Goal: Information Seeking & Learning: Learn about a topic

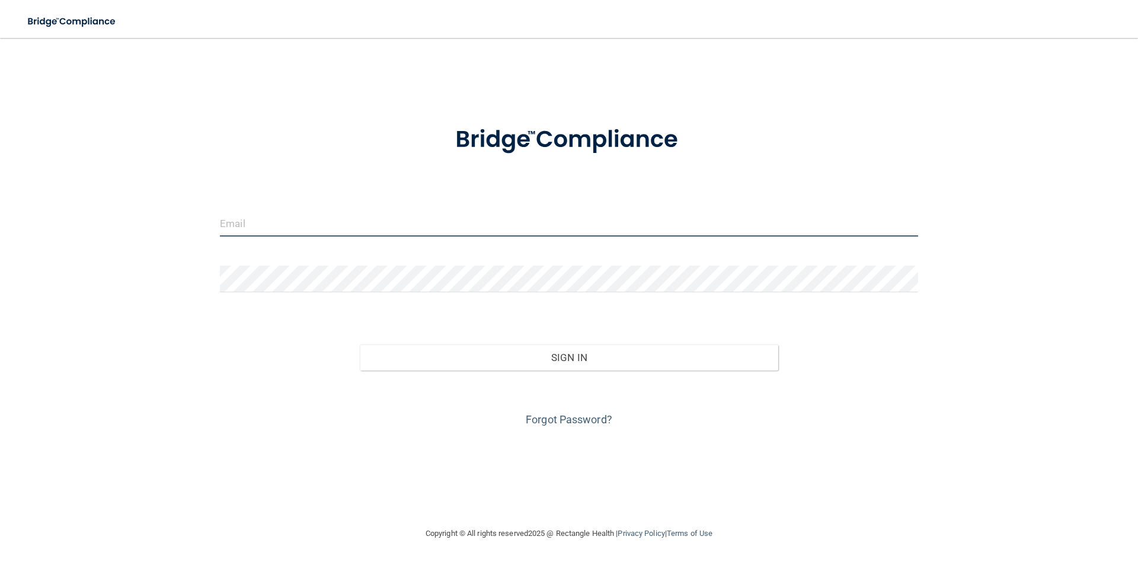
click at [381, 230] on input "email" at bounding box center [569, 223] width 698 height 27
type input "[PERSON_NAME][EMAIL_ADDRESS][PERSON_NAME][DOMAIN_NAME]"
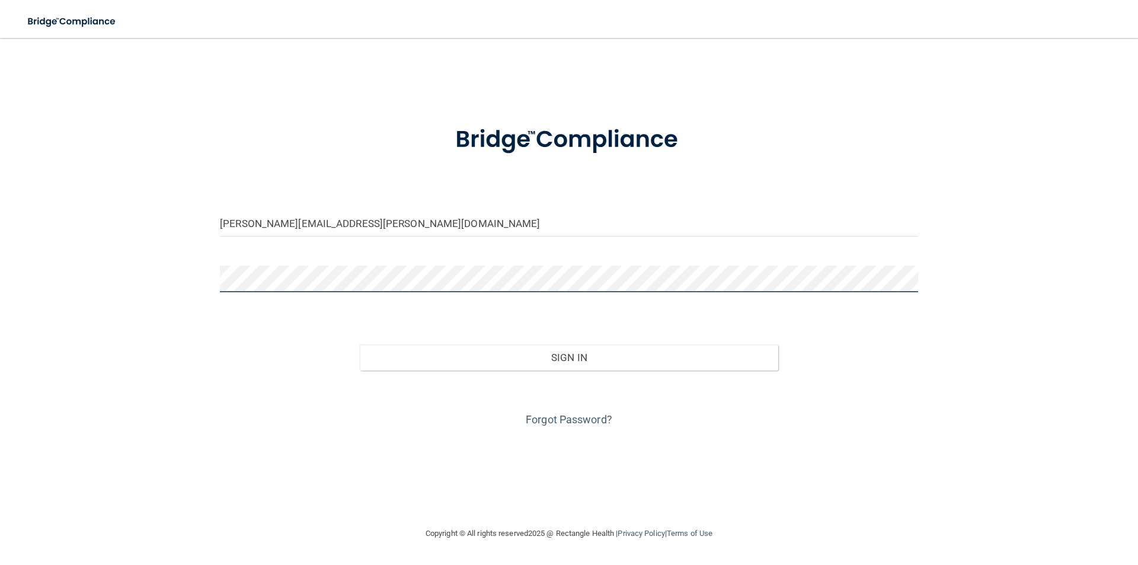
click at [360, 344] on button "Sign In" at bounding box center [569, 357] width 419 height 26
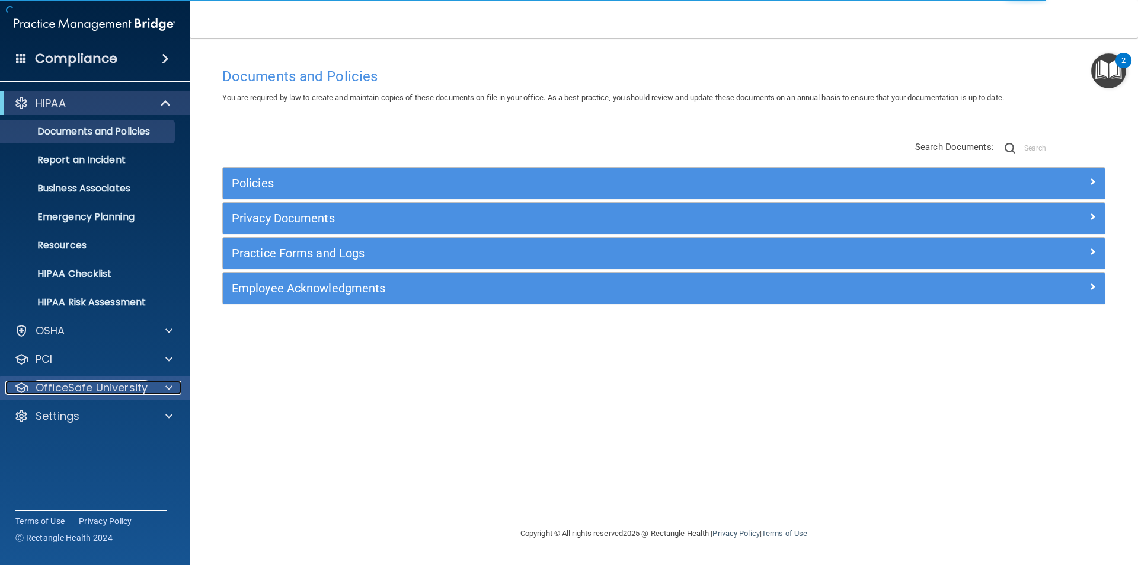
click at [89, 384] on p "OfficeSafe University" at bounding box center [92, 388] width 112 height 14
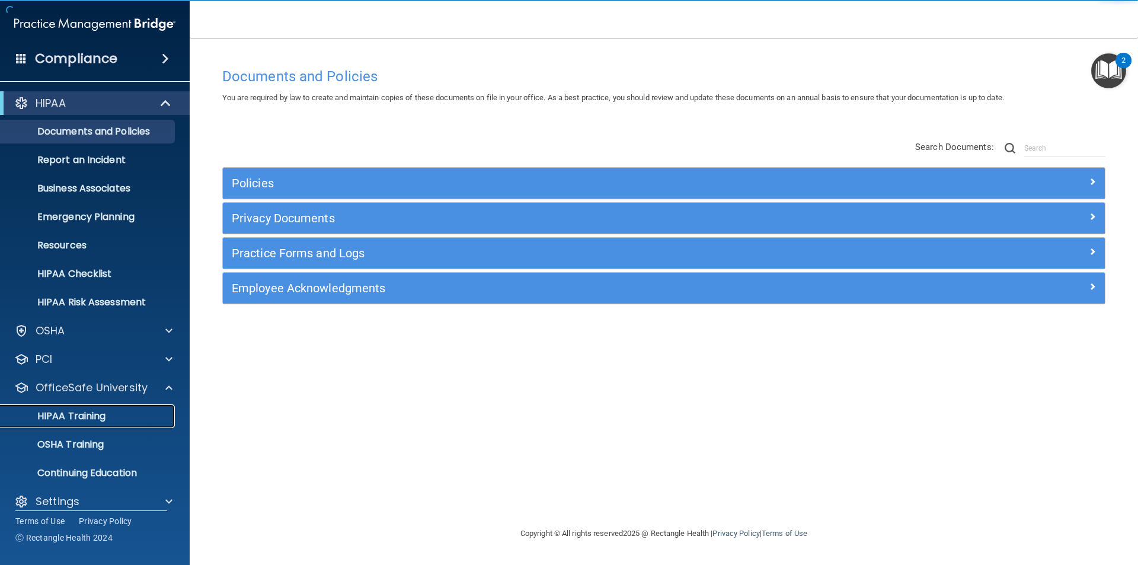
click at [88, 423] on link "HIPAA Training" at bounding box center [81, 416] width 187 height 24
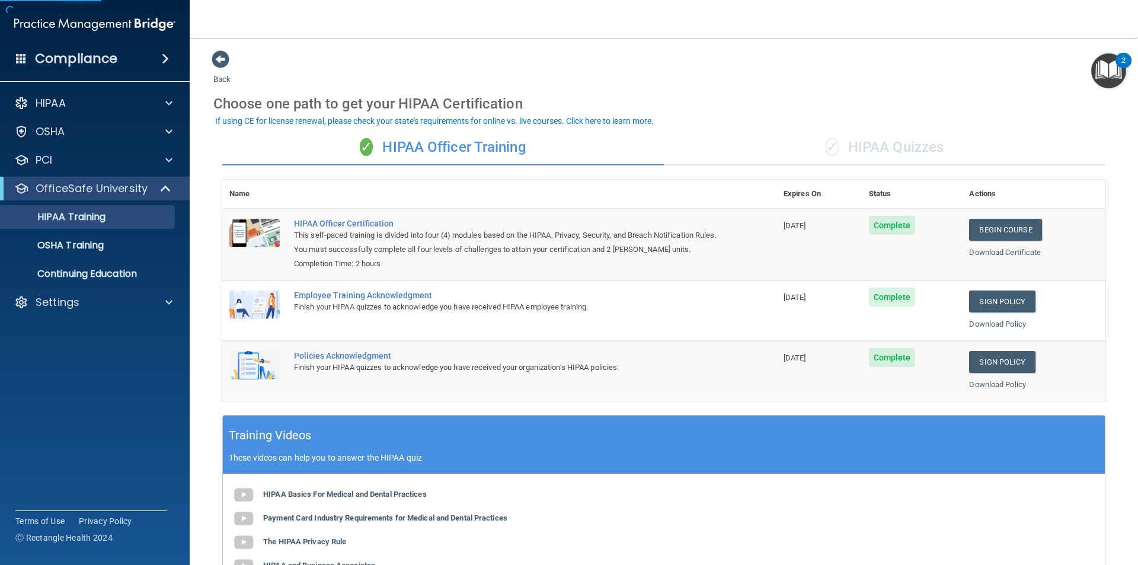
click at [900, 145] on div "✓ HIPAA Quizzes" at bounding box center [885, 148] width 442 height 36
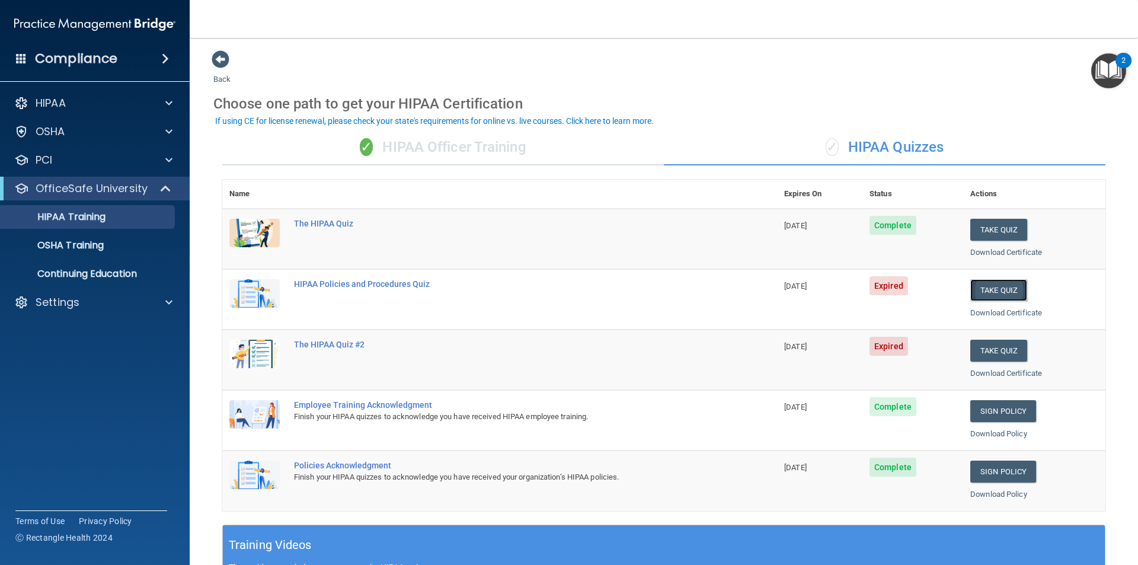
click at [994, 289] on button "Take Quiz" at bounding box center [999, 290] width 57 height 22
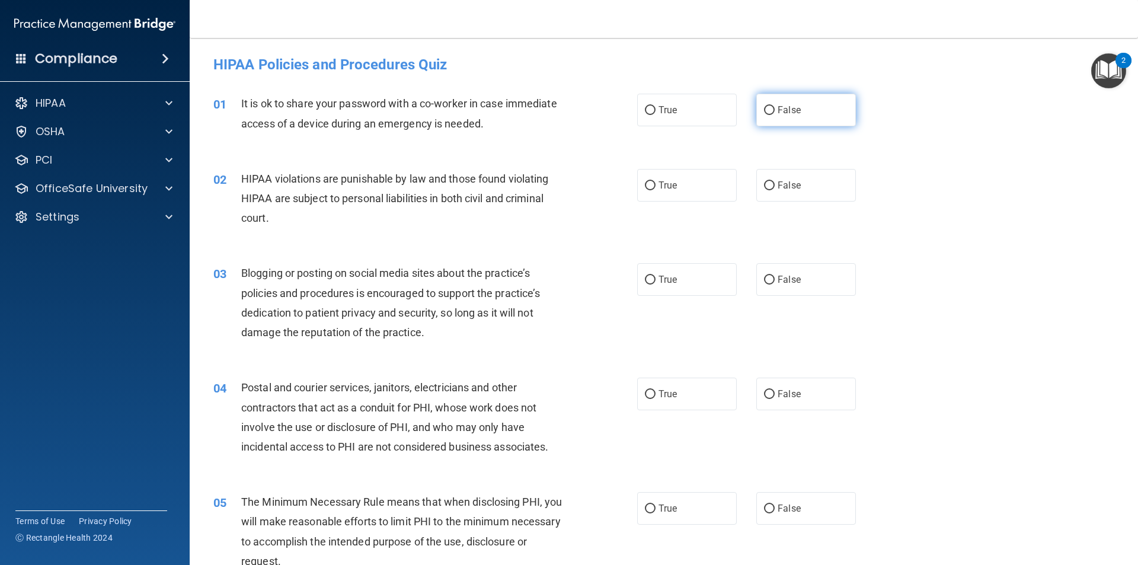
click at [767, 107] on input "False" at bounding box center [769, 110] width 11 height 9
radio input "true"
click at [645, 183] on input "True" at bounding box center [650, 185] width 11 height 9
radio input "true"
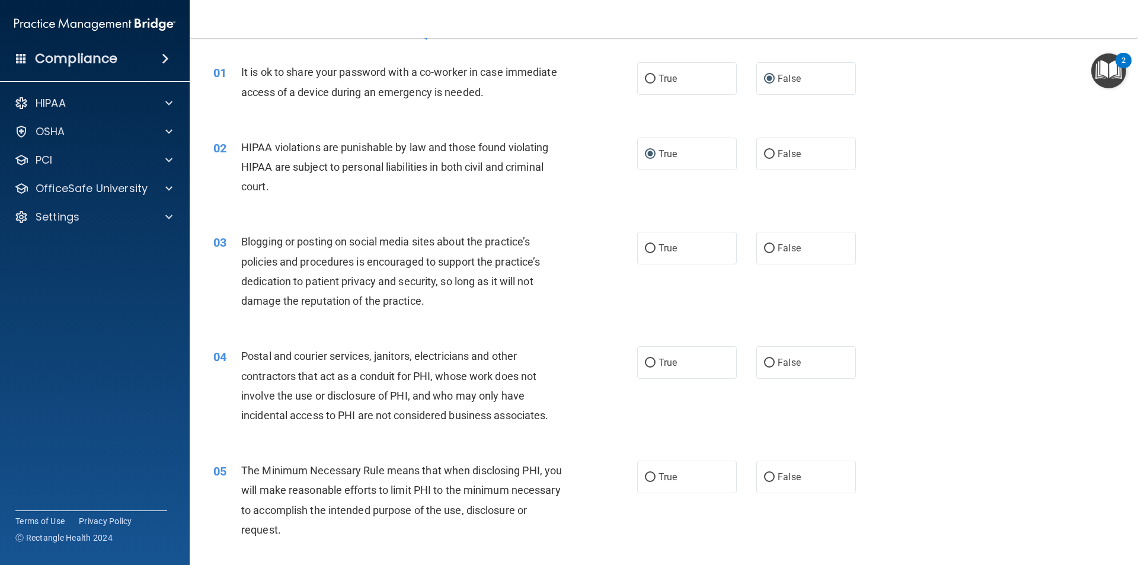
scroll to position [59, 0]
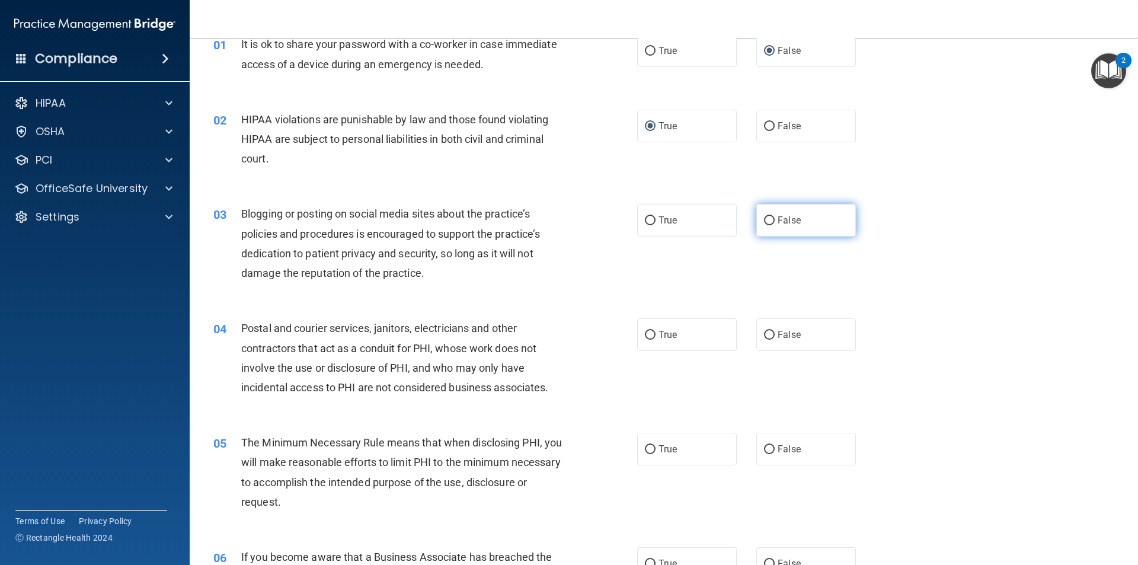
click at [768, 217] on input "False" at bounding box center [769, 220] width 11 height 9
radio input "true"
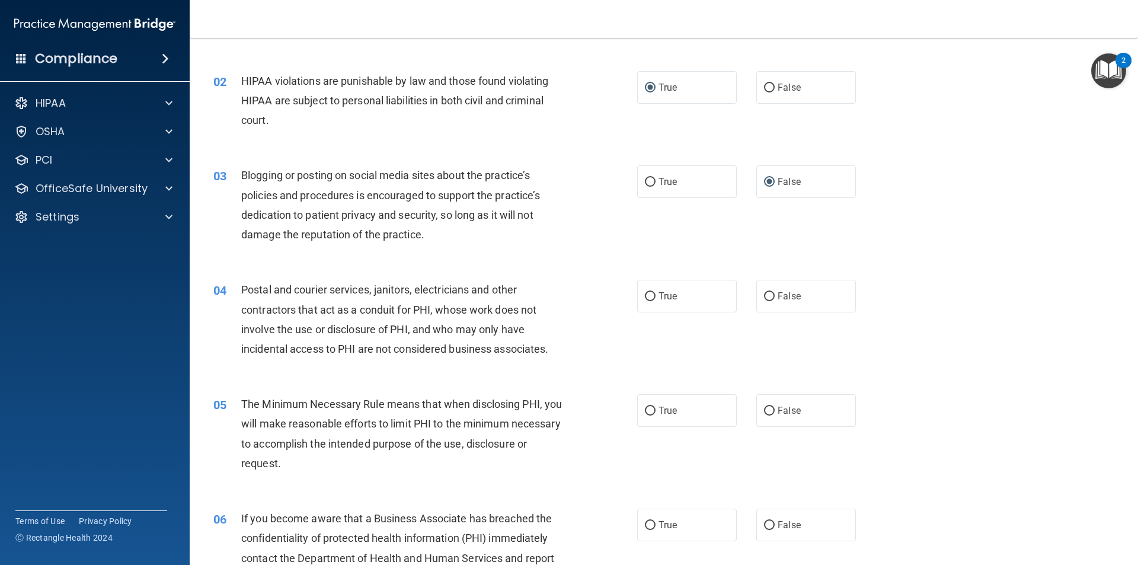
scroll to position [119, 0]
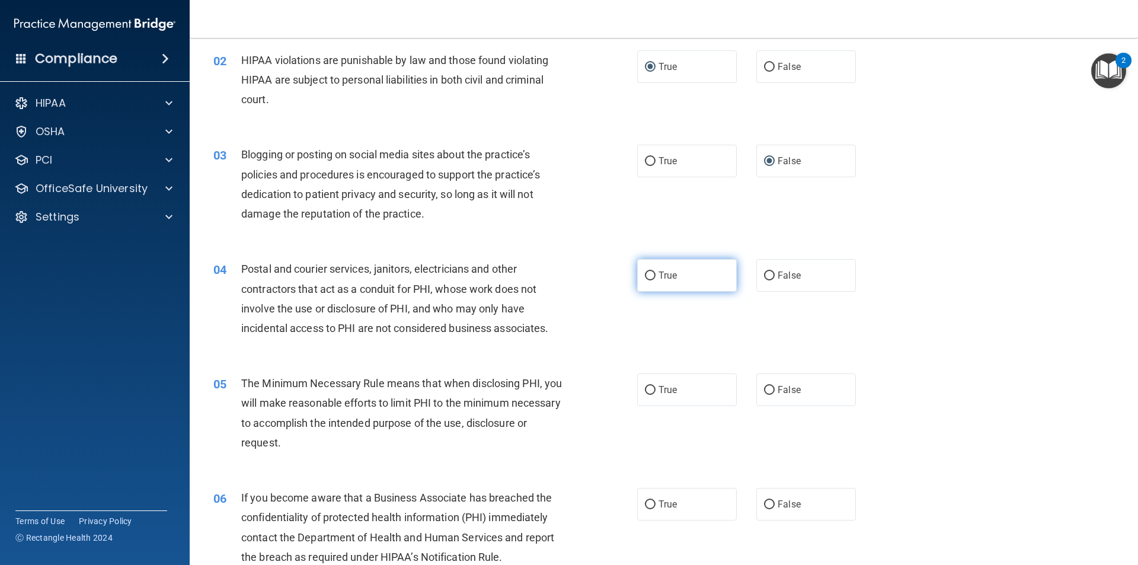
click at [647, 274] on input "True" at bounding box center [650, 276] width 11 height 9
radio input "true"
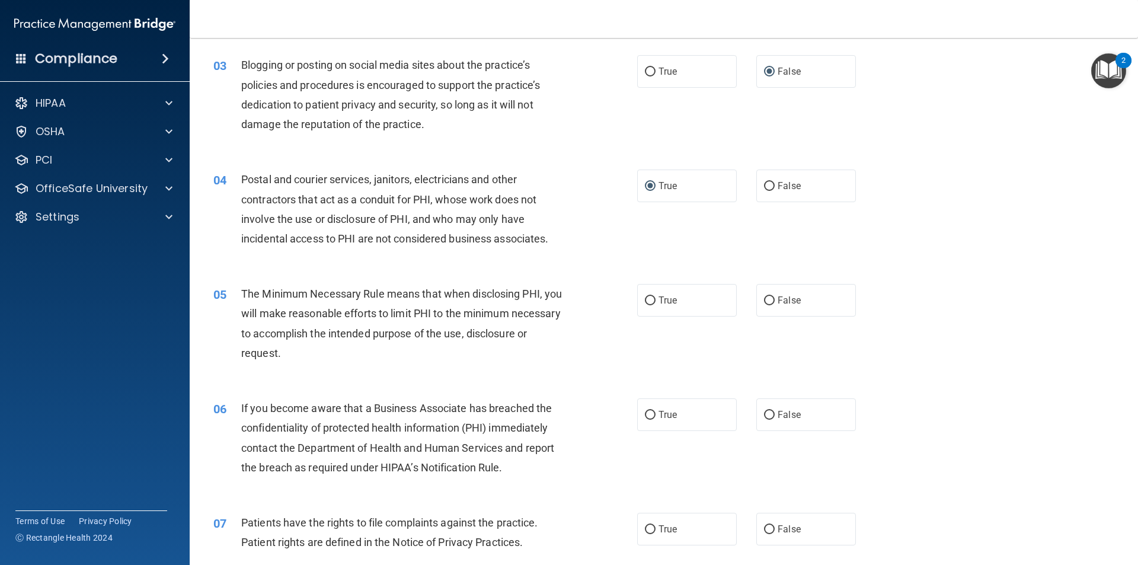
scroll to position [237, 0]
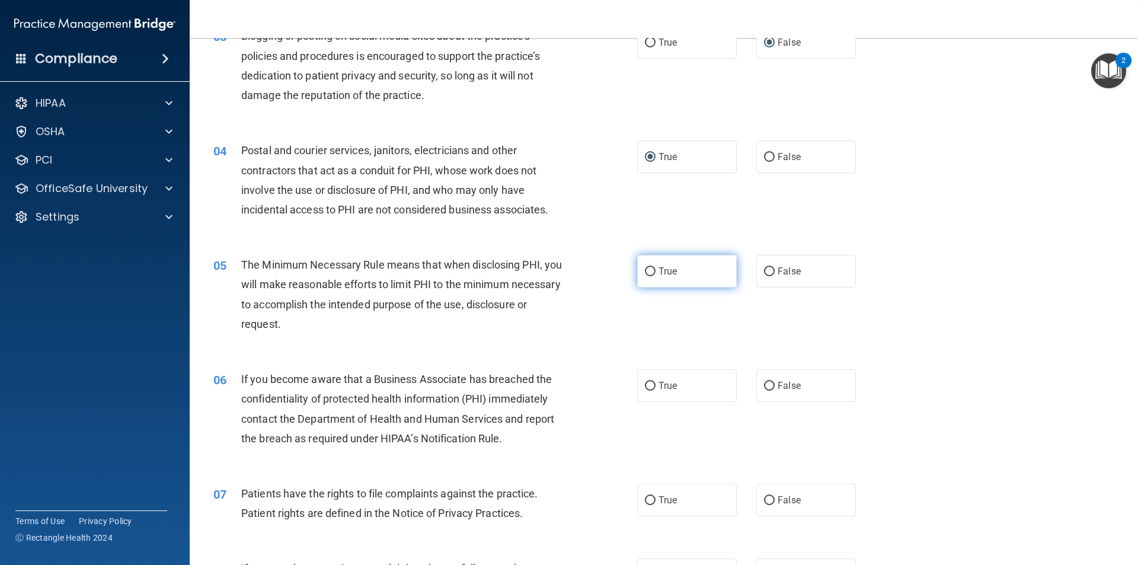
click at [646, 269] on input "True" at bounding box center [650, 271] width 11 height 9
radio input "true"
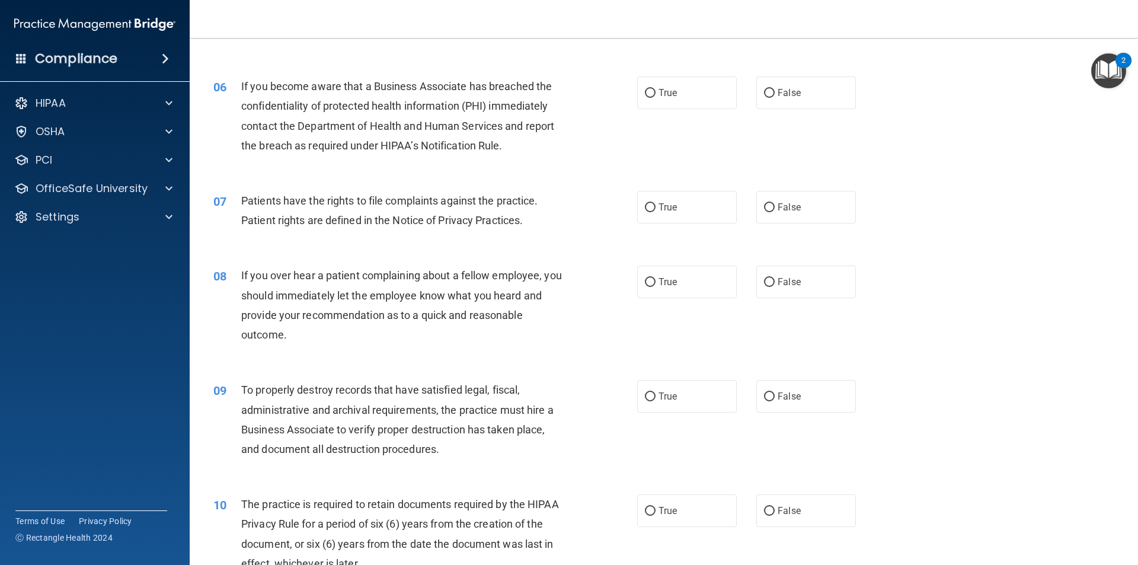
scroll to position [449, 0]
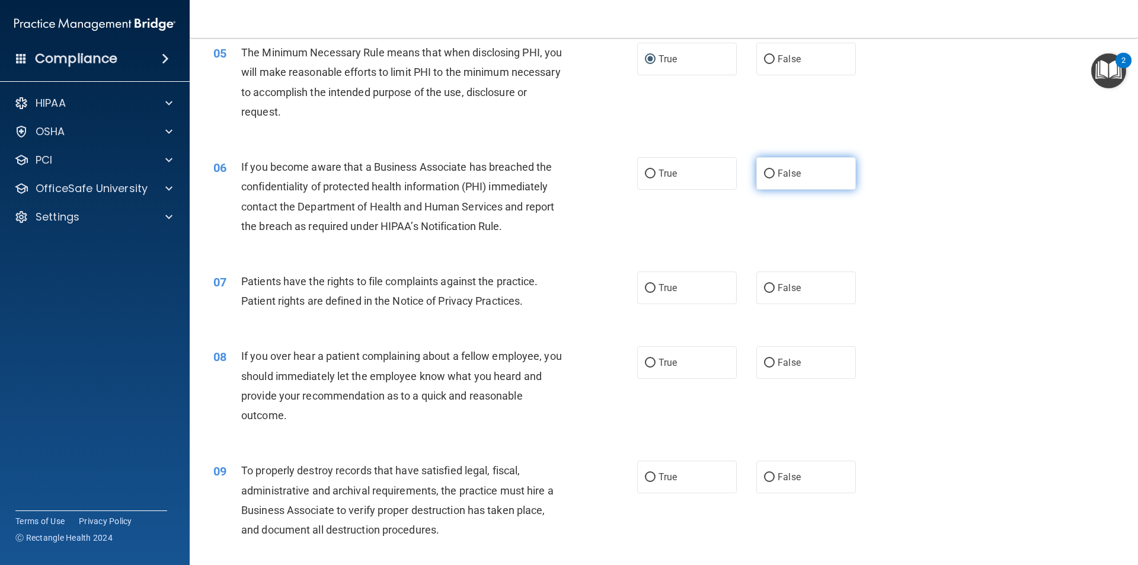
click at [767, 173] on input "False" at bounding box center [769, 174] width 11 height 9
radio input "true"
click at [645, 290] on input "True" at bounding box center [650, 288] width 11 height 9
radio input "true"
drag, startPoint x: 762, startPoint y: 363, endPoint x: 771, endPoint y: 356, distance: 11.8
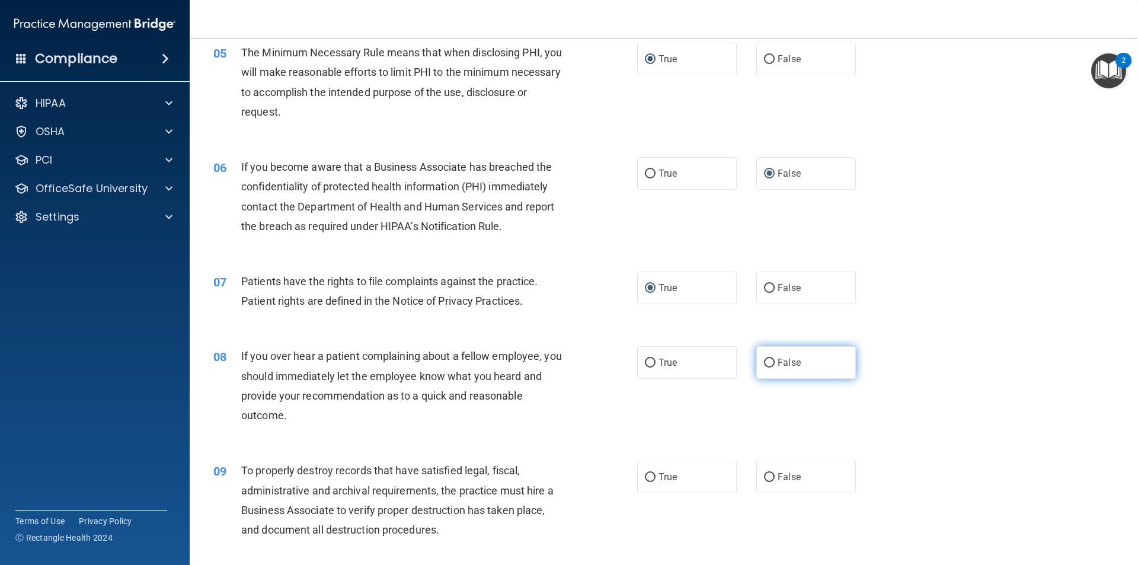
click at [764, 364] on input "False" at bounding box center [769, 363] width 11 height 9
radio input "true"
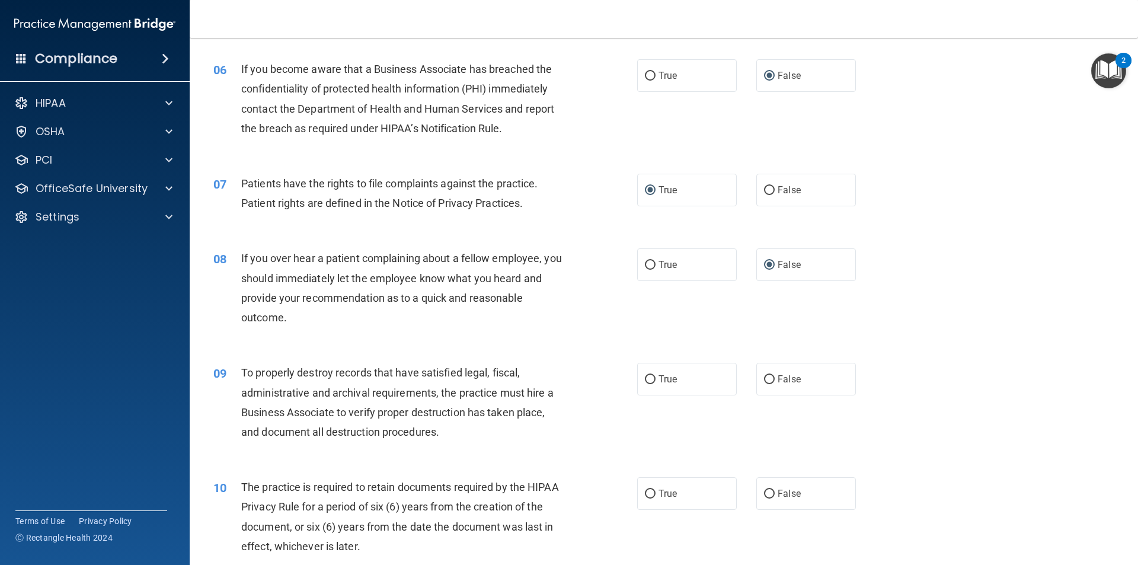
scroll to position [568, 0]
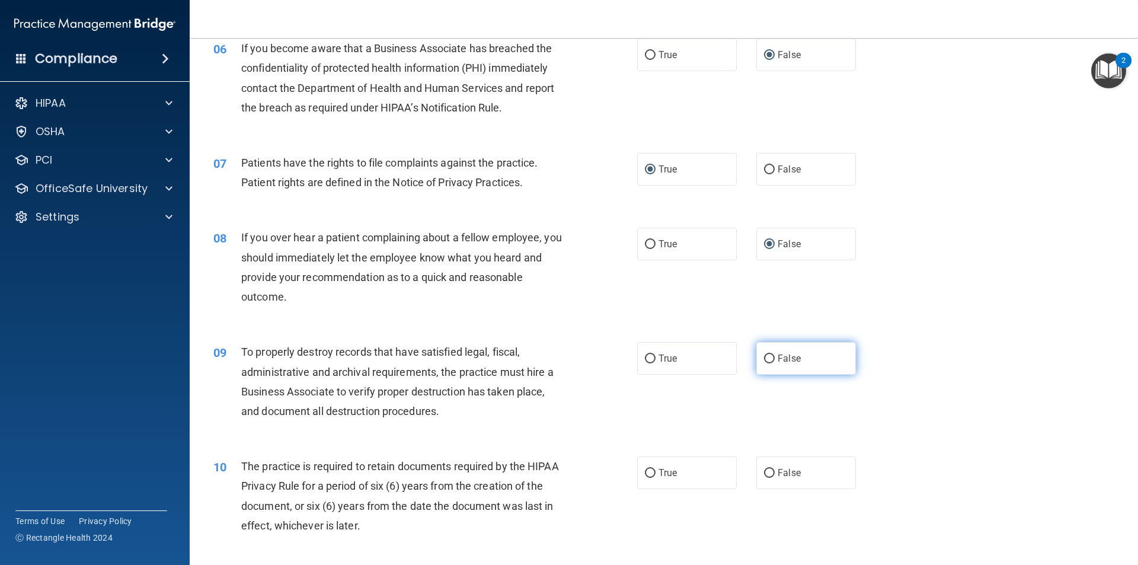
click at [764, 357] on input "False" at bounding box center [769, 359] width 11 height 9
radio input "true"
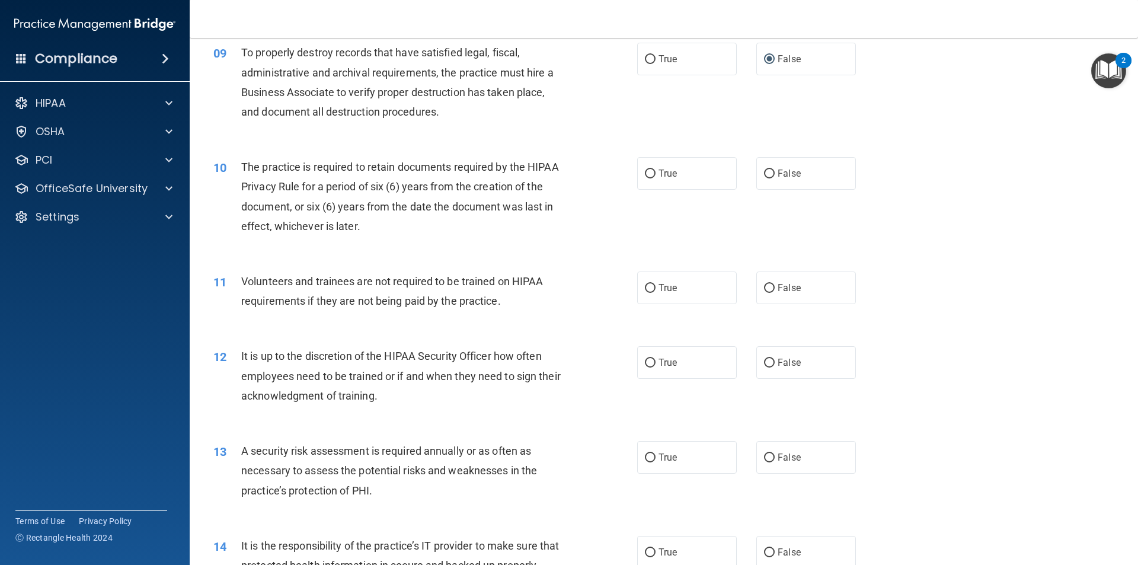
scroll to position [864, 0]
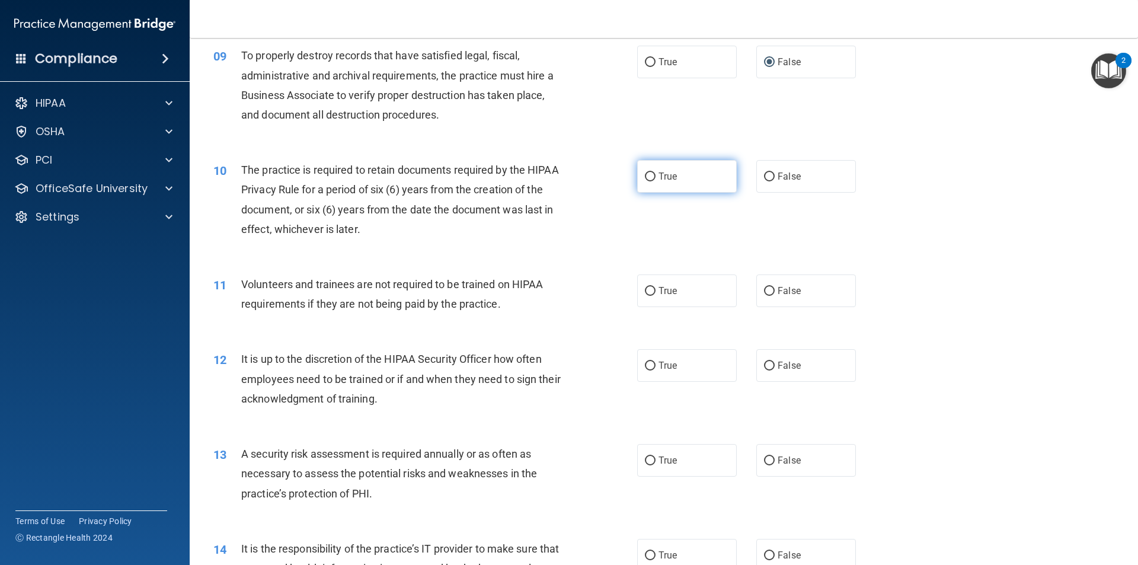
click at [648, 177] on input "True" at bounding box center [650, 177] width 11 height 9
radio input "true"
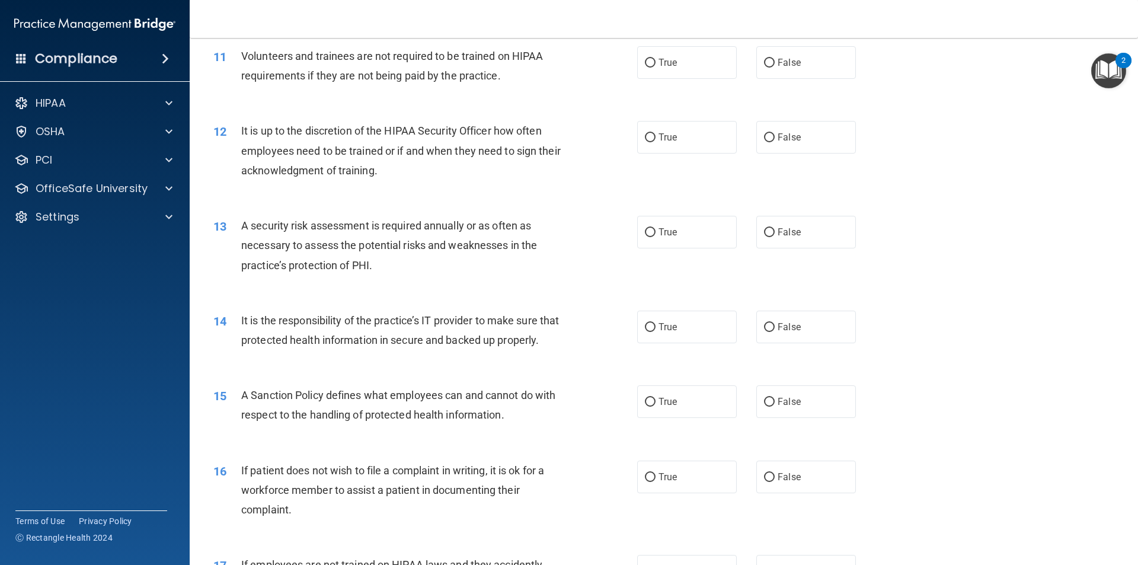
scroll to position [1102, 0]
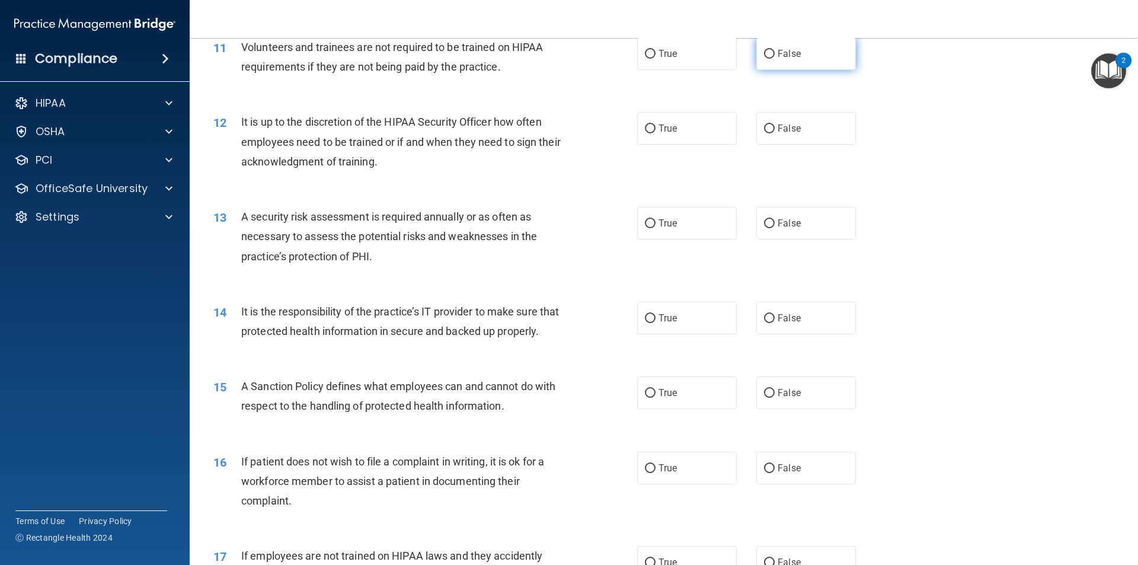
click at [765, 56] on input "False" at bounding box center [769, 54] width 11 height 9
radio input "true"
click at [764, 130] on input "False" at bounding box center [769, 129] width 11 height 9
radio input "true"
click at [649, 224] on input "True" at bounding box center [650, 223] width 11 height 9
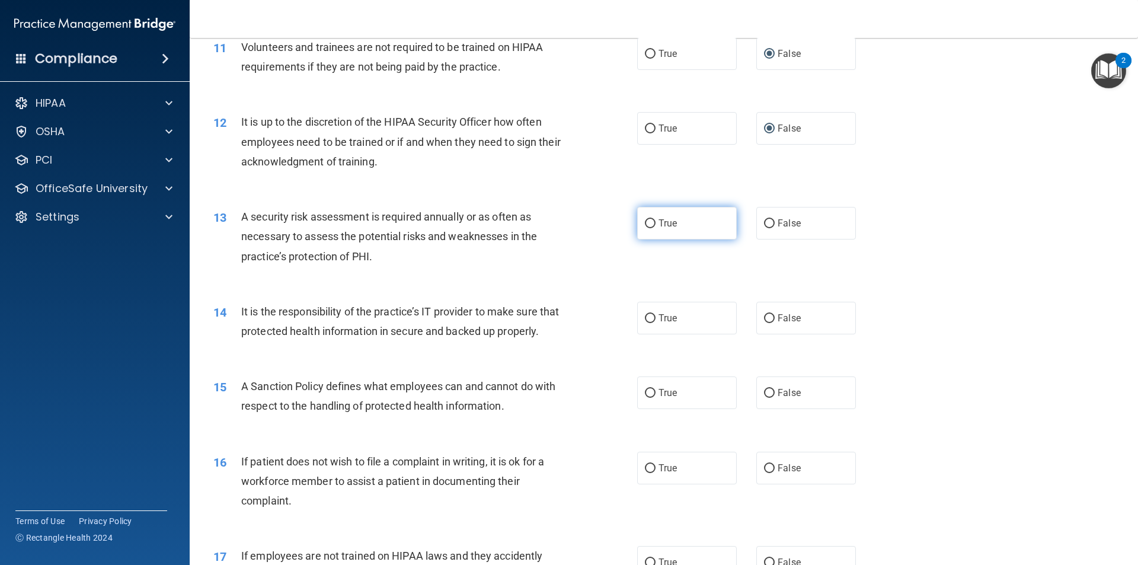
radio input "true"
click at [764, 317] on input "False" at bounding box center [769, 318] width 11 height 9
radio input "true"
click at [647, 398] on input "True" at bounding box center [650, 393] width 11 height 9
radio input "true"
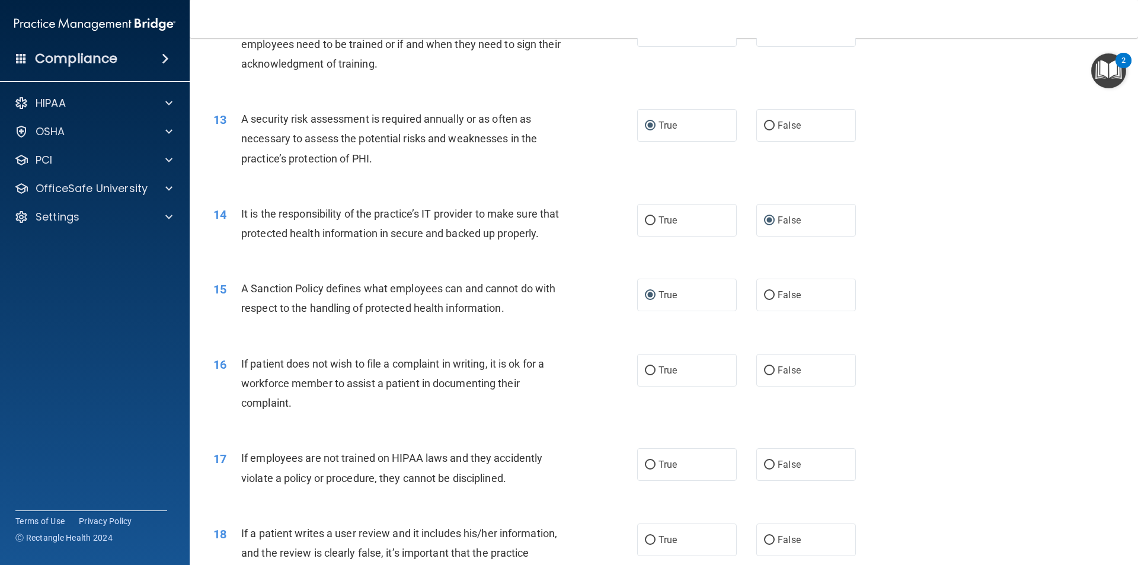
scroll to position [1220, 0]
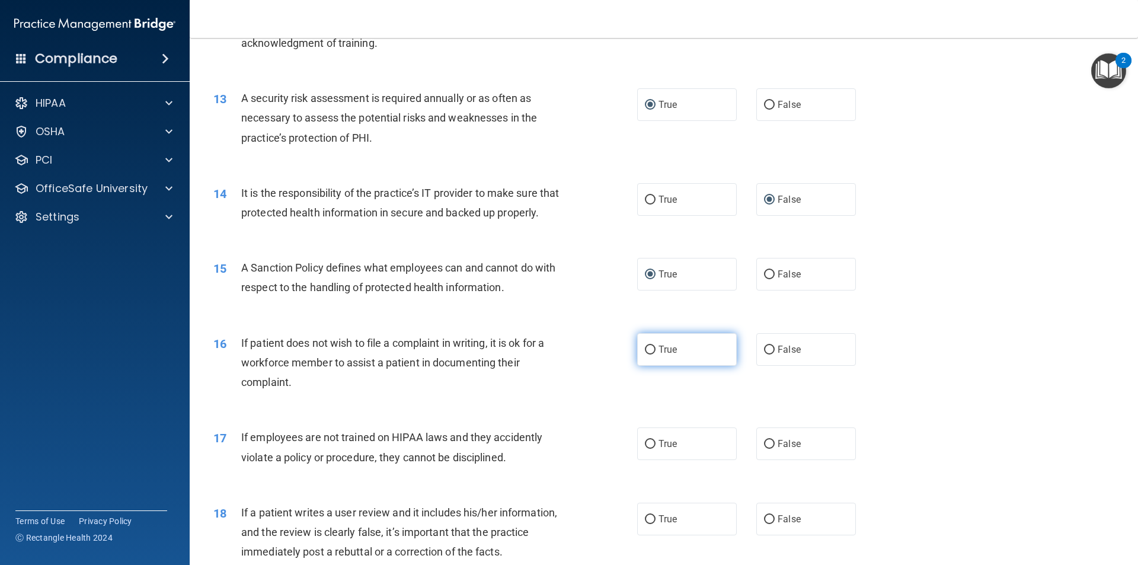
click at [648, 355] on input "True" at bounding box center [650, 350] width 11 height 9
radio input "true"
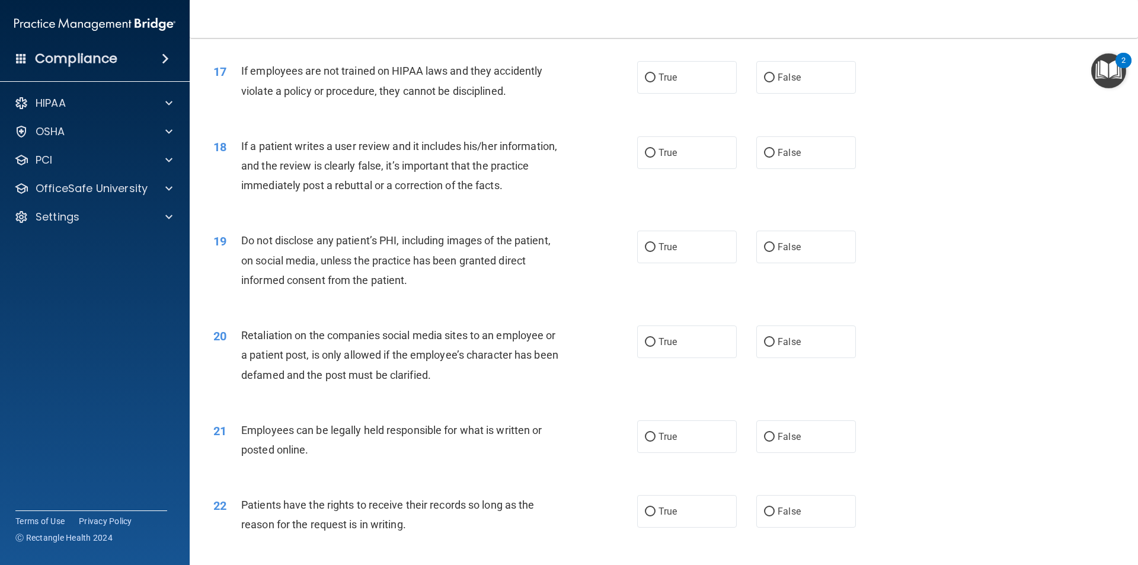
scroll to position [1607, 0]
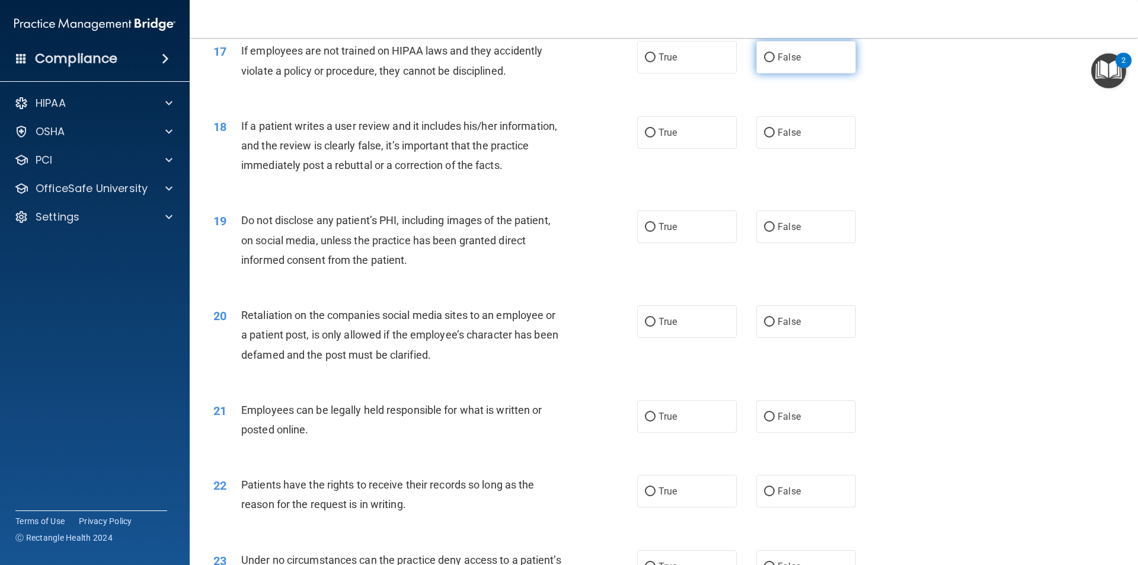
click at [764, 62] on input "False" at bounding box center [769, 57] width 11 height 9
radio input "true"
click at [765, 138] on input "False" at bounding box center [769, 133] width 11 height 9
radio input "true"
click at [651, 232] on input "True" at bounding box center [650, 227] width 11 height 9
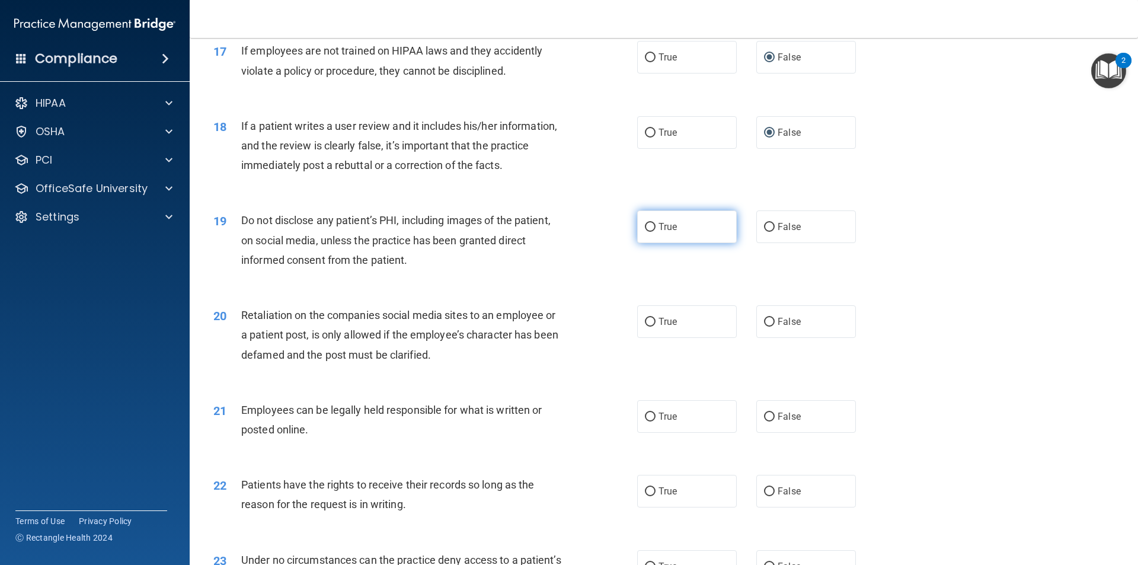
radio input "true"
click at [768, 327] on input "False" at bounding box center [769, 322] width 11 height 9
radio input "true"
click at [649, 422] on input "True" at bounding box center [650, 417] width 11 height 9
radio input "true"
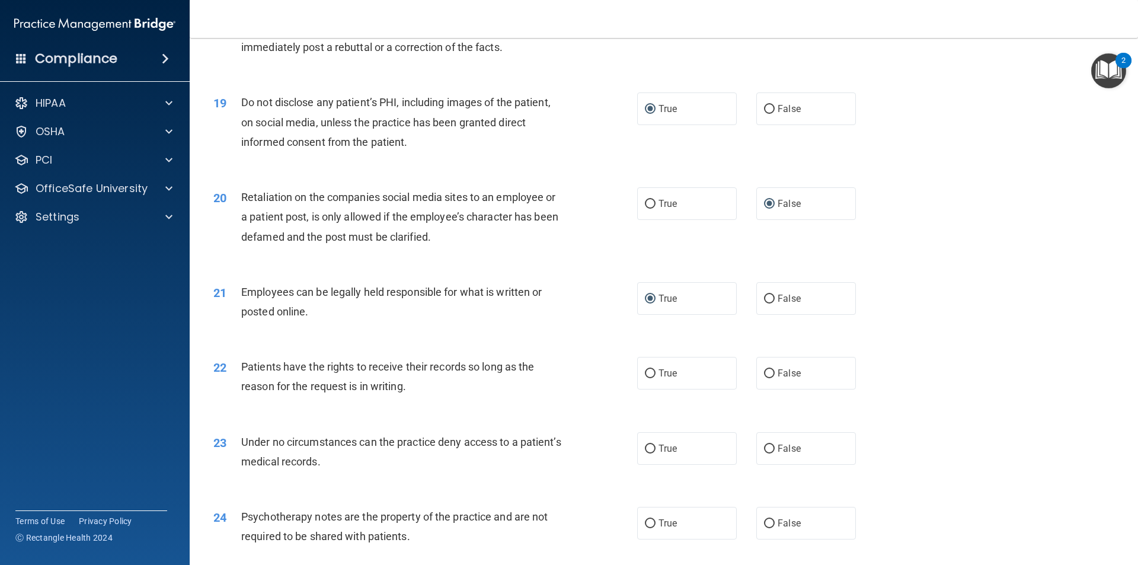
scroll to position [1725, 0]
click at [764, 378] on input "False" at bounding box center [769, 373] width 11 height 9
radio input "true"
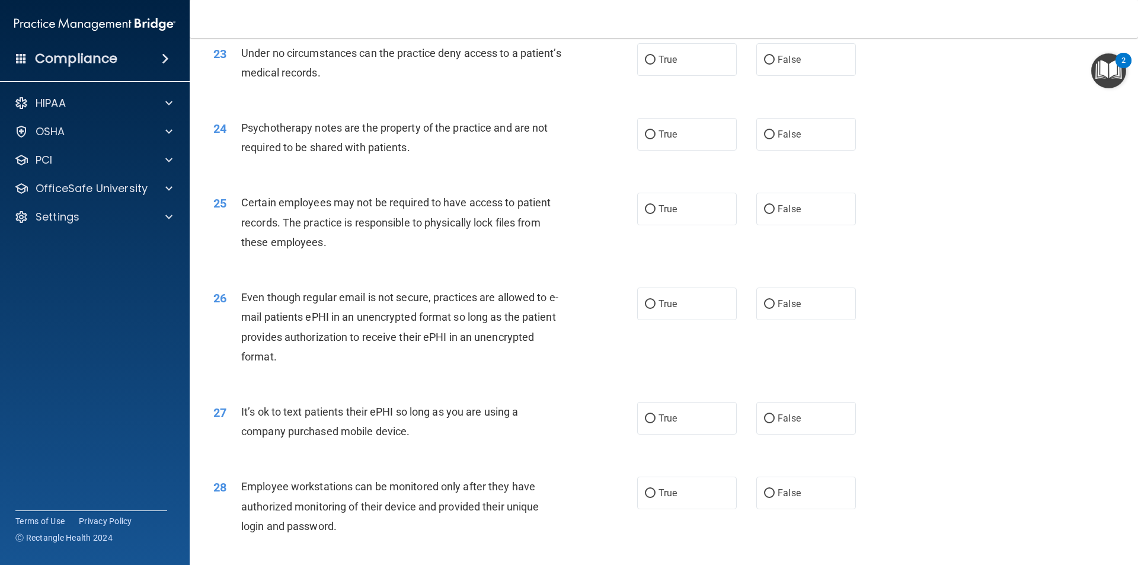
scroll to position [2140, 0]
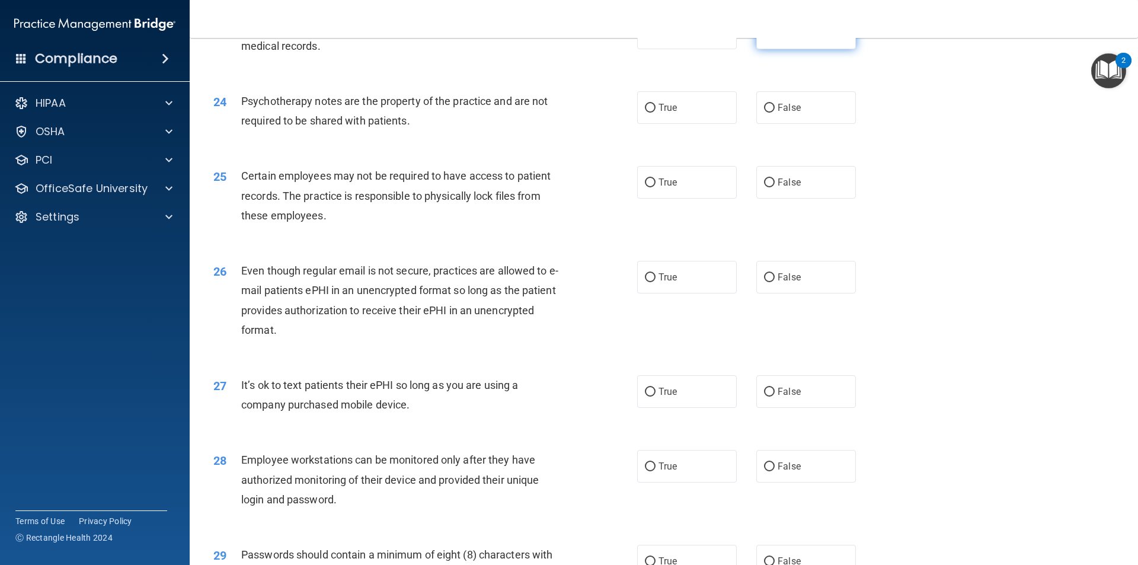
click at [765, 38] on input "False" at bounding box center [769, 33] width 11 height 9
radio input "true"
click at [649, 113] on input "True" at bounding box center [650, 108] width 11 height 9
radio input "true"
click at [646, 187] on input "True" at bounding box center [650, 182] width 11 height 9
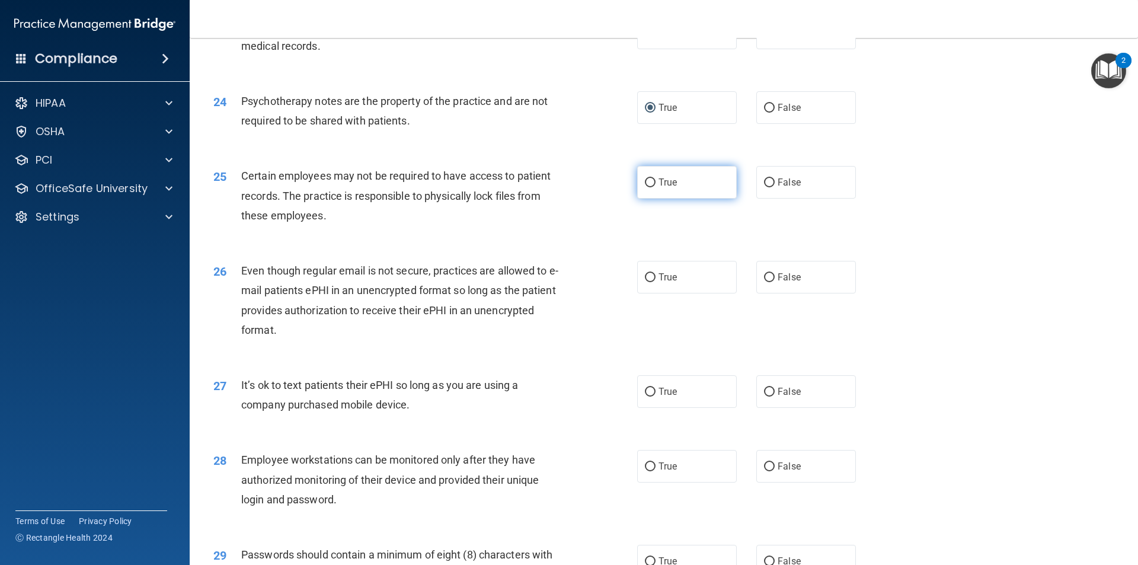
radio input "true"
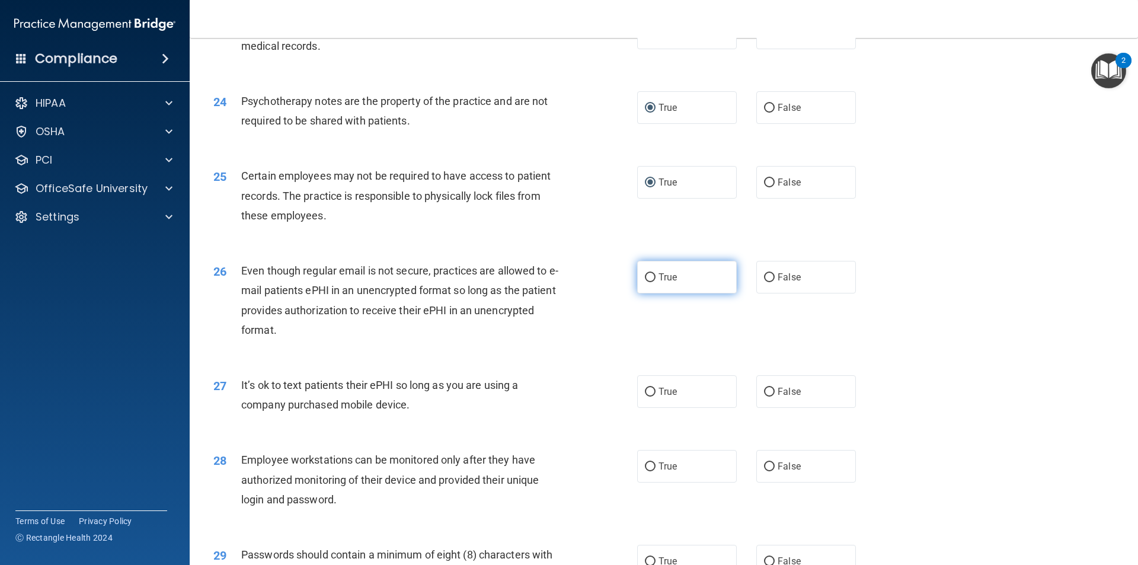
click at [645, 282] on input "True" at bounding box center [650, 277] width 11 height 9
radio input "true"
click at [764, 397] on input "False" at bounding box center [769, 392] width 11 height 9
radio input "true"
click at [764, 471] on input "False" at bounding box center [769, 466] width 11 height 9
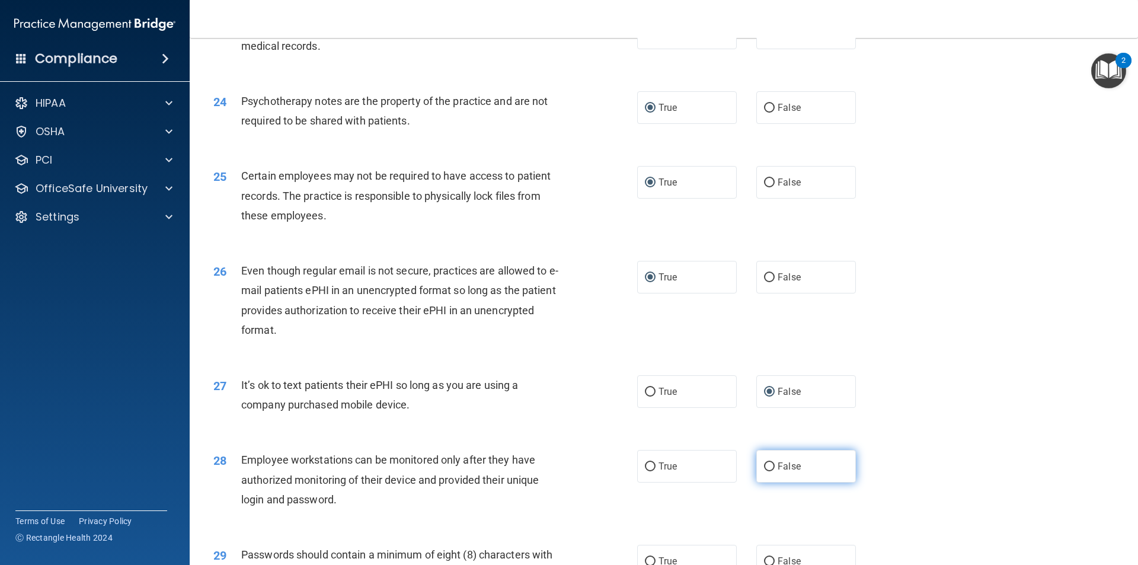
radio input "true"
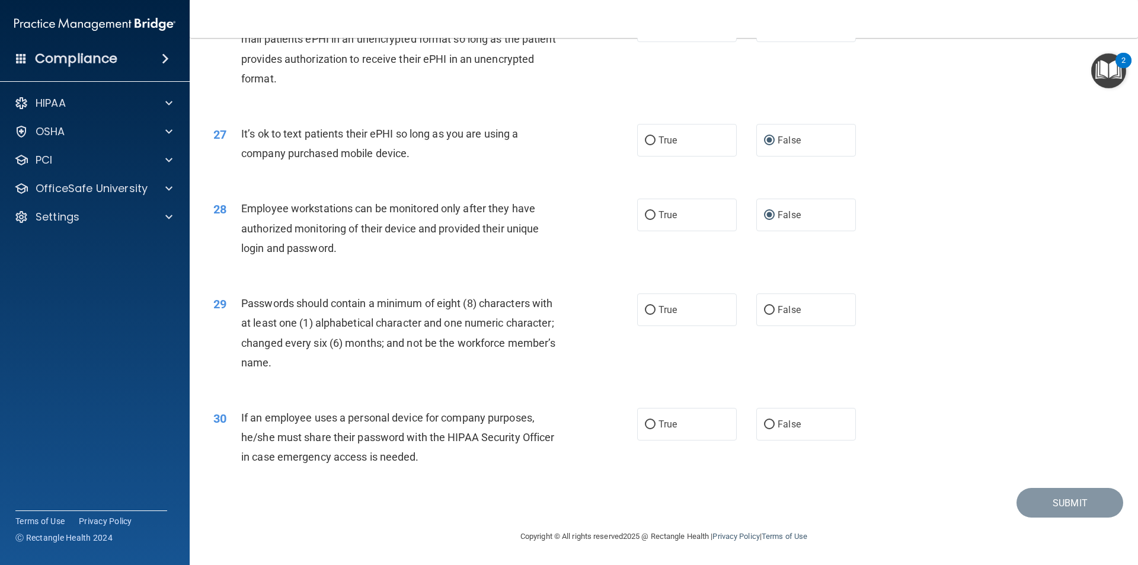
scroll to position [2411, 0]
click at [644, 315] on label "True" at bounding box center [687, 309] width 100 height 33
click at [645, 315] on input "True" at bounding box center [650, 310] width 11 height 9
radio input "true"
click at [649, 423] on input "True" at bounding box center [650, 424] width 11 height 9
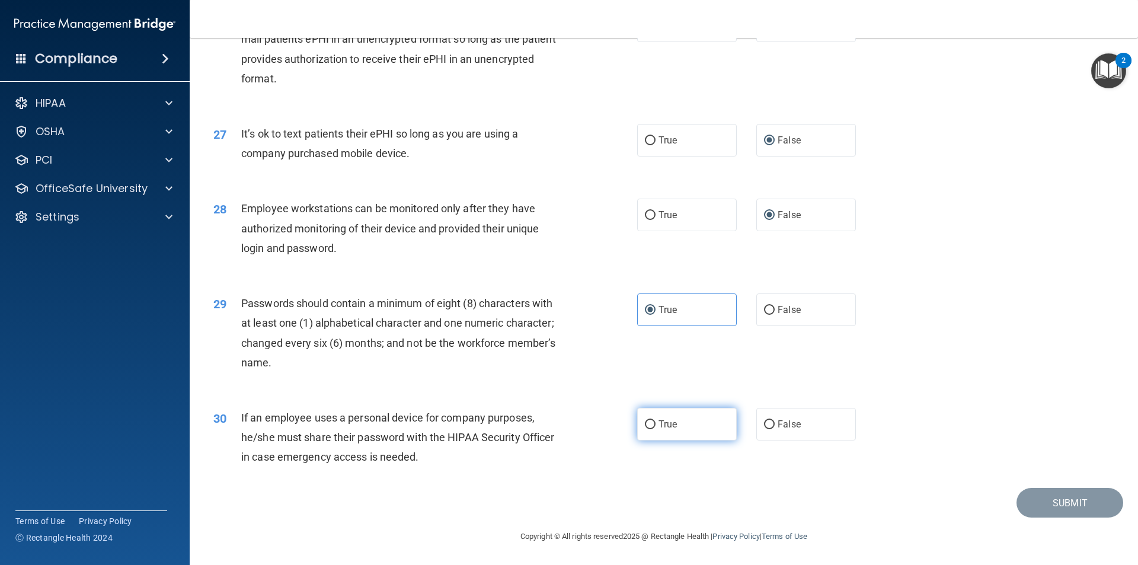
radio input "true"
click at [1032, 517] on button "Submit" at bounding box center [1070, 503] width 107 height 30
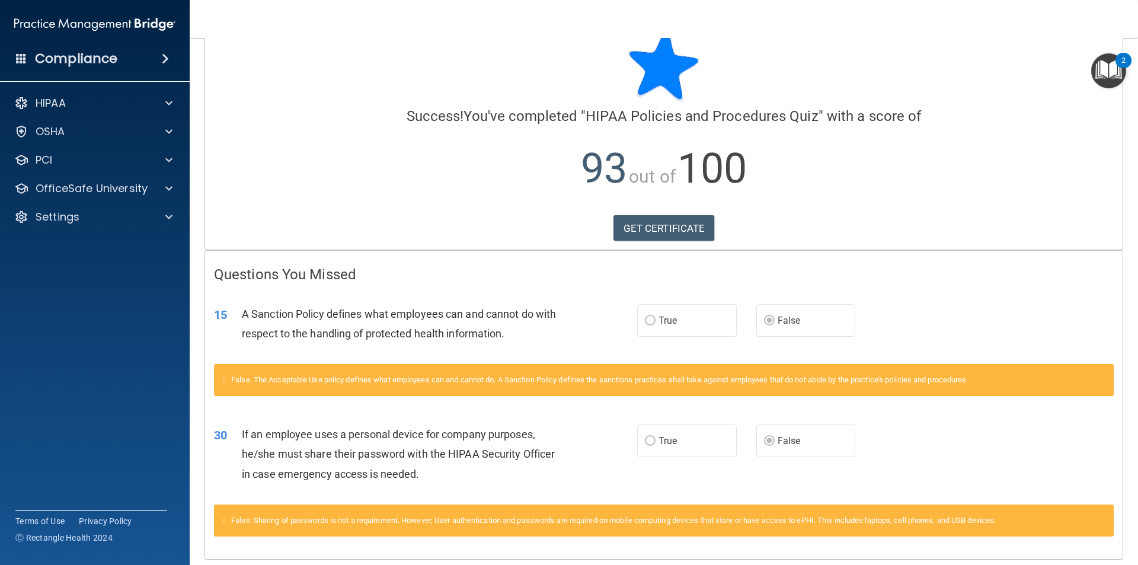
scroll to position [71, 0]
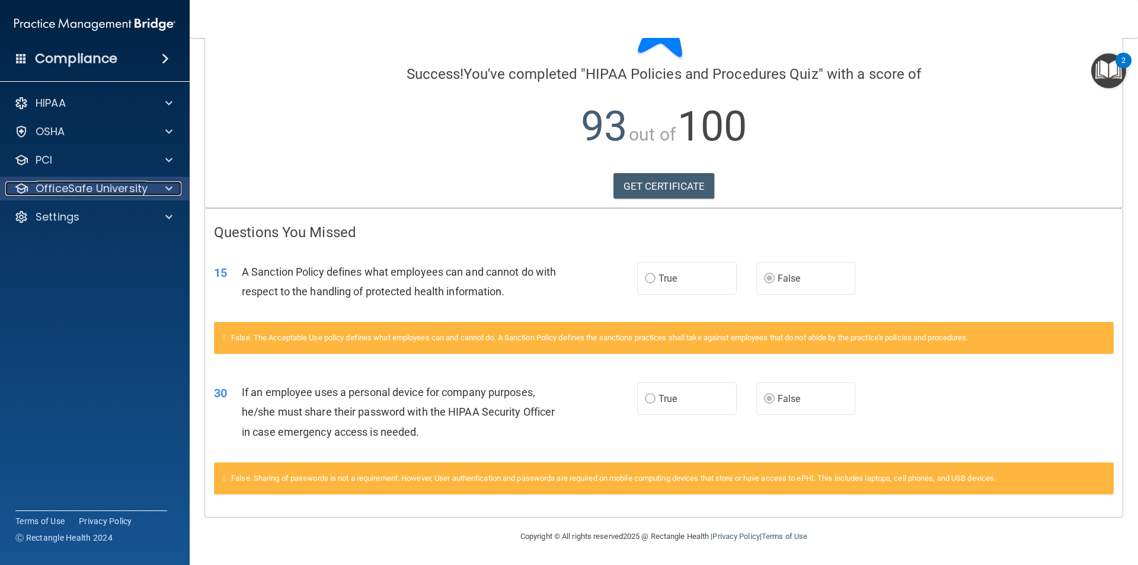
click at [140, 193] on p "OfficeSafe University" at bounding box center [92, 188] width 112 height 14
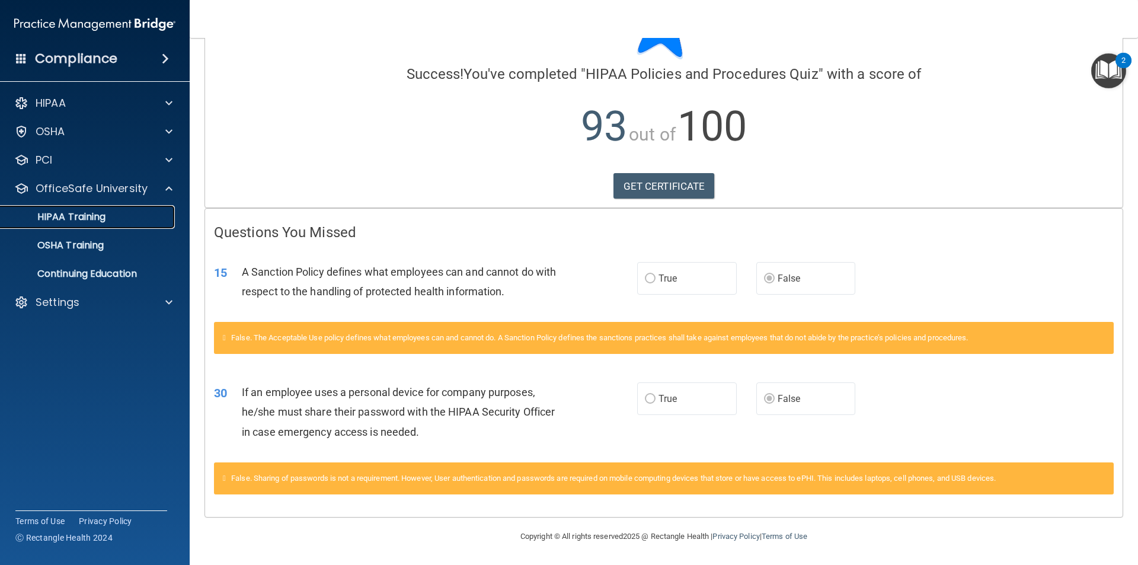
click at [107, 219] on div "HIPAA Training" at bounding box center [89, 217] width 162 height 12
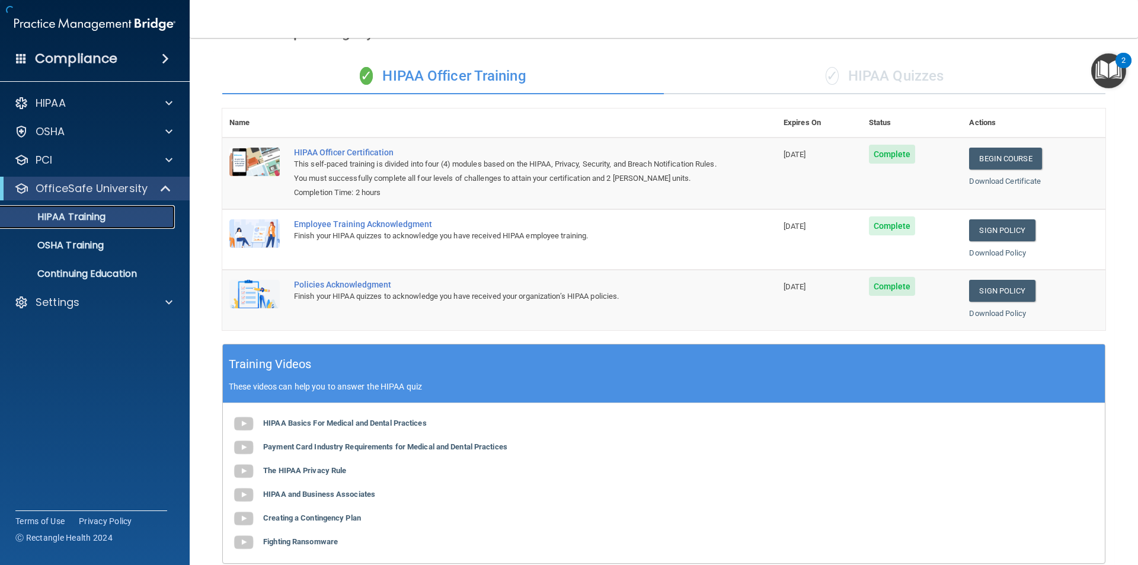
scroll to position [219, 0]
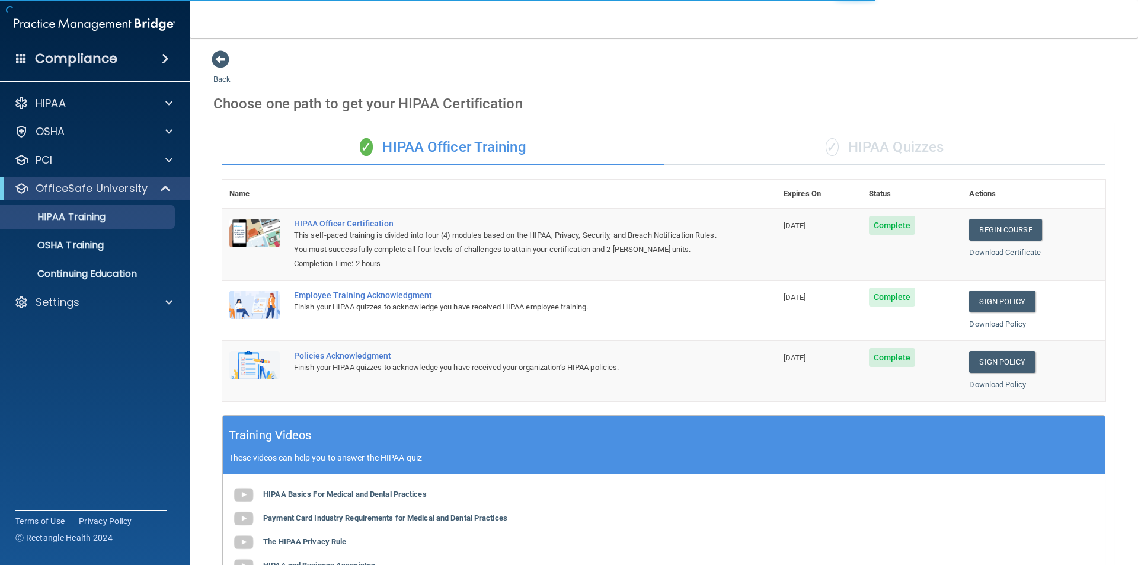
click at [914, 150] on div "✓ HIPAA Quizzes" at bounding box center [885, 148] width 442 height 36
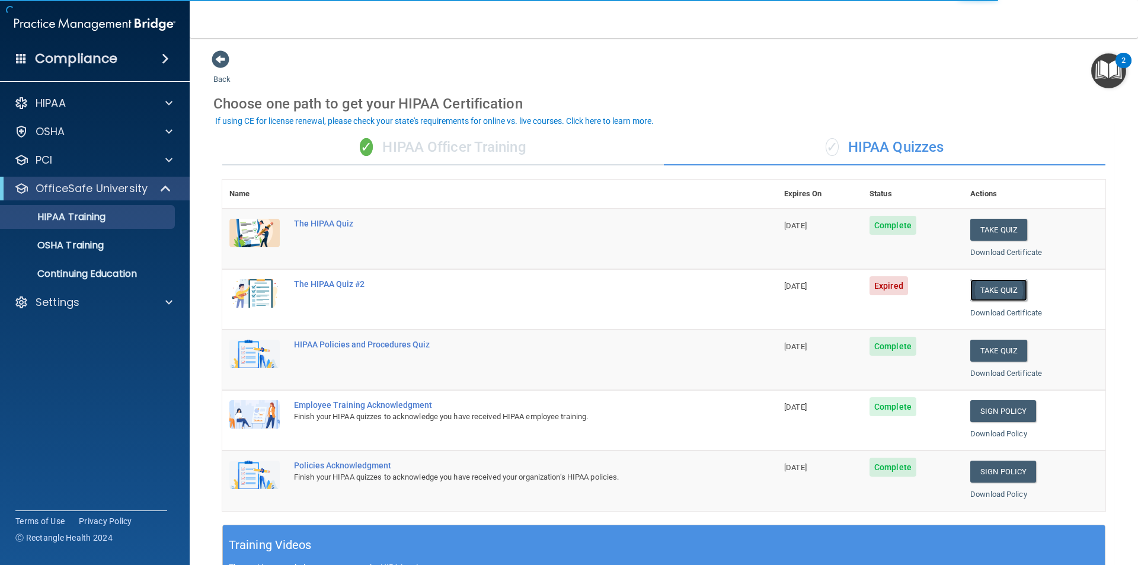
click at [989, 292] on button "Take Quiz" at bounding box center [999, 290] width 57 height 22
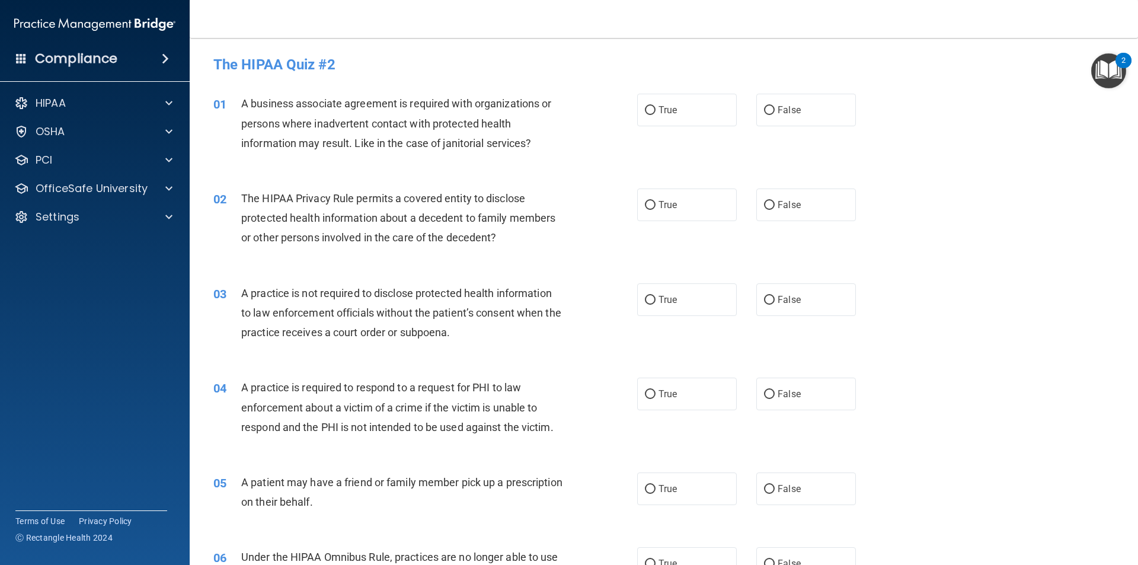
scroll to position [59, 0]
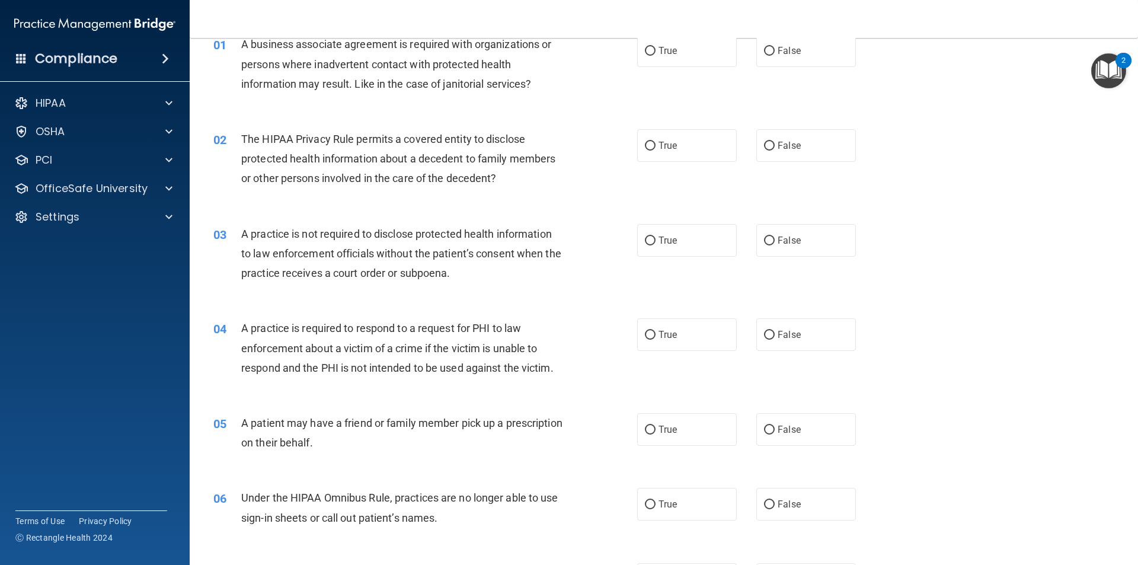
click at [1076, 438] on div "05 A patient may have a friend or family member pick up a prescription on their…" at bounding box center [664, 435] width 919 height 75
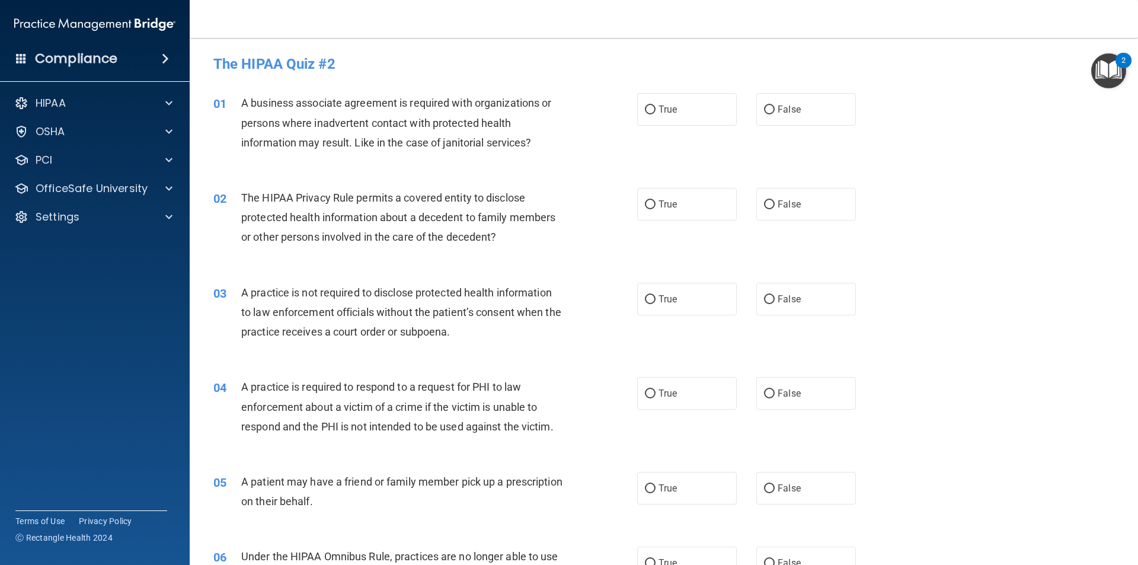
scroll to position [0, 0]
click at [764, 107] on input "False" at bounding box center [769, 110] width 11 height 9
radio input "true"
click at [646, 204] on input "True" at bounding box center [650, 205] width 11 height 9
radio input "true"
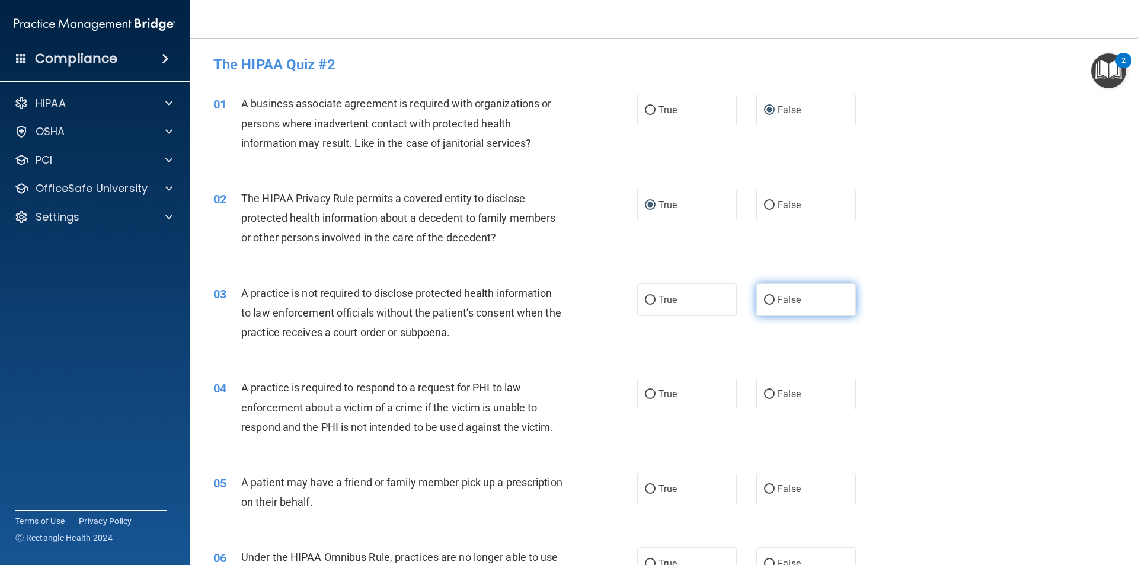
click at [778, 299] on span "False" at bounding box center [789, 299] width 23 height 11
click at [773, 299] on input "False" at bounding box center [769, 300] width 11 height 9
radio input "true"
click at [646, 392] on input "True" at bounding box center [650, 394] width 11 height 9
radio input "true"
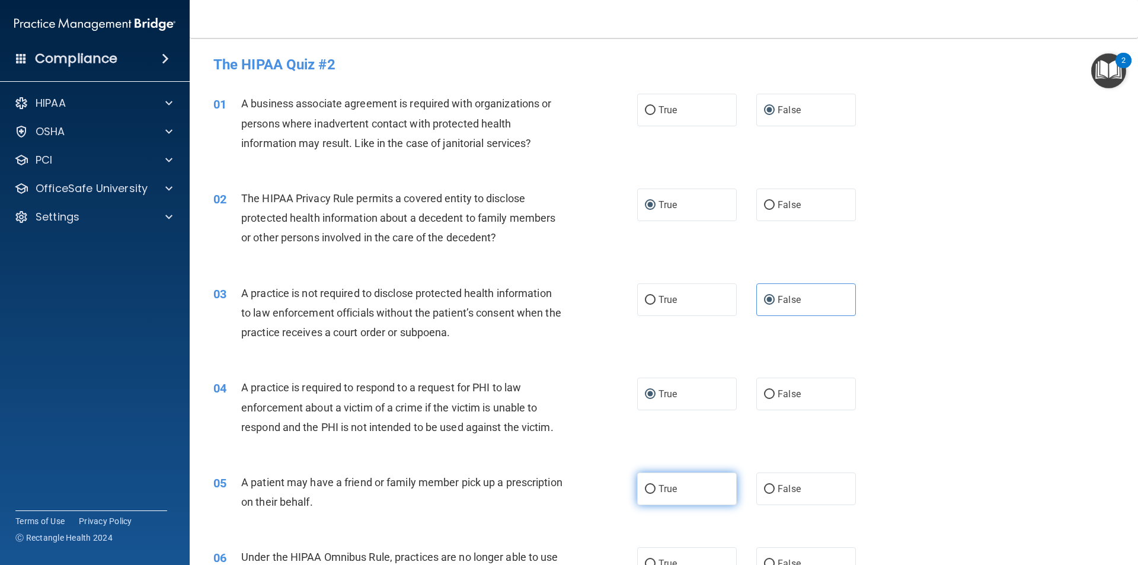
click at [647, 485] on input "True" at bounding box center [650, 489] width 11 height 9
radio input "true"
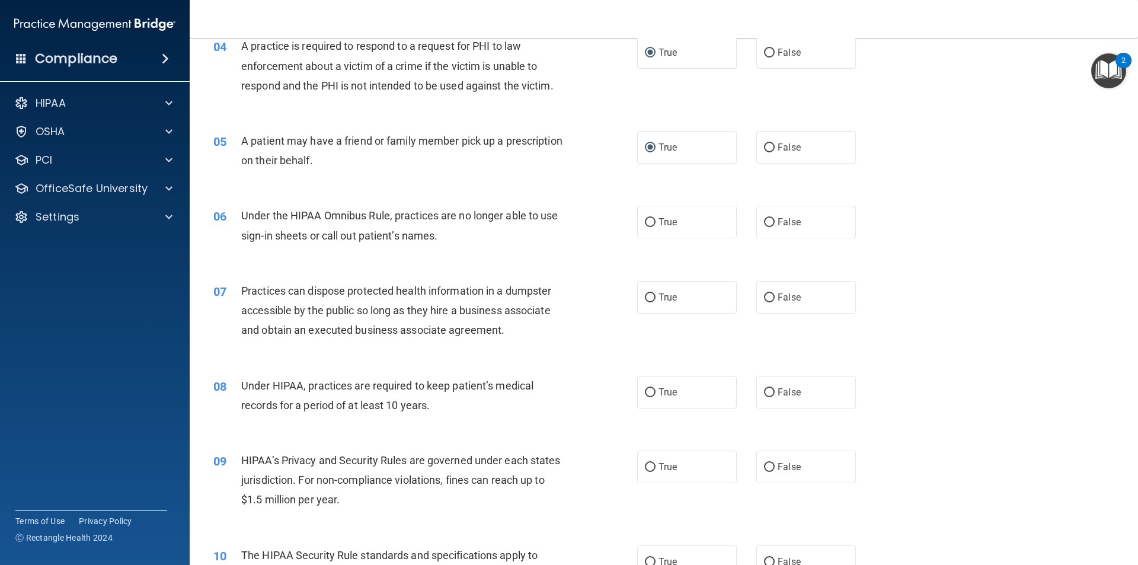
scroll to position [274, 0]
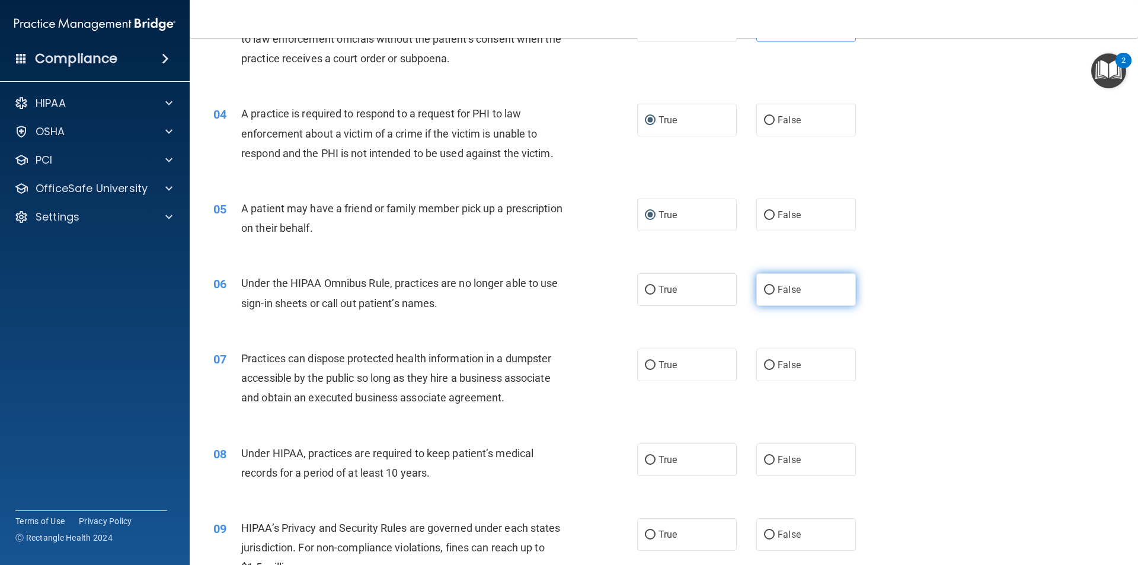
click at [766, 289] on input "False" at bounding box center [769, 290] width 11 height 9
radio input "true"
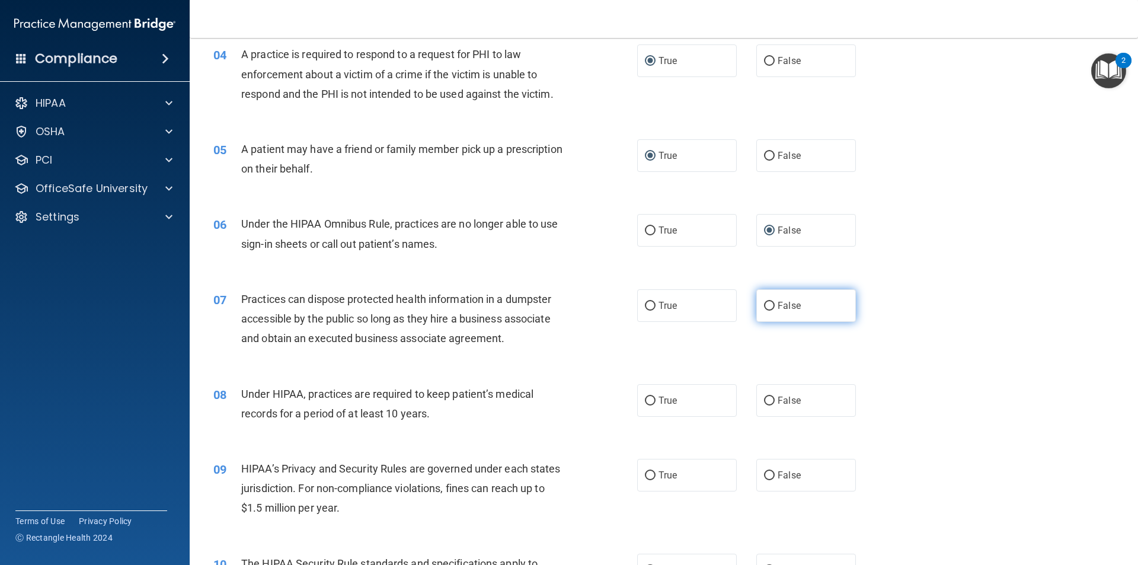
click at [765, 307] on input "False" at bounding box center [769, 306] width 11 height 9
radio input "true"
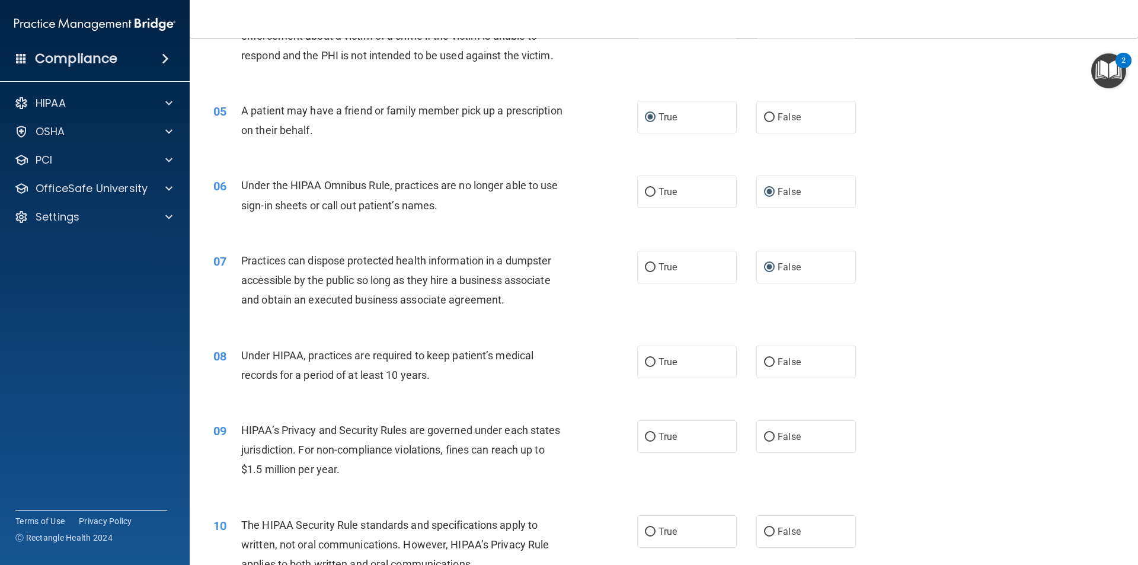
scroll to position [393, 0]
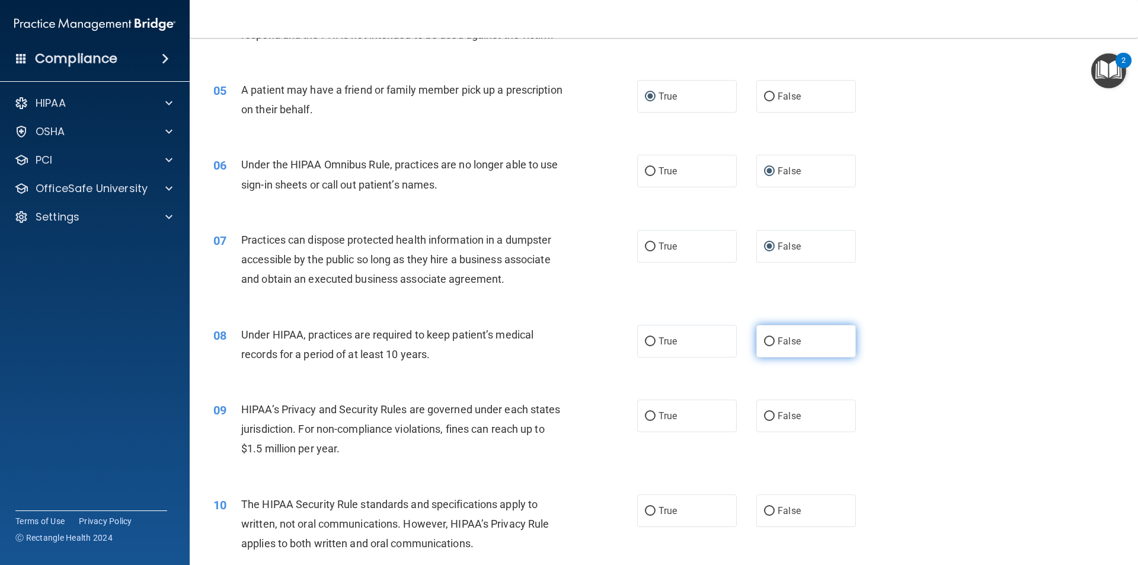
click at [766, 338] on input "False" at bounding box center [769, 341] width 11 height 9
radio input "true"
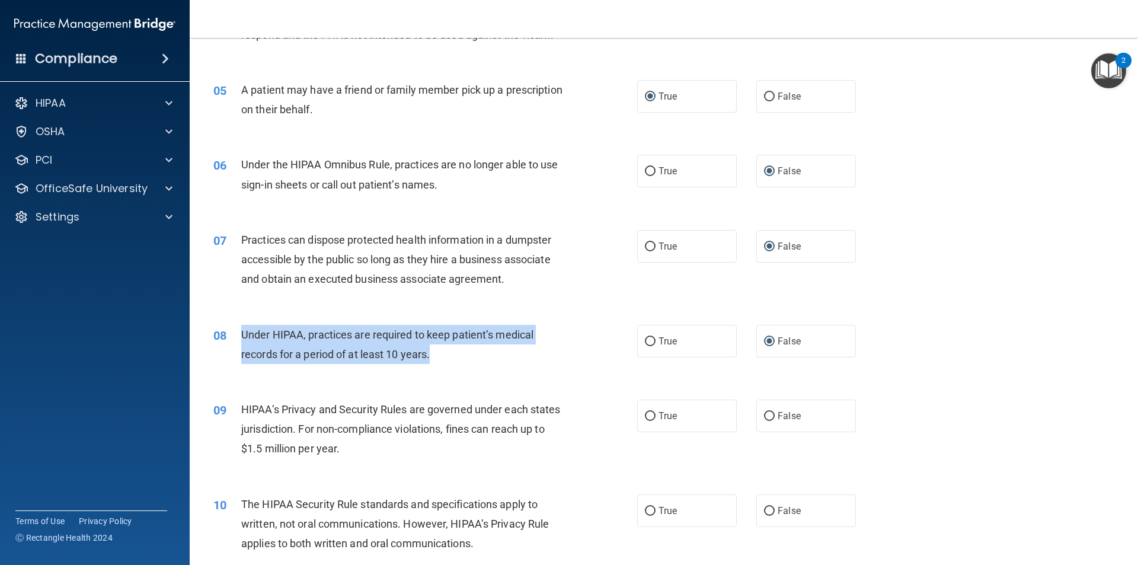
drag, startPoint x: 440, startPoint y: 346, endPoint x: 240, endPoint y: 335, distance: 200.7
click at [240, 335] on div "08 Under HIPAA, practices are required to keep patient’s medical records for a …" at bounding box center [426, 347] width 460 height 45
copy div "Under HIPAA, practices are required to keep patient’s medical records for a per…"
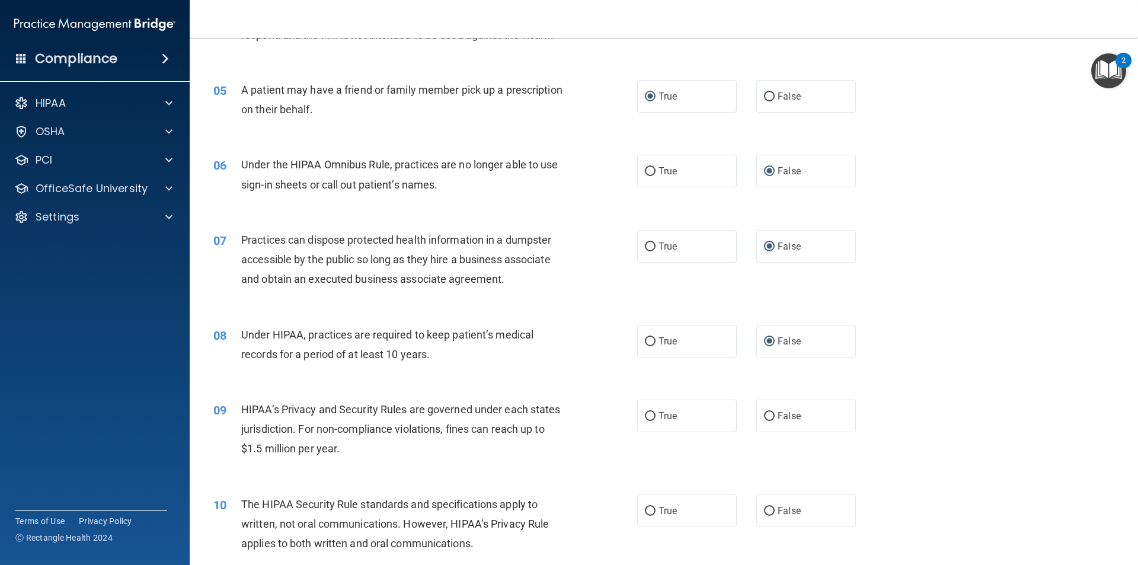
click at [570, 388] on div "09 HIPAA’s Privacy and Security Rules are governed under each states jurisdicti…" at bounding box center [664, 432] width 919 height 95
drag, startPoint x: 372, startPoint y: 449, endPoint x: 294, endPoint y: 446, distance: 77.8
click at [294, 446] on div "HIPAA’s Privacy and Security Rules are governed under each states jurisdiction.…" at bounding box center [406, 429] width 331 height 59
click at [375, 453] on div "HIPAA’s Privacy and Security Rules are governed under each states jurisdiction.…" at bounding box center [406, 429] width 331 height 59
click at [645, 412] on input "True" at bounding box center [650, 416] width 11 height 9
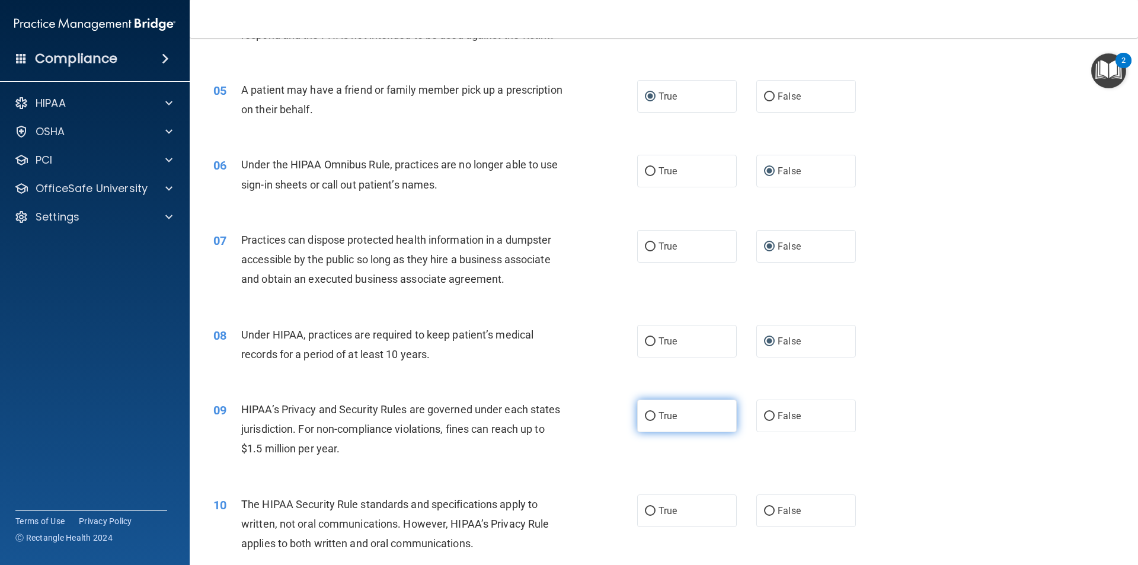
radio input "true"
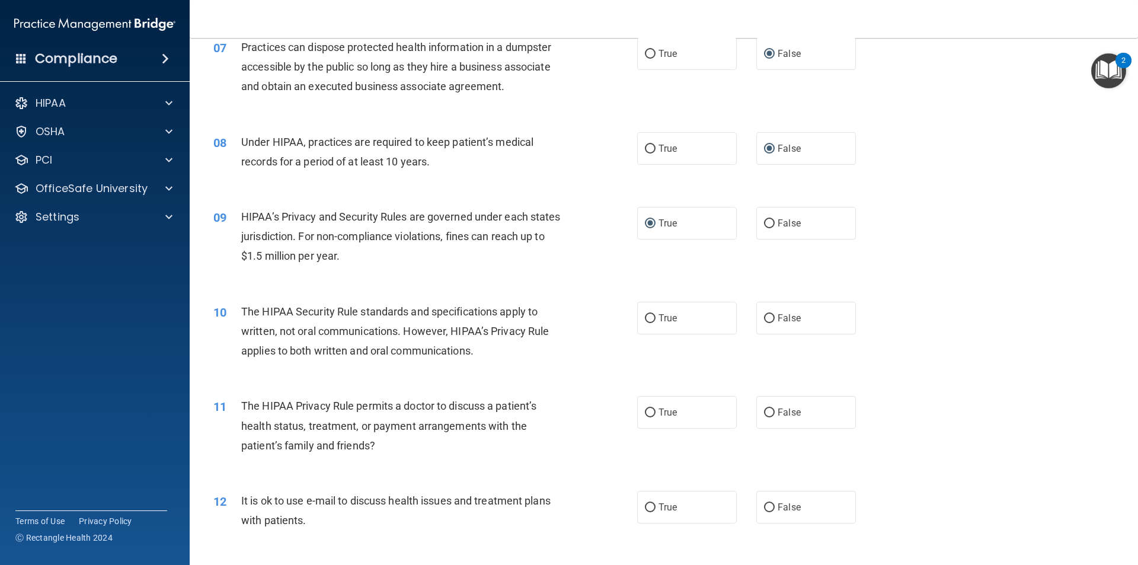
scroll to position [630, 0]
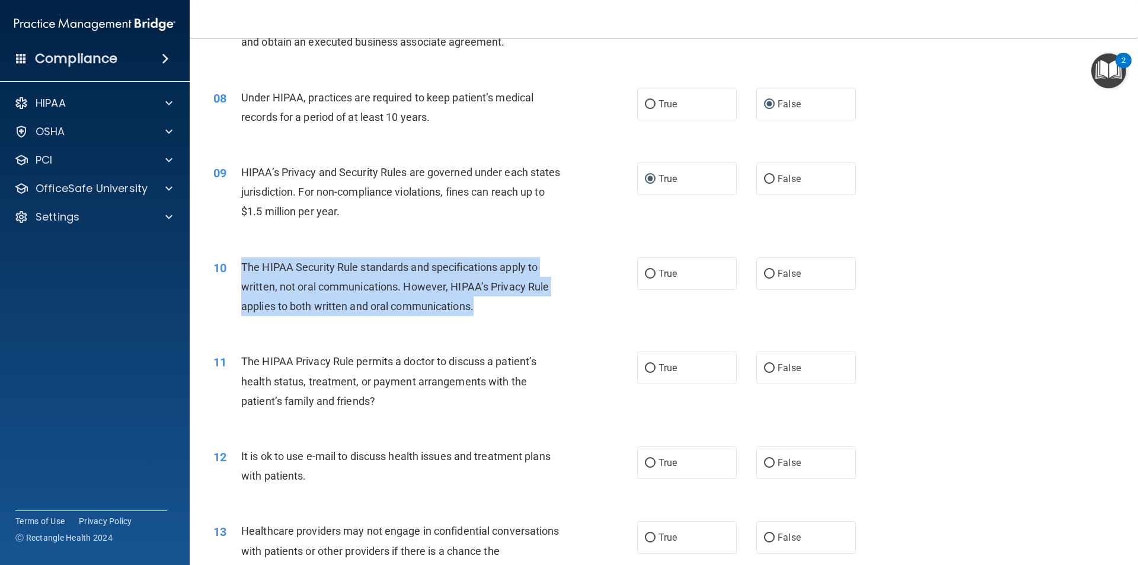
drag, startPoint x: 483, startPoint y: 308, endPoint x: 241, endPoint y: 264, distance: 245.8
click at [241, 264] on div "The HIPAA Security Rule standards and specifications apply to written, not oral…" at bounding box center [406, 286] width 331 height 59
copy span "The HIPAA Security Rule standards and specifications apply to written, not oral…"
click at [648, 274] on input "True" at bounding box center [650, 274] width 11 height 9
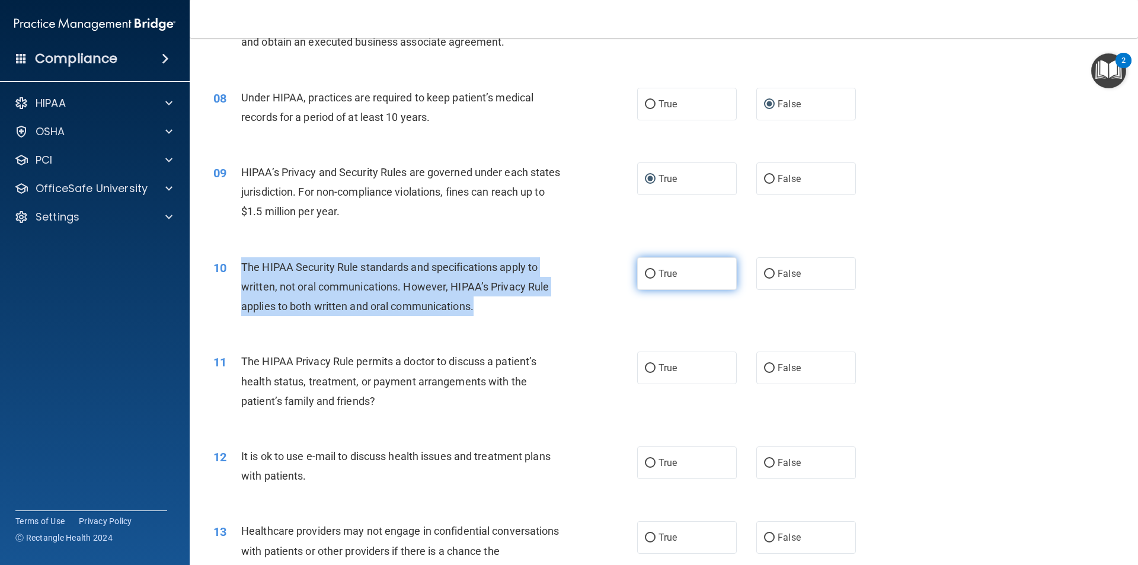
radio input "true"
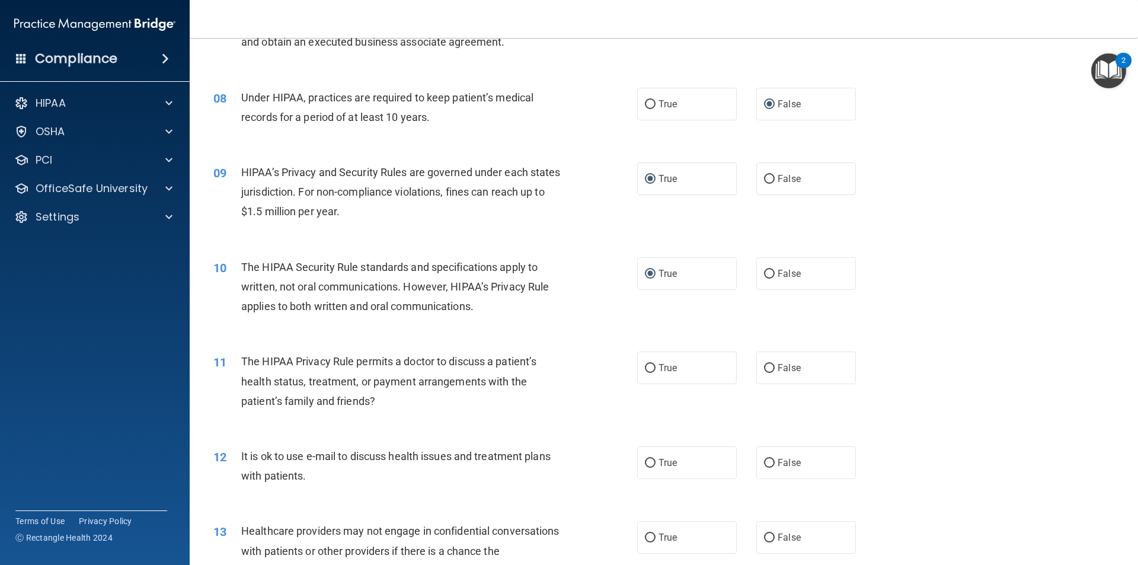
click at [399, 398] on div "The HIPAA Privacy Rule permits a doctor to discuss a patient’s health status, t…" at bounding box center [406, 381] width 331 height 59
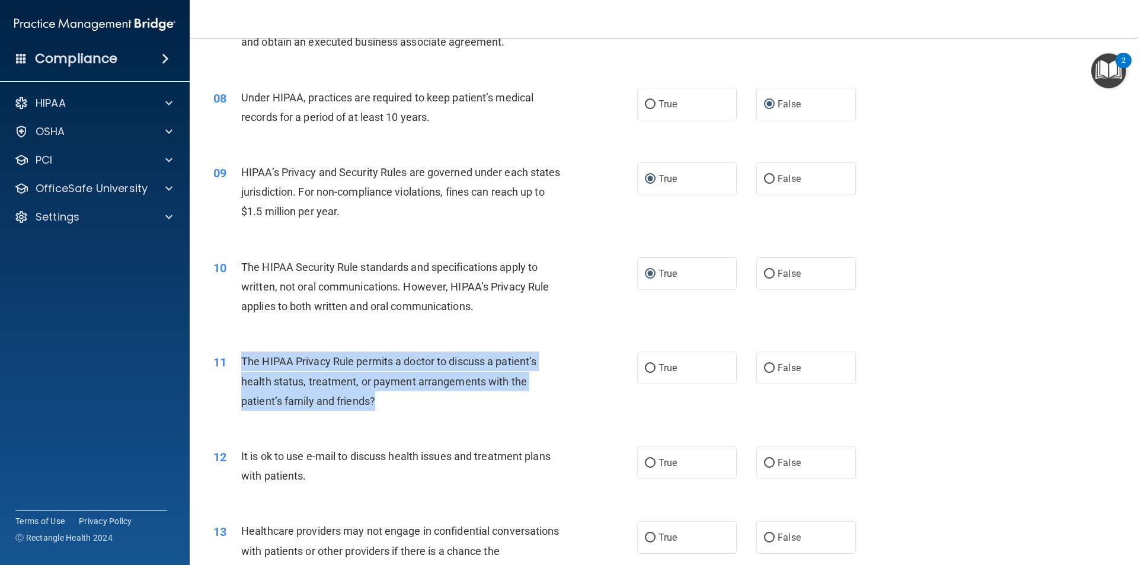
drag, startPoint x: 375, startPoint y: 403, endPoint x: 241, endPoint y: 360, distance: 140.3
click at [241, 360] on span "The HIPAA Privacy Rule permits a doctor to discuss a patient’s health status, t…" at bounding box center [388, 381] width 295 height 52
copy span "The HIPAA Privacy Rule permits a doctor to discuss a patient’s health status, t…"
click at [646, 365] on input "True" at bounding box center [650, 368] width 11 height 9
radio input "true"
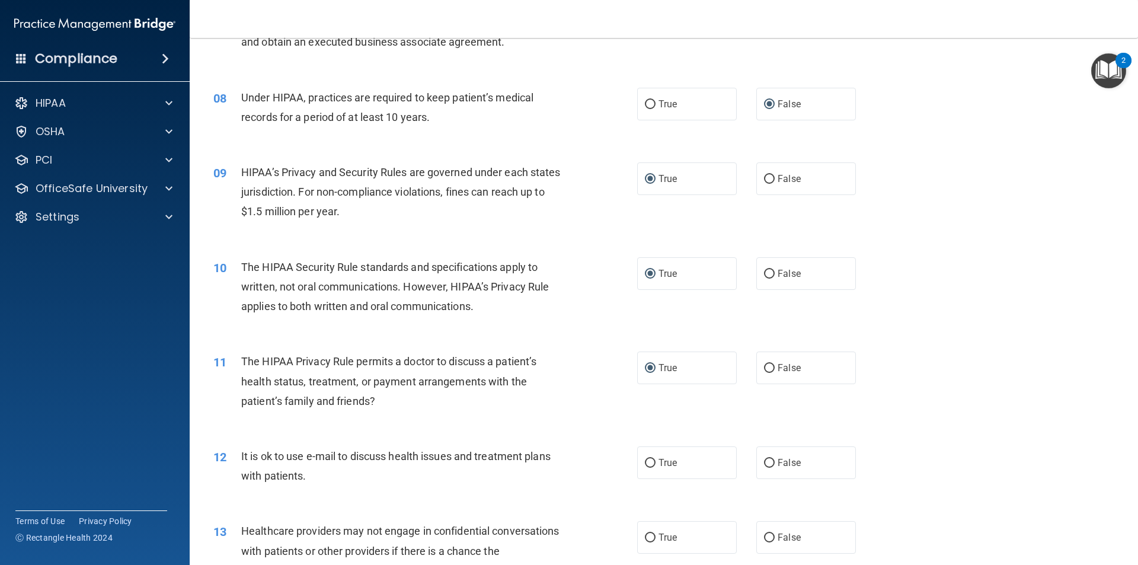
click at [554, 489] on div "12 It is ok to use e-mail to discuss health issues and treatment plans with pat…" at bounding box center [426, 468] width 460 height 45
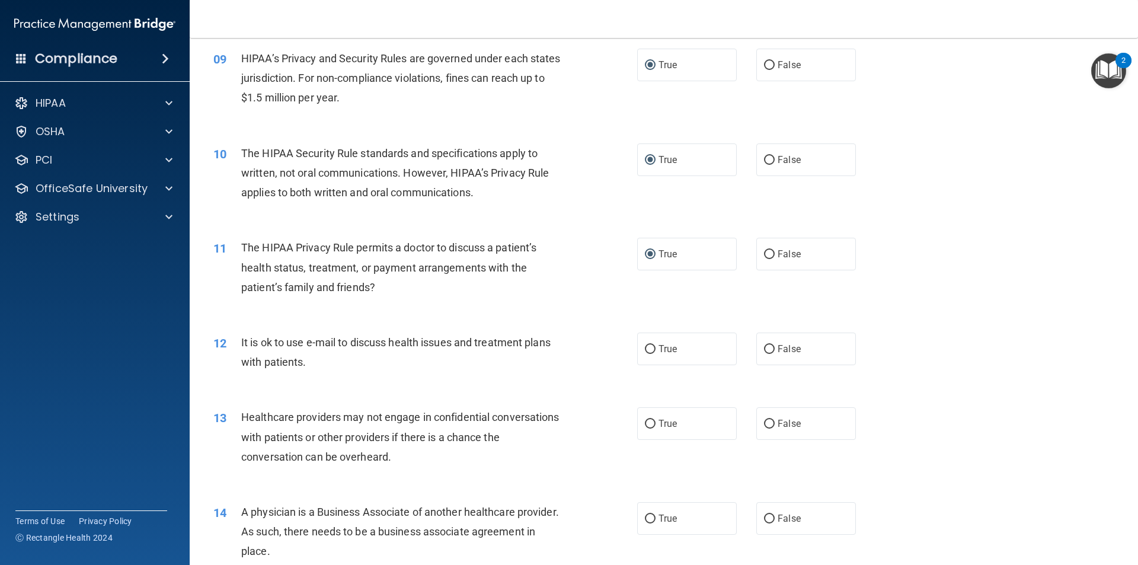
scroll to position [748, 0]
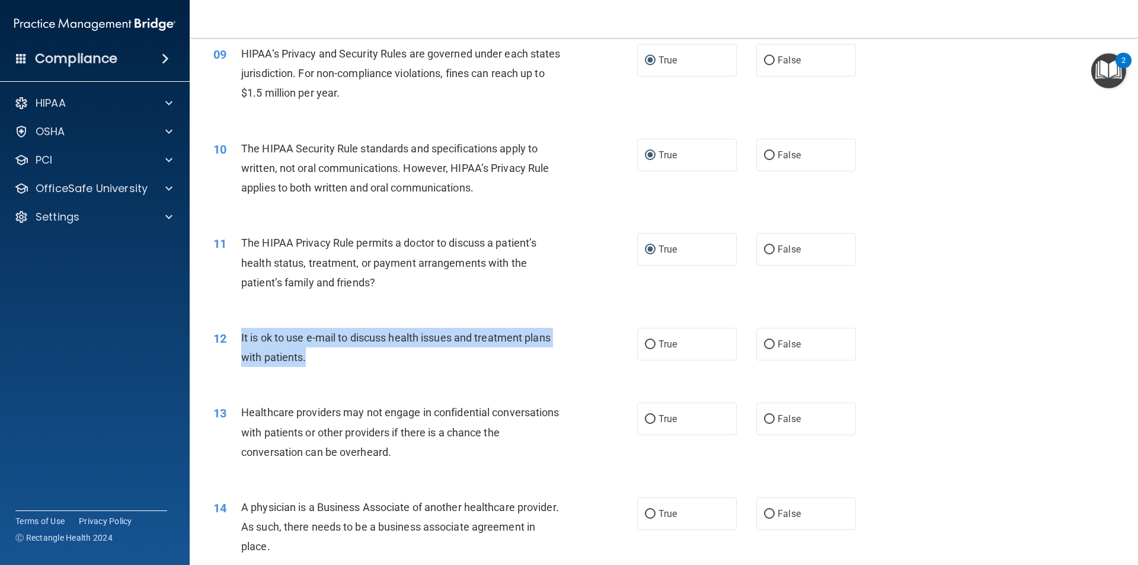
drag, startPoint x: 312, startPoint y: 357, endPoint x: 241, endPoint y: 334, distance: 75.4
click at [241, 334] on div "It is ok to use e-mail to discuss health issues and treatment plans with patien…" at bounding box center [406, 347] width 331 height 39
copy span "It is ok to use e-mail to discuss health issues and treatment plans with patien…"
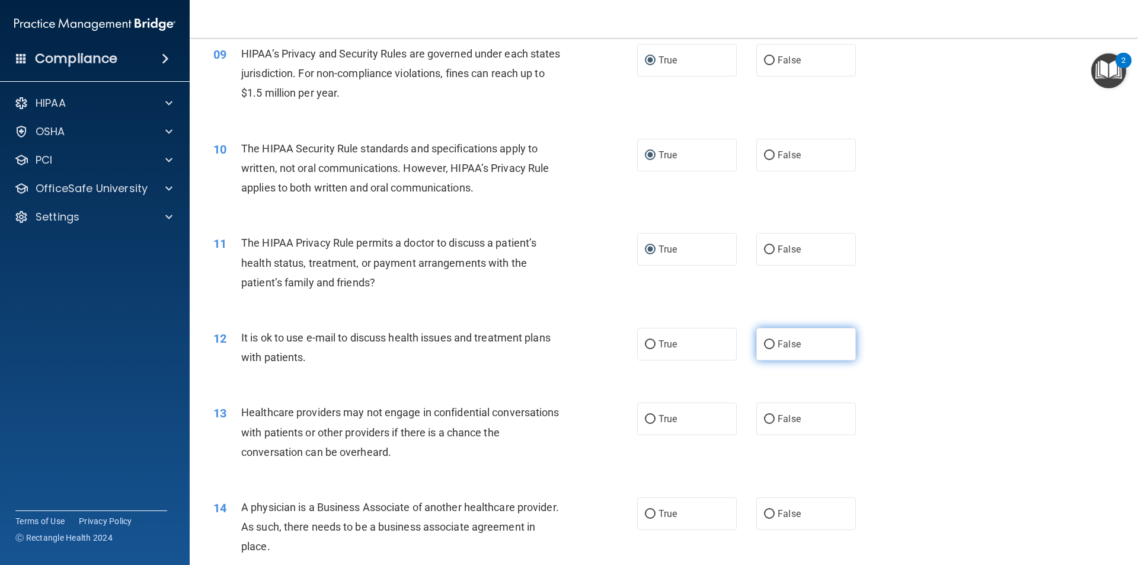
click at [762, 351] on label "False" at bounding box center [807, 344] width 100 height 33
click at [764, 349] on input "False" at bounding box center [769, 344] width 11 height 9
radio input "true"
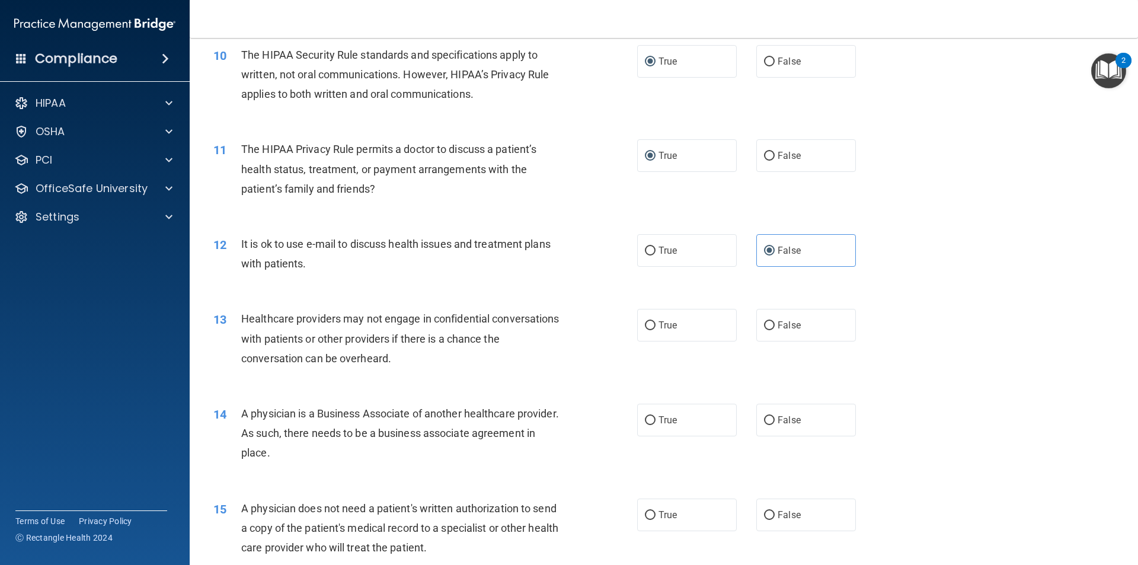
scroll to position [867, 0]
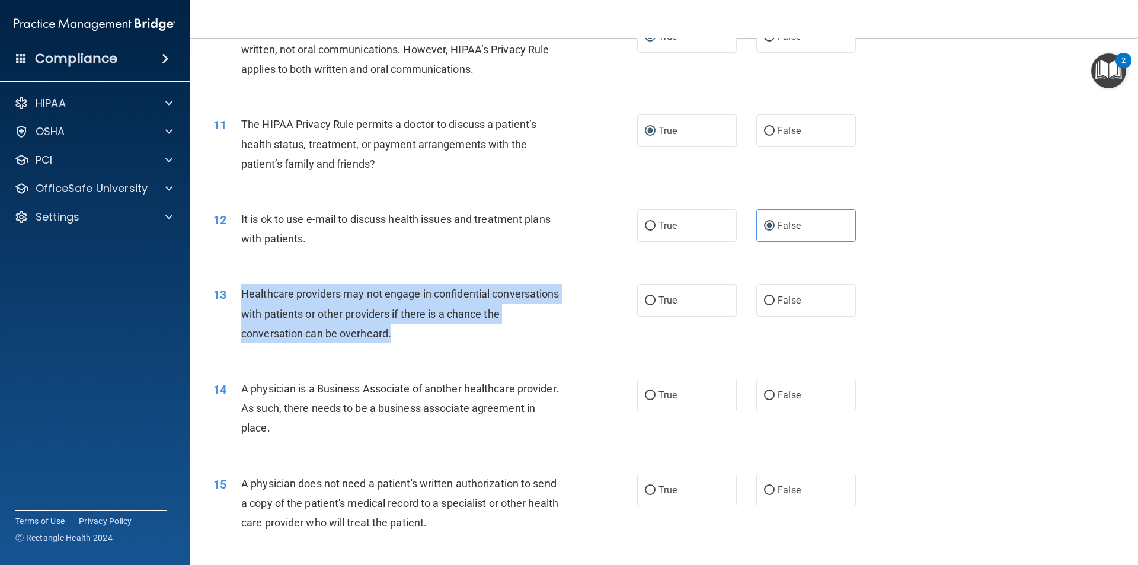
drag, startPoint x: 411, startPoint y: 337, endPoint x: 235, endPoint y: 308, distance: 179.2
click at [235, 308] on div "13 Healthcare providers may not engage in confidential conversations with patie…" at bounding box center [426, 316] width 460 height 65
copy div "Healthcare providers may not engage in confidential conversations with patients…"
click at [764, 303] on input "False" at bounding box center [769, 300] width 11 height 9
radio input "true"
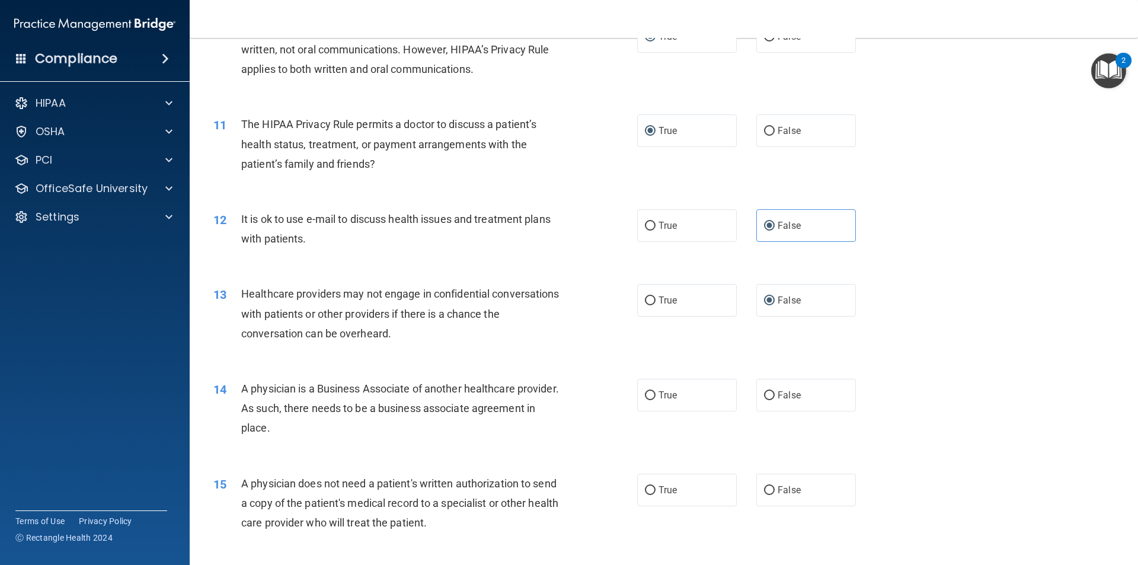
click at [512, 374] on div "14 A physician is a Business Associate of another healthcare provider. As such,…" at bounding box center [664, 411] width 919 height 95
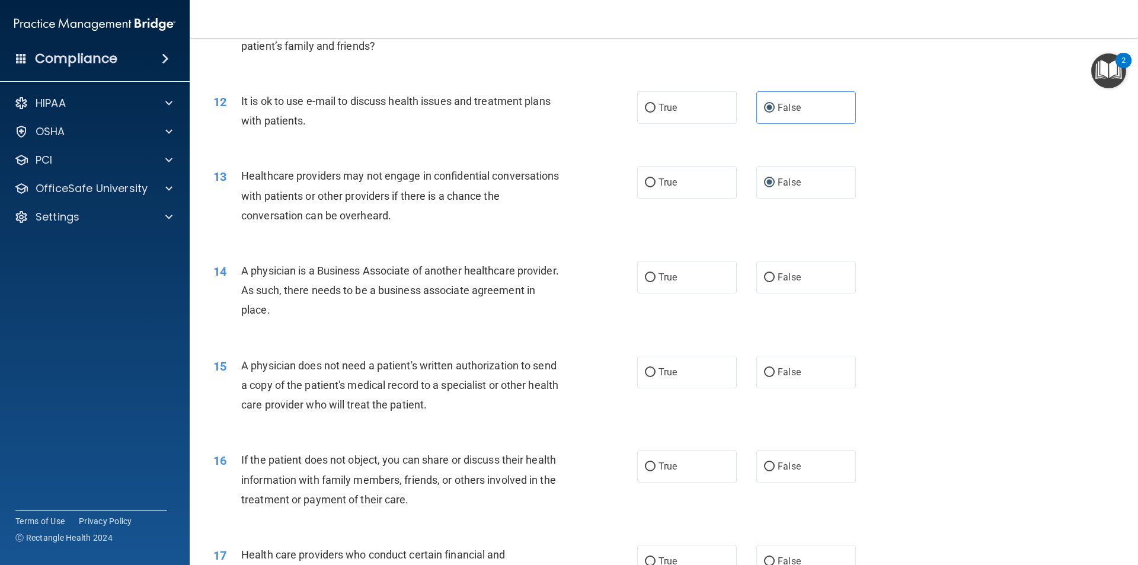
scroll to position [985, 0]
drag, startPoint x: 334, startPoint y: 310, endPoint x: 231, endPoint y: 273, distance: 109.7
click at [231, 273] on div "14 A physician is a Business Associate of another healthcare provider. As such,…" at bounding box center [426, 292] width 460 height 65
copy div "A physician is a Business Associate of another healthcare provider. As such, th…"
drag, startPoint x: 759, startPoint y: 279, endPoint x: 735, endPoint y: 279, distance: 23.7
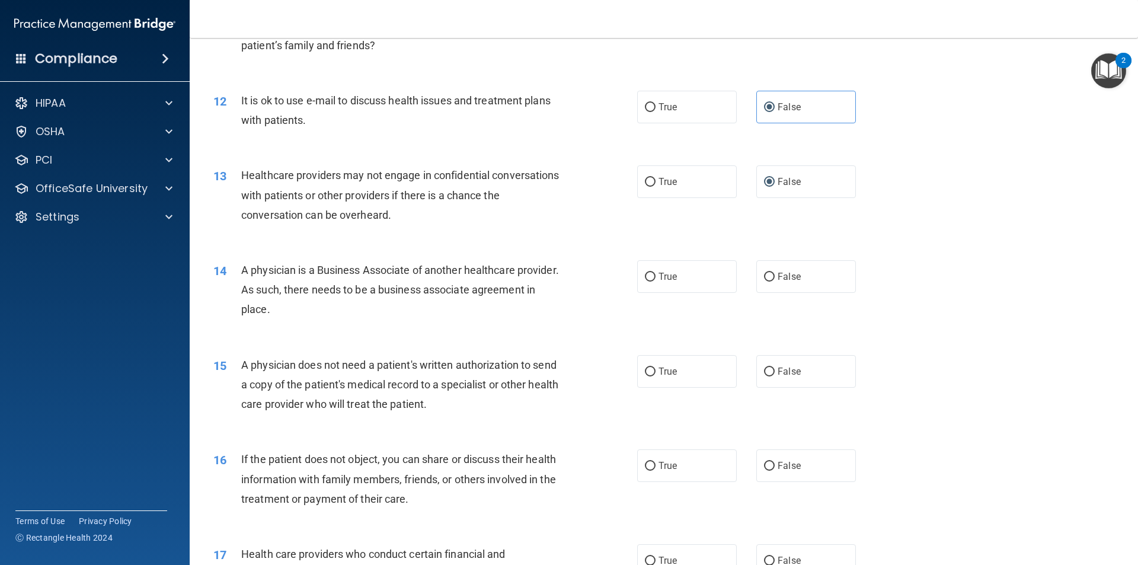
click at [764, 279] on input "False" at bounding box center [769, 277] width 11 height 9
radio input "true"
click at [496, 406] on div "A physician does not need a patient's written authorization to send a copy of t…" at bounding box center [406, 384] width 331 height 59
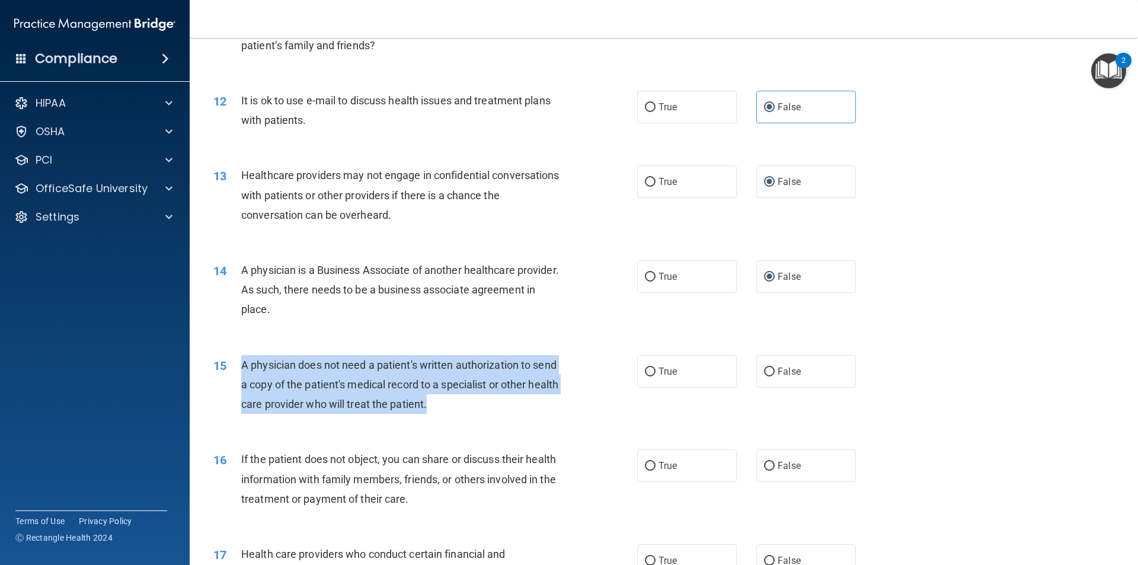
drag, startPoint x: 461, startPoint y: 401, endPoint x: 240, endPoint y: 365, distance: 223.4
click at [240, 365] on div "15 A physician does not need a patient's written authorization to send a copy o…" at bounding box center [426, 387] width 460 height 65
copy div "A physician does not need a patient's written authorization to send a copy of t…"
click at [764, 368] on input "False" at bounding box center [769, 372] width 11 height 9
radio input "true"
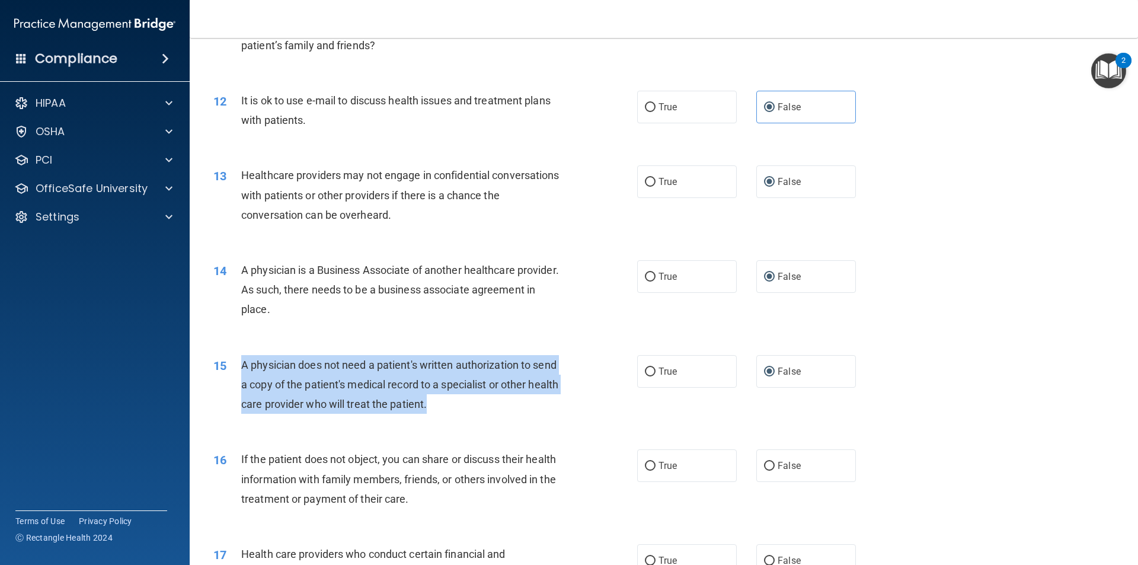
click at [607, 418] on div "15 A physician does not need a patient's written authorization to send a copy o…" at bounding box center [426, 387] width 460 height 65
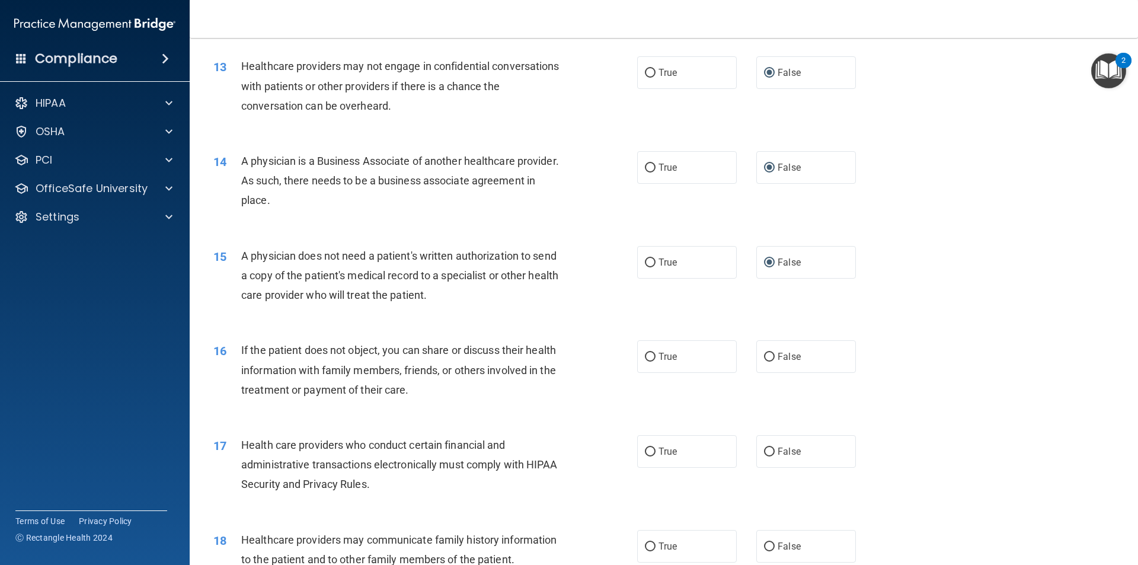
scroll to position [1104, 0]
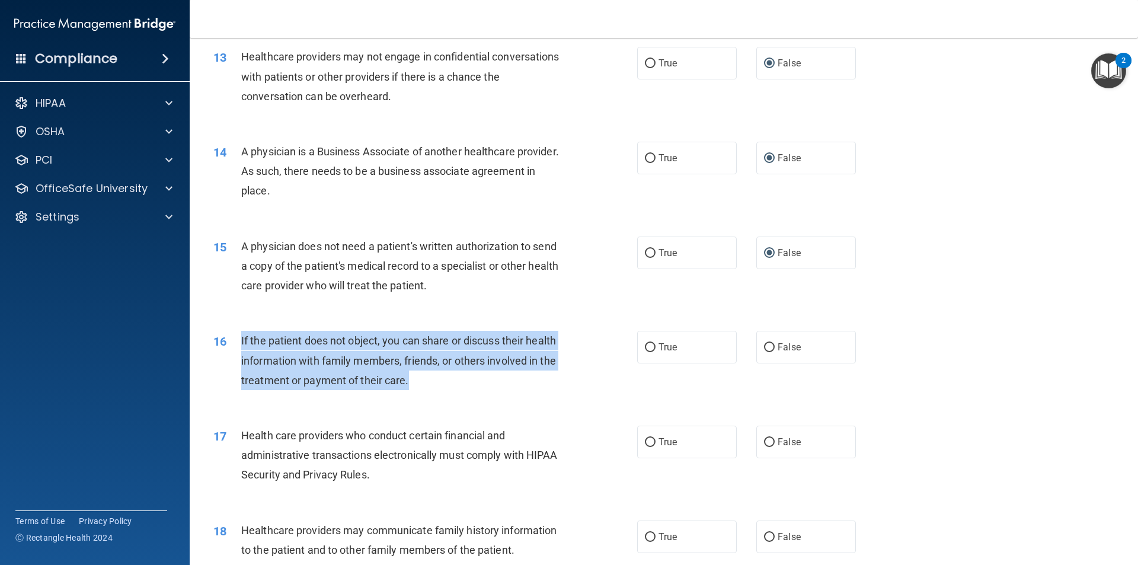
drag, startPoint x: 416, startPoint y: 379, endPoint x: 235, endPoint y: 340, distance: 185.7
click at [235, 340] on div "16 If the patient does not object, you can share or discuss their health inform…" at bounding box center [426, 363] width 460 height 65
copy div "If the patient does not object, you can share or discuss their health informati…"
click at [645, 352] on input "True" at bounding box center [650, 347] width 11 height 9
radio input "true"
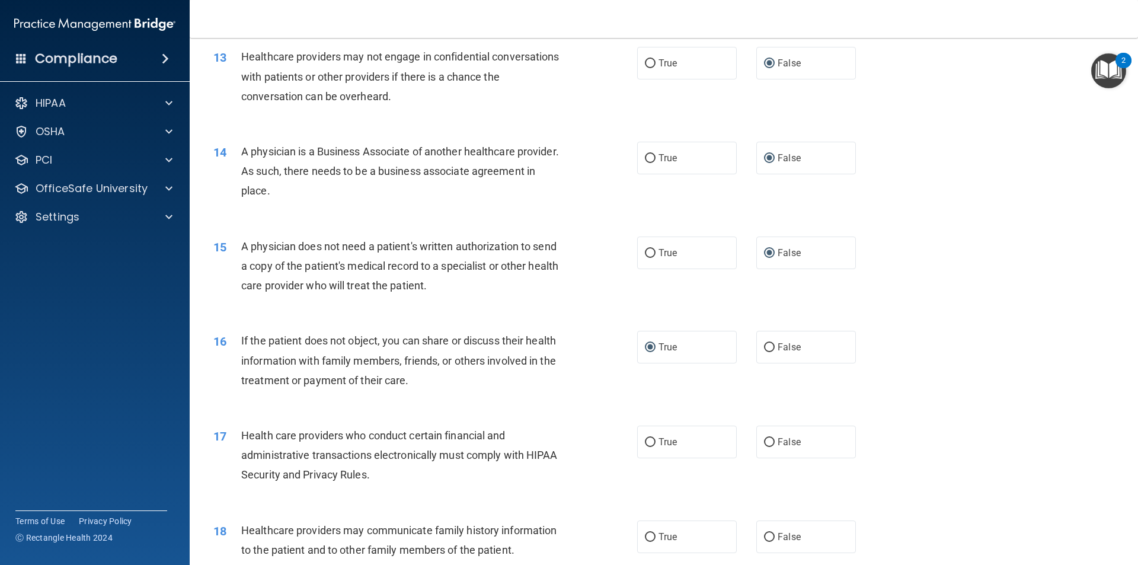
click at [596, 403] on div "16 If the patient does not object, you can share or discuss their health inform…" at bounding box center [664, 363] width 919 height 95
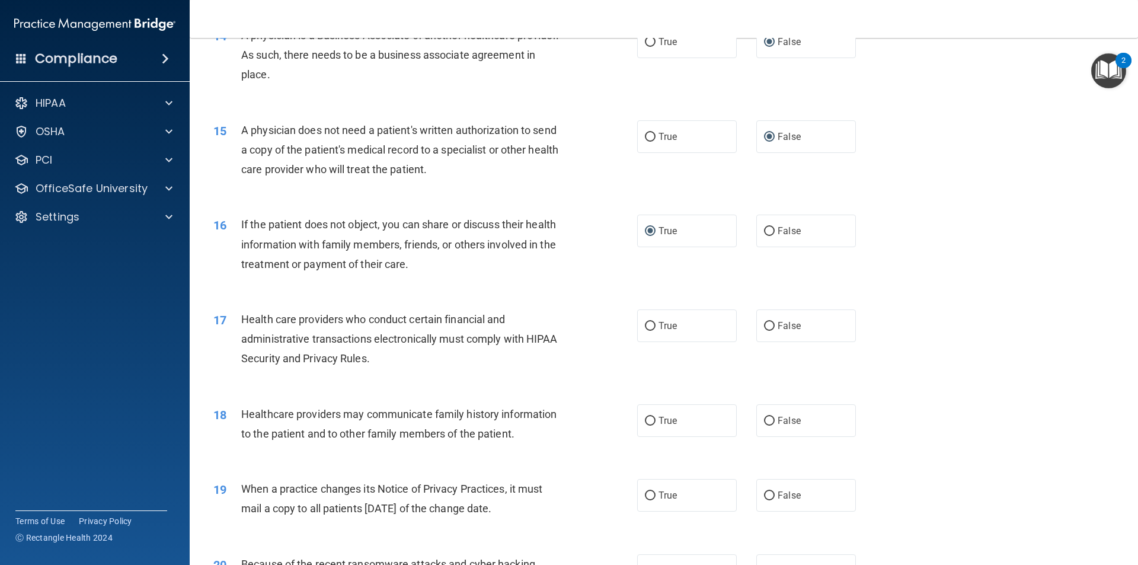
scroll to position [1223, 0]
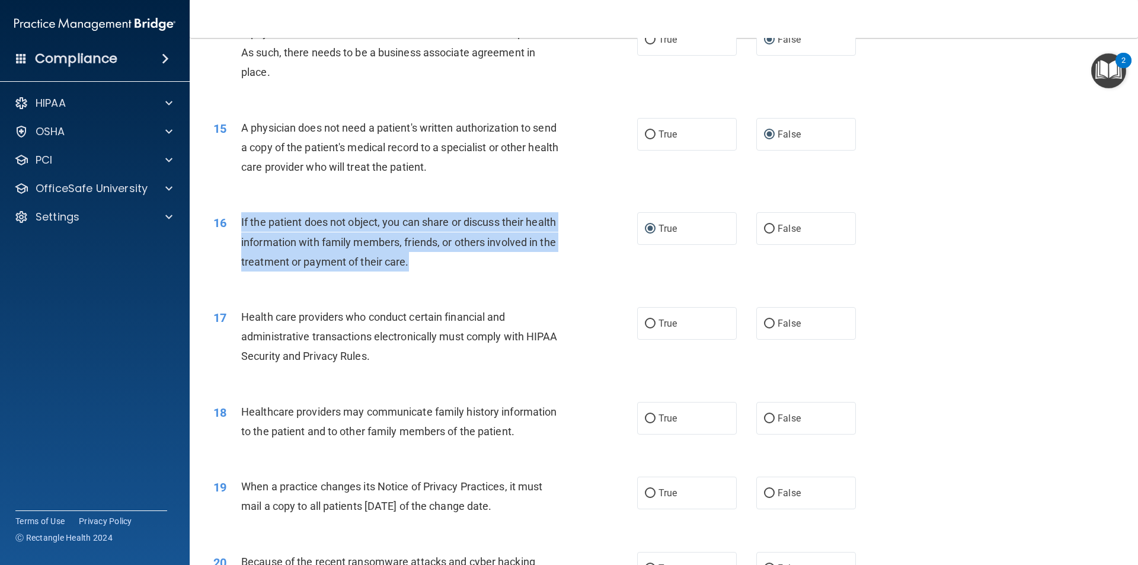
drag, startPoint x: 409, startPoint y: 261, endPoint x: 237, endPoint y: 232, distance: 175.0
click at [237, 232] on div "16 If the patient does not object, you can share or discuss their health inform…" at bounding box center [426, 244] width 460 height 65
copy div "If the patient does not object, you can share or discuss their health informati…"
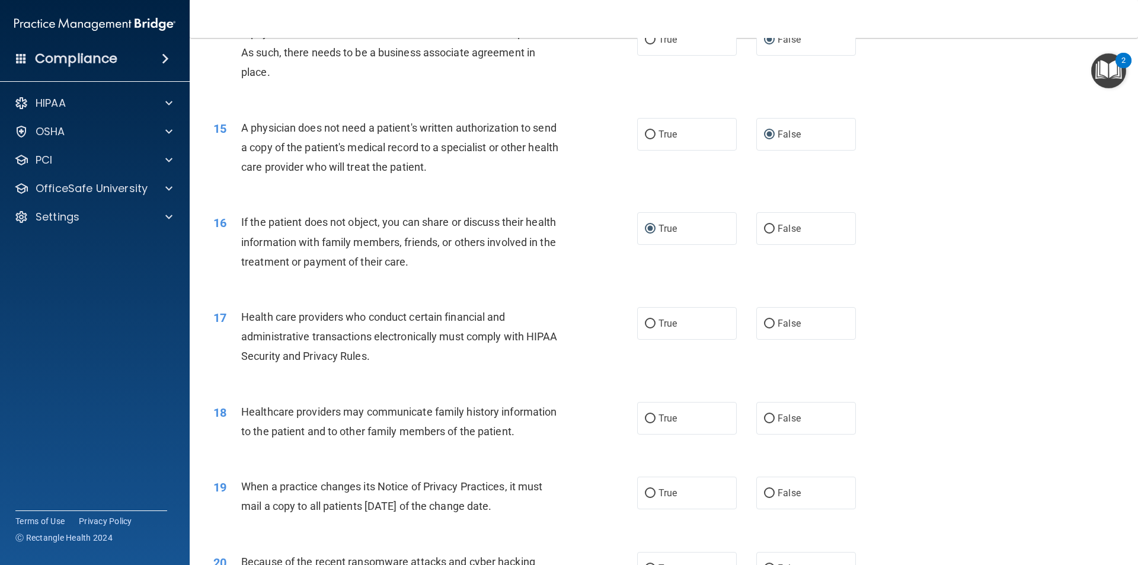
click at [416, 365] on div "Health care providers who conduct certain financial and administrative transact…" at bounding box center [406, 336] width 331 height 59
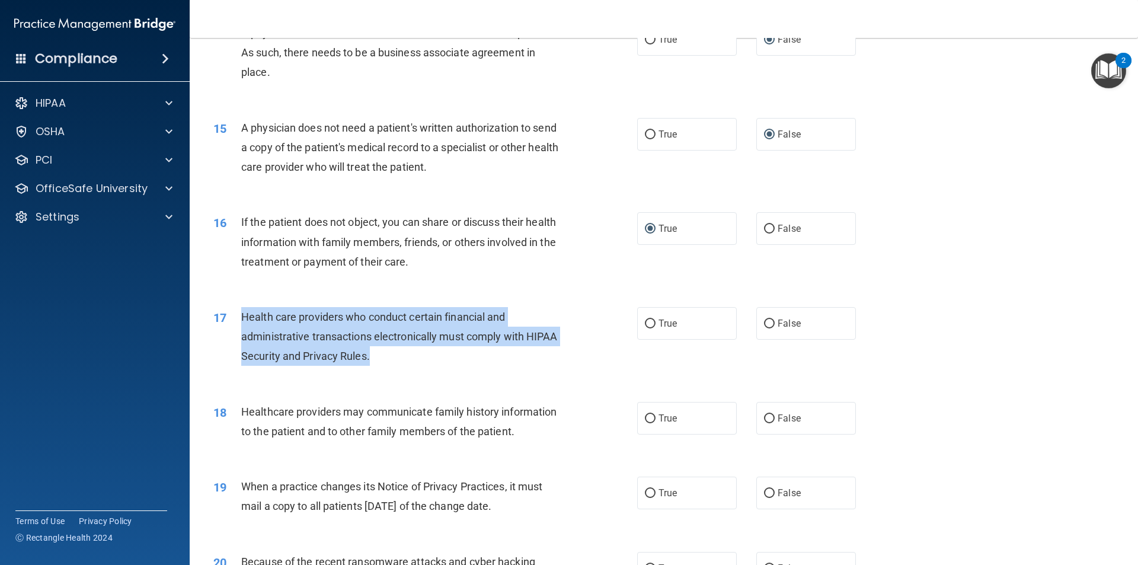
drag, startPoint x: 369, startPoint y: 359, endPoint x: 234, endPoint y: 328, distance: 138.8
click at [234, 328] on div "17 Health care providers who conduct certain financial and administrative trans…" at bounding box center [426, 339] width 460 height 65
click at [646, 321] on input "True" at bounding box center [650, 324] width 11 height 9
radio input "true"
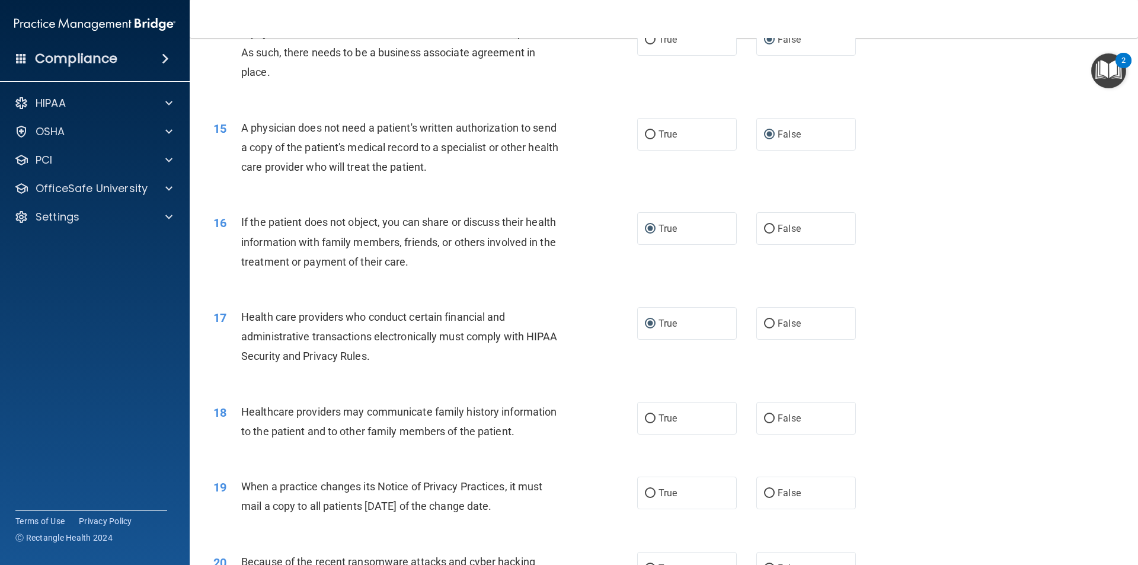
click at [574, 431] on div "18 Healthcare providers may communicate family history information to the patie…" at bounding box center [426, 424] width 460 height 45
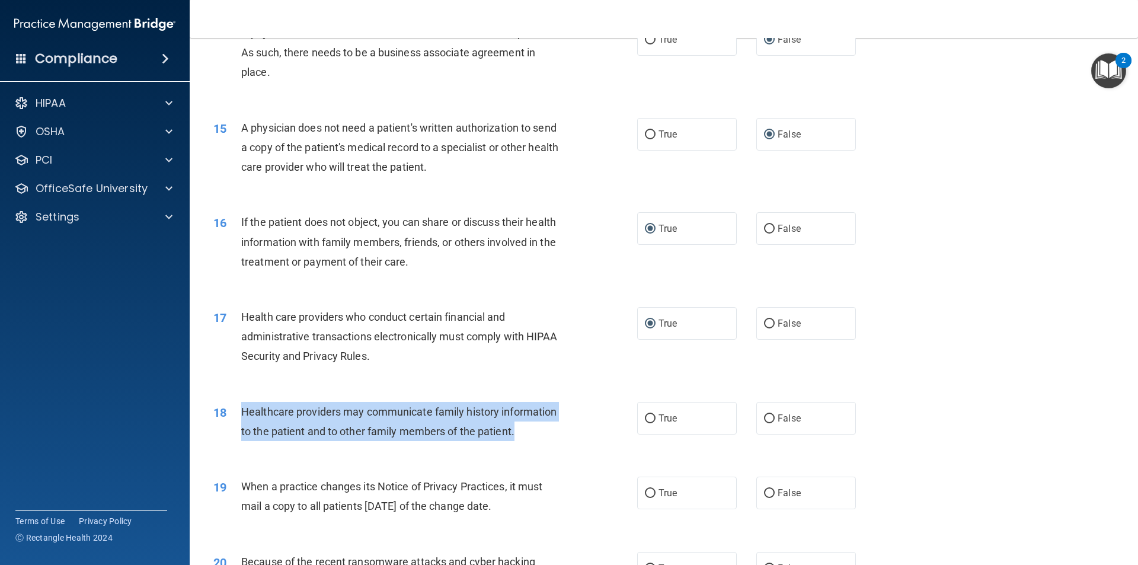
drag, startPoint x: 472, startPoint y: 420, endPoint x: 243, endPoint y: 408, distance: 229.2
click at [243, 408] on div "Healthcare providers may communicate family history information to the patient …" at bounding box center [406, 421] width 331 height 39
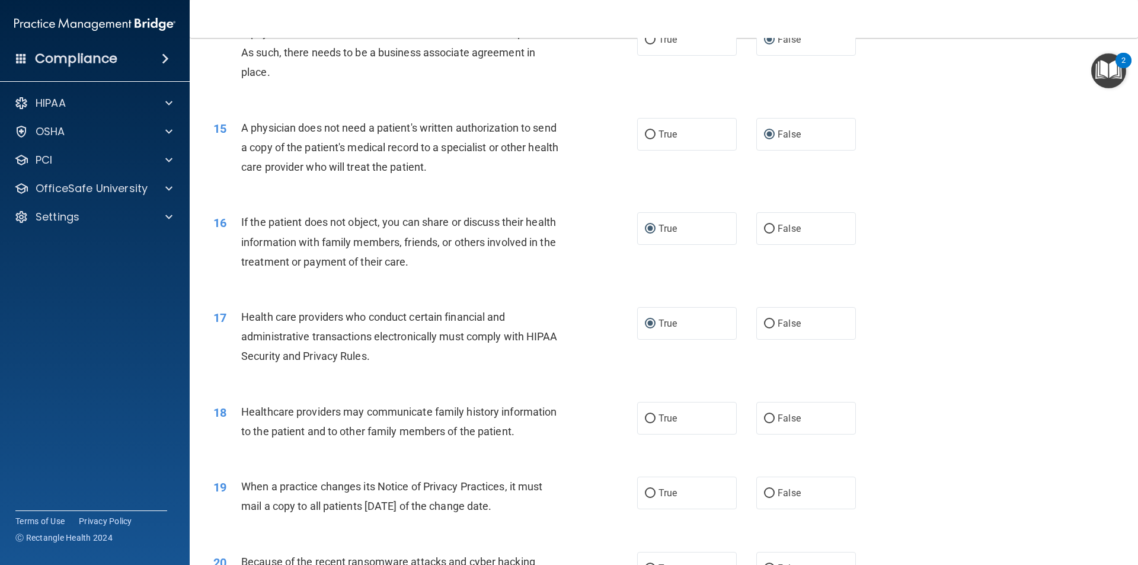
drag, startPoint x: 247, startPoint y: 408, endPoint x: 340, endPoint y: 385, distance: 95.8
click at [340, 385] on div "17 Health care providers who conduct certain financial and administrative trans…" at bounding box center [664, 339] width 919 height 95
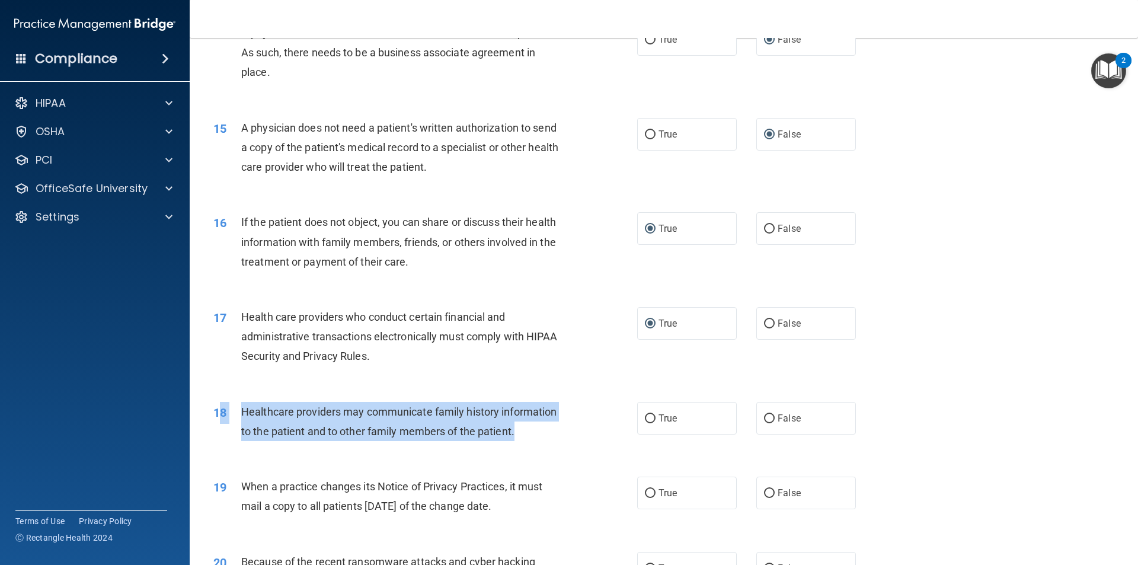
drag, startPoint x: 518, startPoint y: 431, endPoint x: 221, endPoint y: 406, distance: 297.6
click at [221, 406] on div "18 Healthcare providers may communicate family history information to the patie…" at bounding box center [426, 424] width 460 height 45
click at [507, 428] on span "Healthcare providers may communicate family history information to the patient …" at bounding box center [398, 422] width 315 height 32
drag, startPoint x: 535, startPoint y: 430, endPoint x: 237, endPoint y: 409, distance: 298.5
click at [237, 409] on div "18 Healthcare providers may communicate family history information to the patie…" at bounding box center [426, 424] width 460 height 45
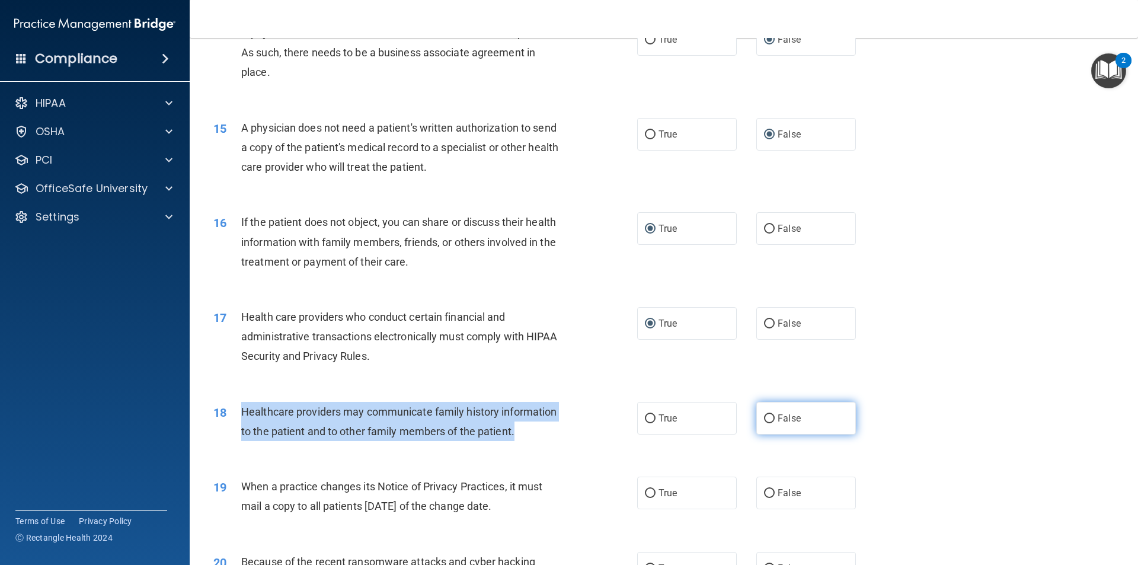
click at [765, 417] on input "False" at bounding box center [769, 418] width 11 height 9
radio input "true"
click at [585, 446] on div "18 Healthcare providers may communicate family history information to the patie…" at bounding box center [426, 424] width 460 height 45
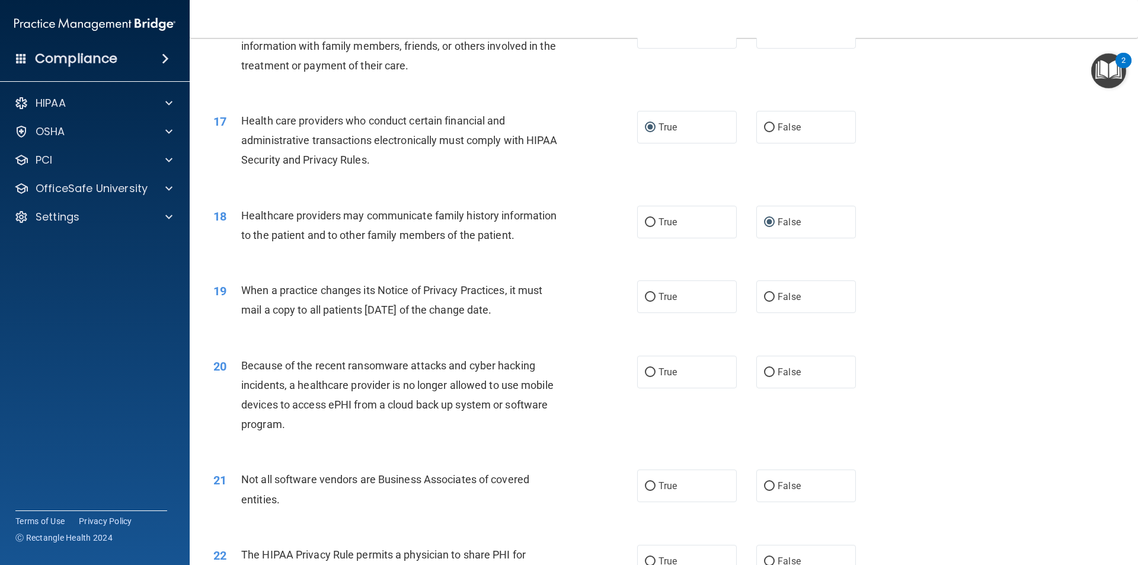
scroll to position [1460, 0]
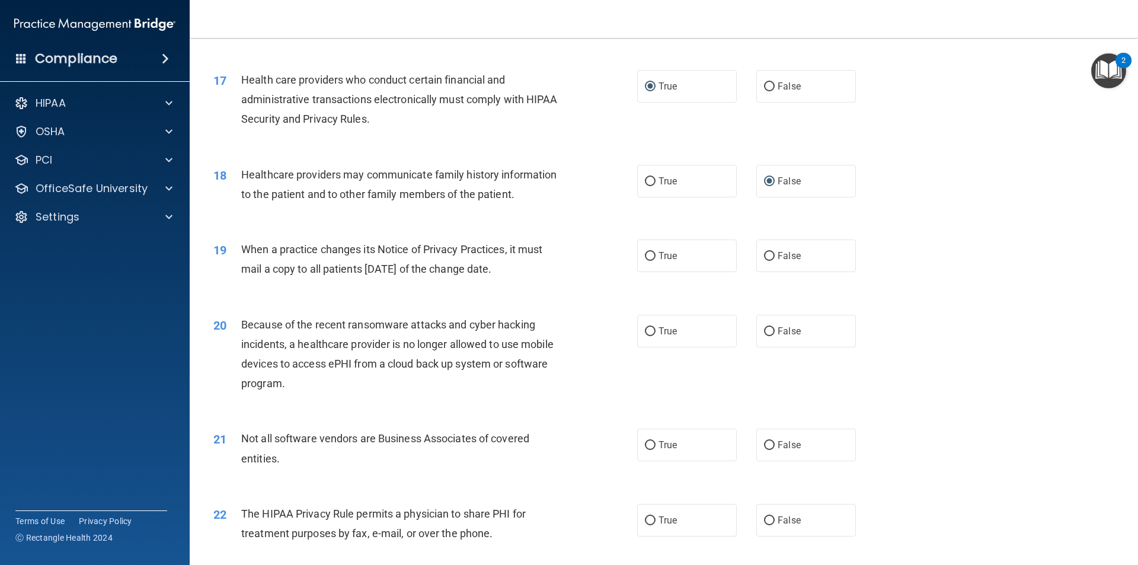
drag, startPoint x: 532, startPoint y: 270, endPoint x: 234, endPoint y: 261, distance: 299.0
click at [234, 261] on div "19 When a practice changes its Notice of Privacy Practices, it must mail a copy…" at bounding box center [426, 262] width 460 height 45
click at [778, 257] on span "False" at bounding box center [789, 255] width 23 height 11
click at [773, 257] on input "False" at bounding box center [769, 256] width 11 height 9
radio input "true"
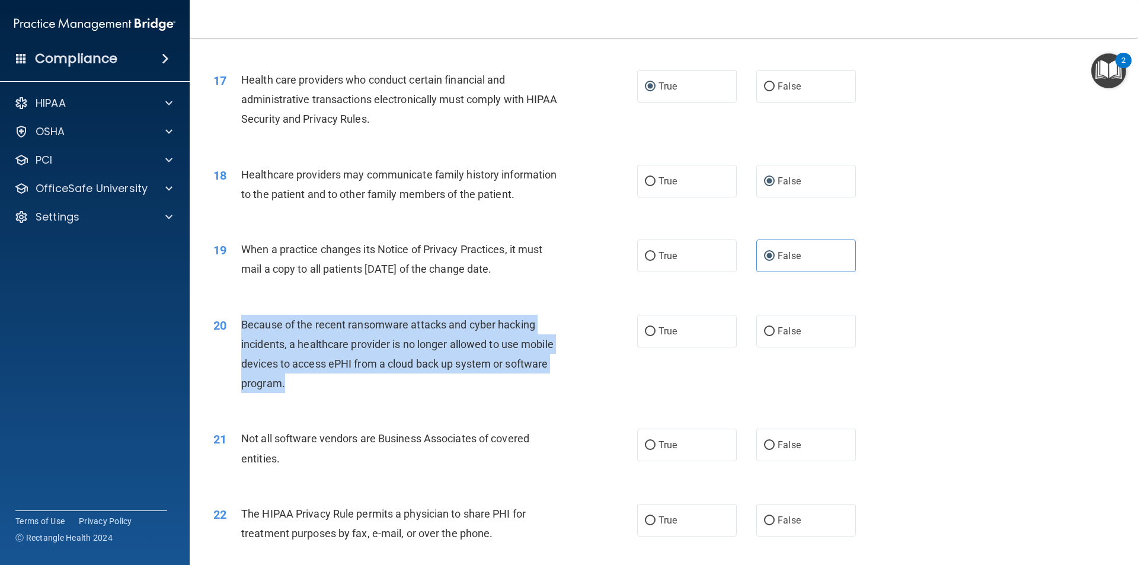
drag, startPoint x: 304, startPoint y: 382, endPoint x: 235, endPoint y: 315, distance: 96.0
click at [235, 315] on div "20 Because of the recent ransomware attacks and cyber hacking incidents, a heal…" at bounding box center [426, 357] width 460 height 85
click at [764, 330] on input "False" at bounding box center [769, 331] width 11 height 9
radio input "true"
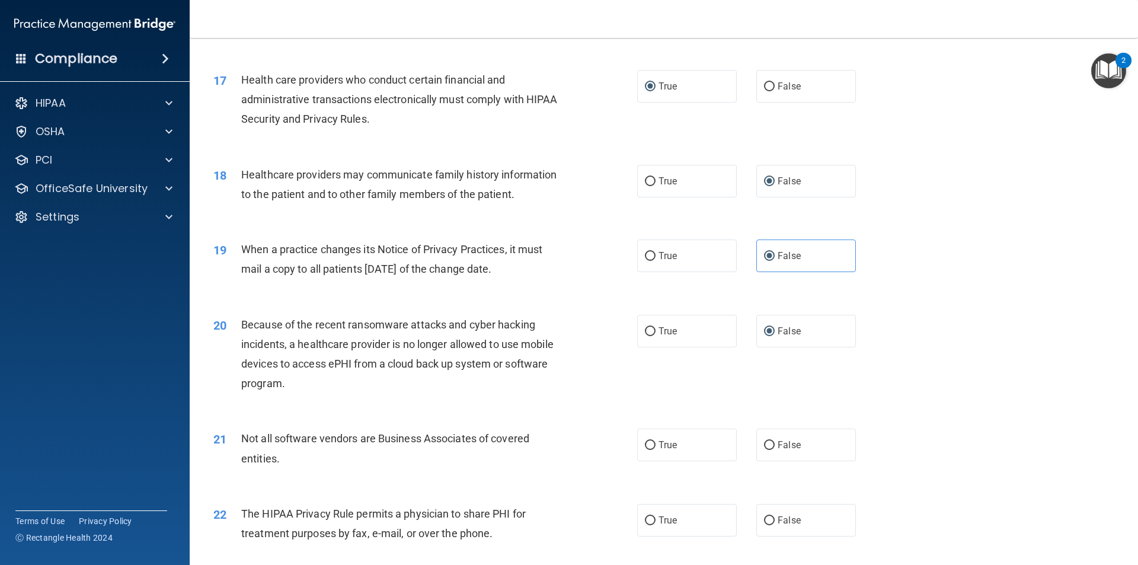
click at [583, 423] on div "21 Not all software vendors are Business Associates of covered entities. True F…" at bounding box center [664, 451] width 919 height 75
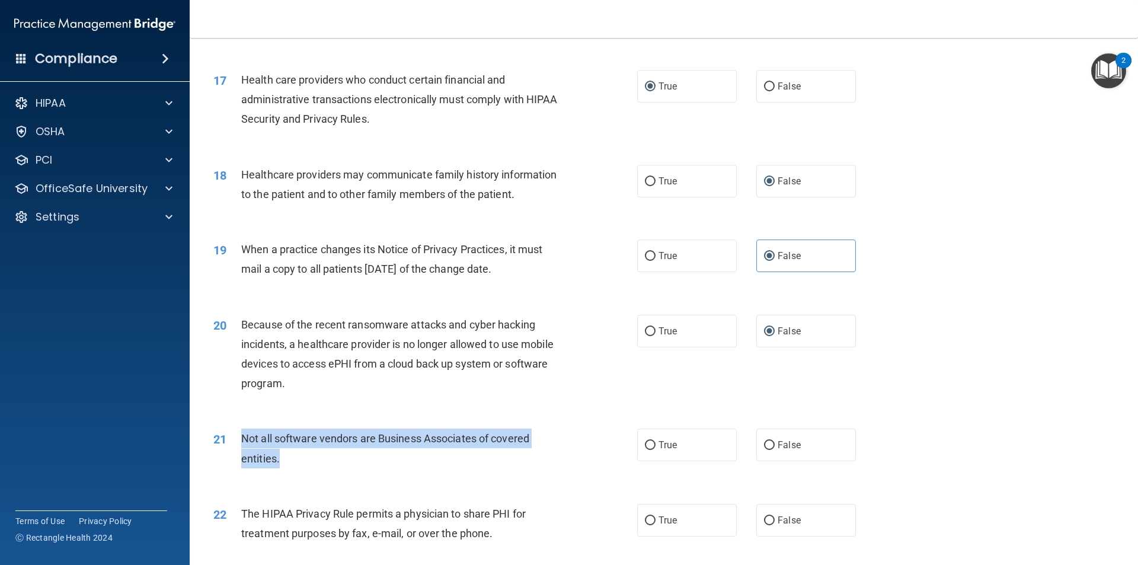
drag, startPoint x: 308, startPoint y: 460, endPoint x: 236, endPoint y: 436, distance: 76.3
click at [236, 436] on div "21 Not all software vendors are Business Associates of covered entities." at bounding box center [426, 451] width 460 height 45
click at [647, 444] on input "True" at bounding box center [650, 445] width 11 height 9
radio input "true"
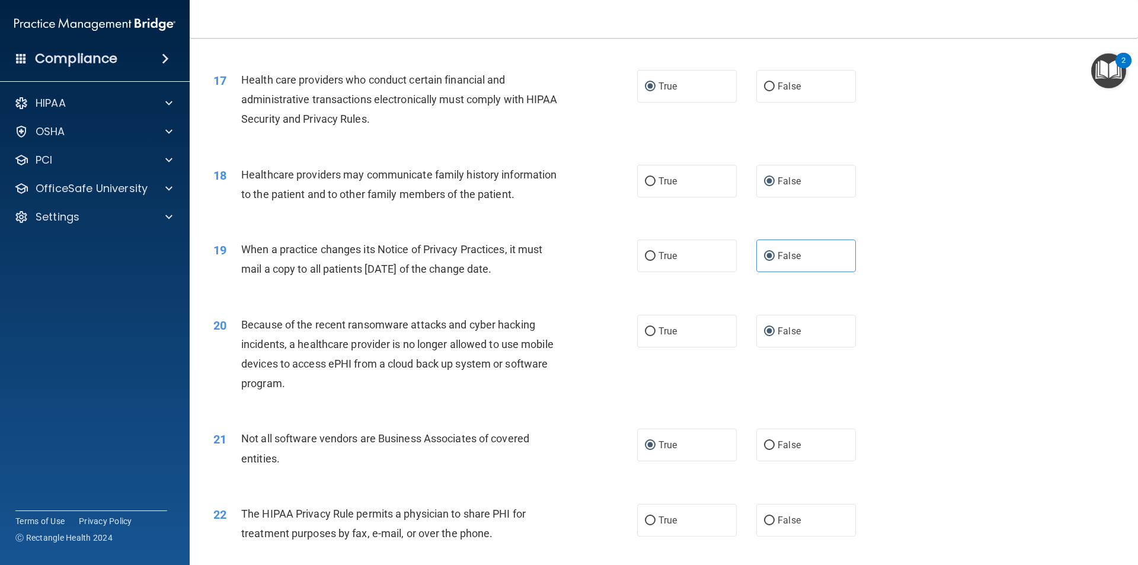
click at [591, 427] on div "21 Not all software vendors are Business Associates of covered entities. True F…" at bounding box center [664, 451] width 919 height 75
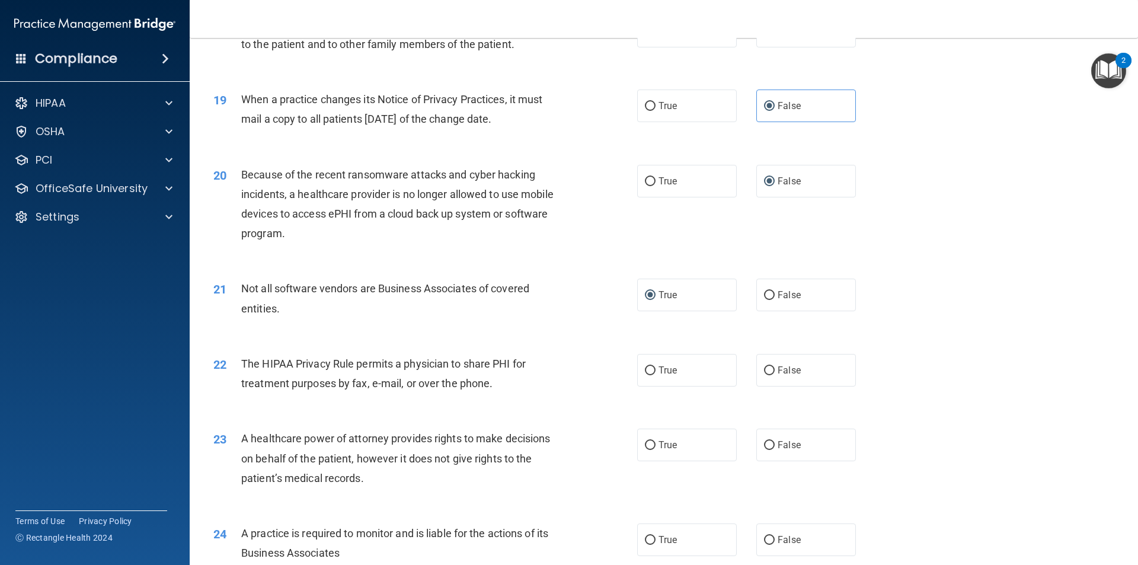
scroll to position [1638, 0]
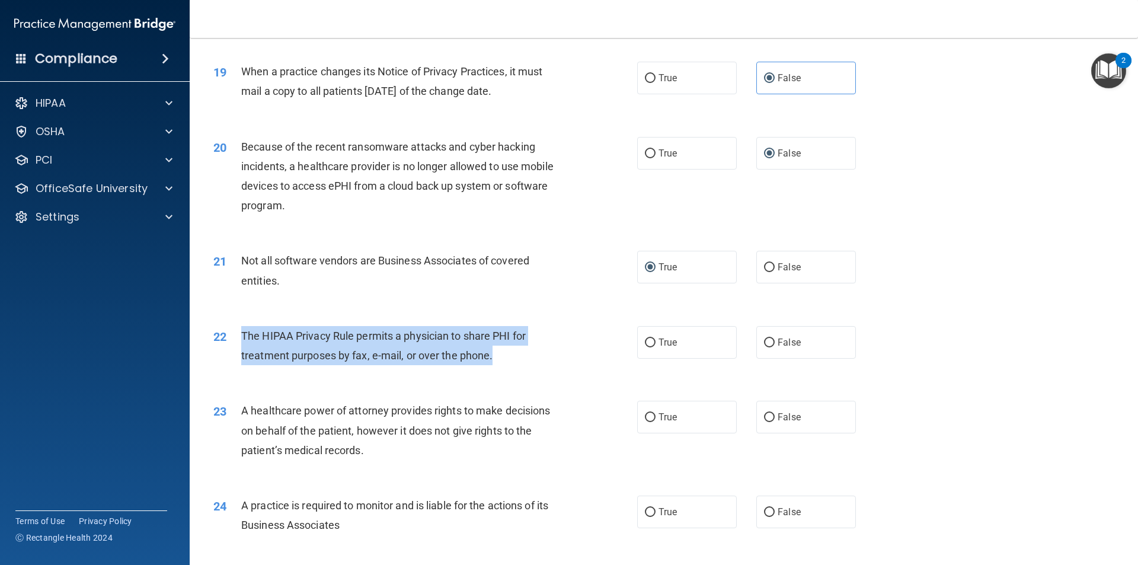
drag, startPoint x: 492, startPoint y: 356, endPoint x: 235, endPoint y: 336, distance: 257.0
click at [235, 336] on div "22 The HIPAA Privacy Rule permits a physician to share PHI for treatment purpos…" at bounding box center [426, 348] width 460 height 45
click at [647, 345] on input "True" at bounding box center [650, 343] width 11 height 9
radio input "true"
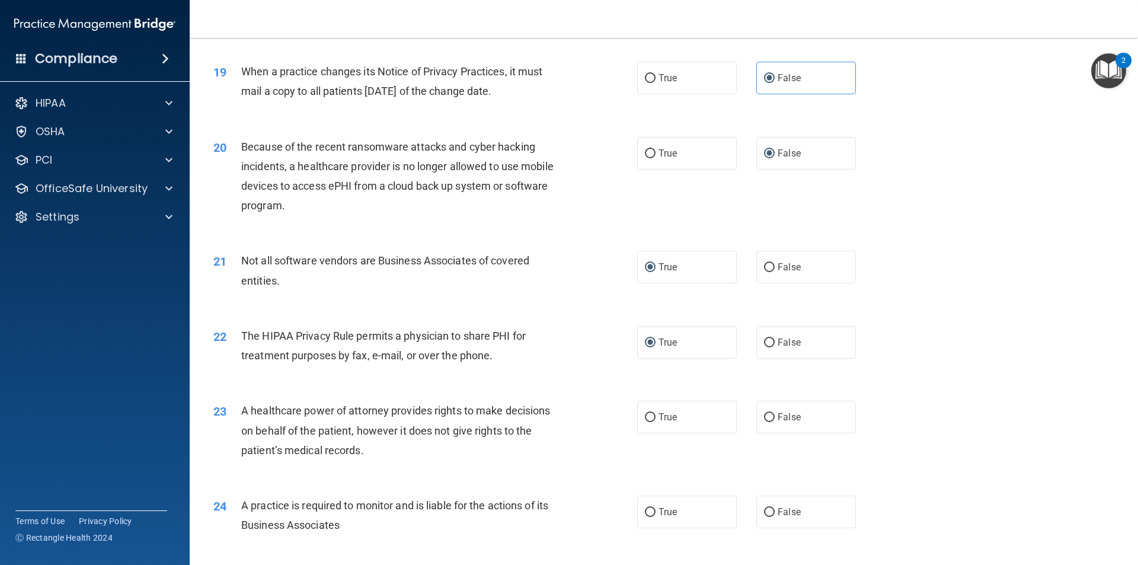
click at [552, 428] on div "A healthcare power of attorney provides rights to make decisions on behalf of t…" at bounding box center [406, 430] width 331 height 59
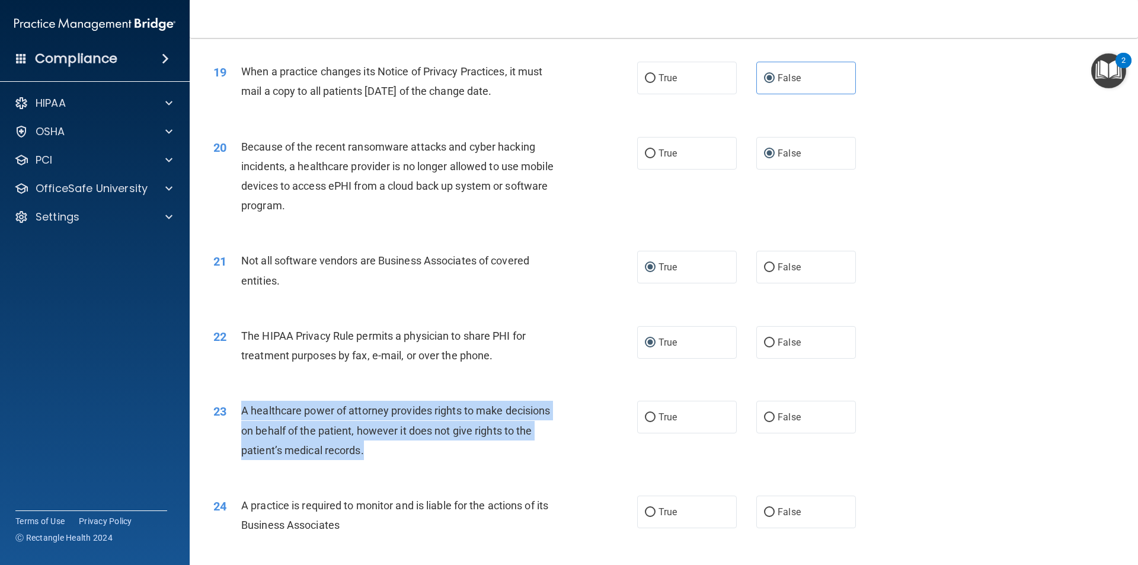
drag, startPoint x: 362, startPoint y: 448, endPoint x: 238, endPoint y: 416, distance: 128.0
click at [238, 416] on div "23 A healthcare power of attorney provides rights to make decisions on behalf o…" at bounding box center [426, 433] width 460 height 65
click at [764, 417] on input "False" at bounding box center [769, 417] width 11 height 9
radio input "true"
click at [570, 464] on div "23 A healthcare power of attorney provides rights to make decisions on behalf o…" at bounding box center [426, 433] width 460 height 65
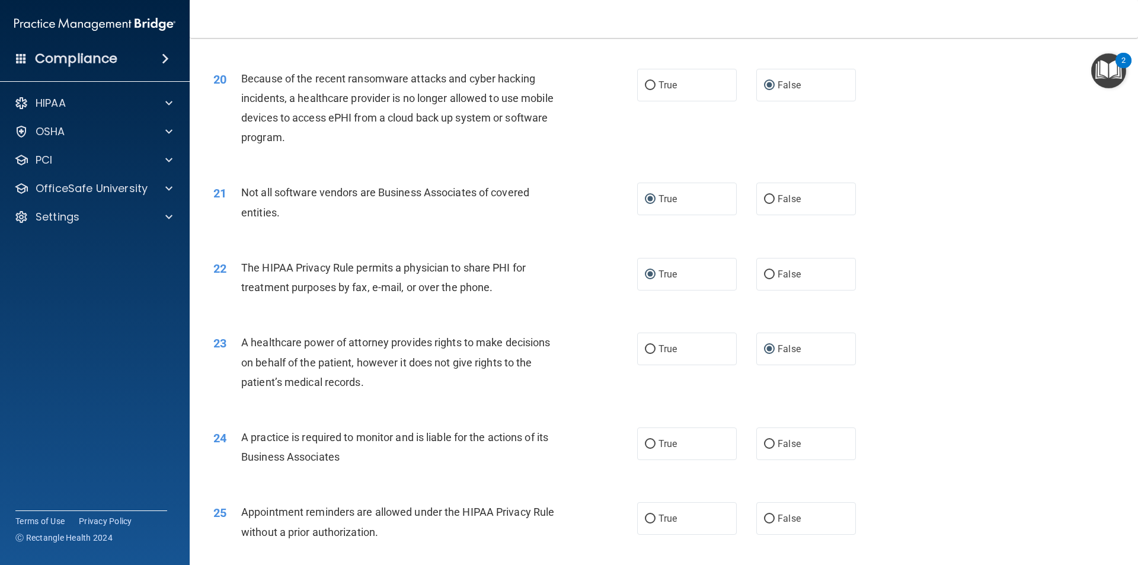
scroll to position [1756, 0]
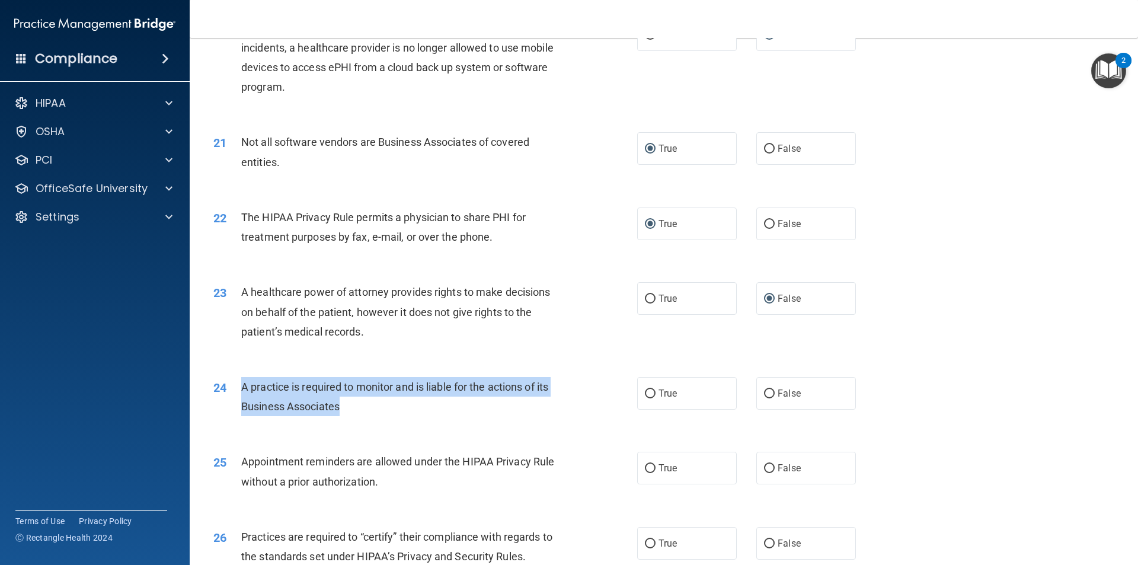
drag, startPoint x: 347, startPoint y: 406, endPoint x: 240, endPoint y: 390, distance: 107.9
click at [240, 390] on div "24 A practice is required to monitor and is liable for the actions of its Busin…" at bounding box center [426, 399] width 460 height 45
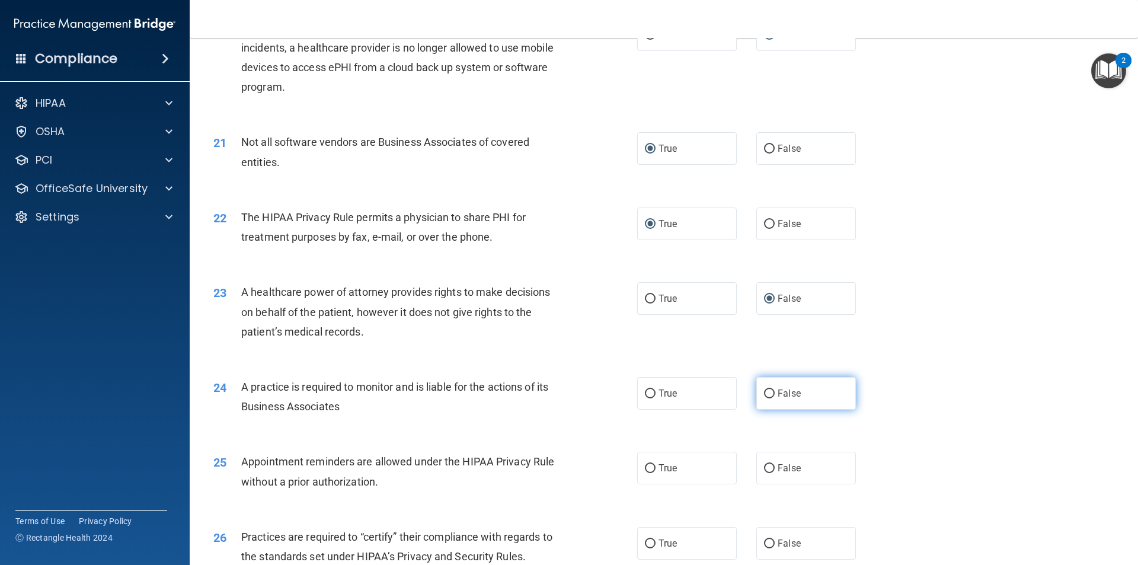
click at [770, 395] on label "False" at bounding box center [807, 393] width 100 height 33
click at [770, 395] on input "False" at bounding box center [769, 394] width 11 height 9
radio input "true"
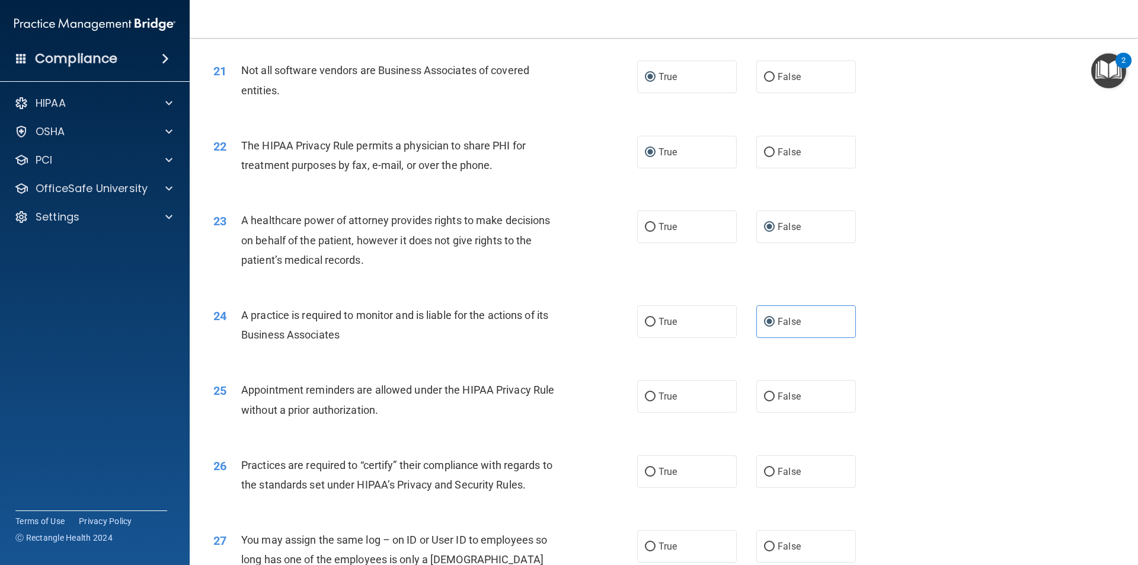
scroll to position [1934, 0]
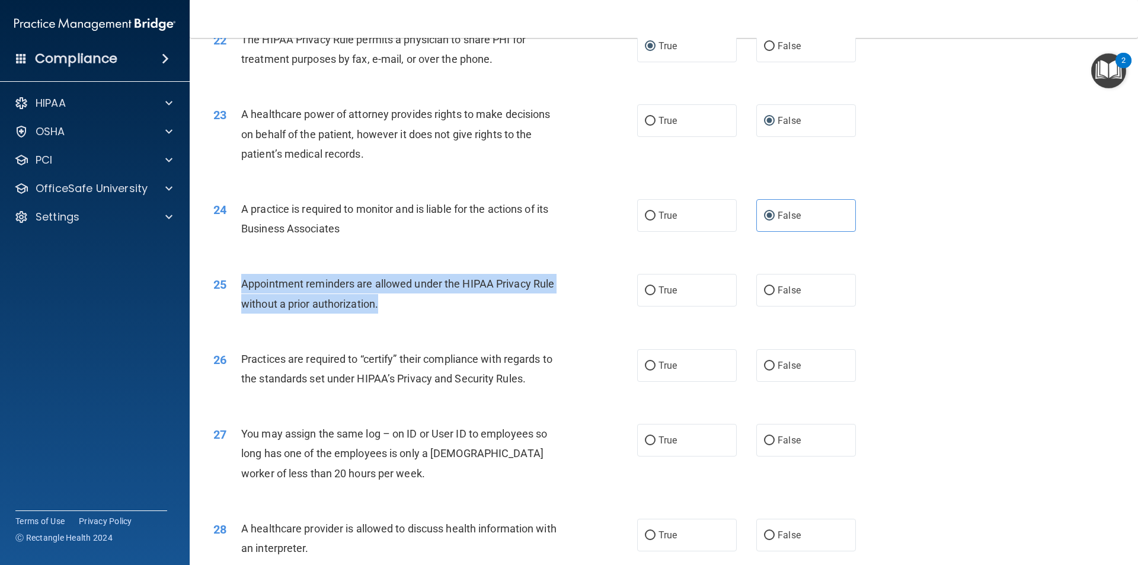
drag, startPoint x: 384, startPoint y: 302, endPoint x: 232, endPoint y: 291, distance: 151.6
click at [232, 291] on div "25 Appointment reminders are allowed under the HIPAA Privacy Rule without a pri…" at bounding box center [426, 296] width 460 height 45
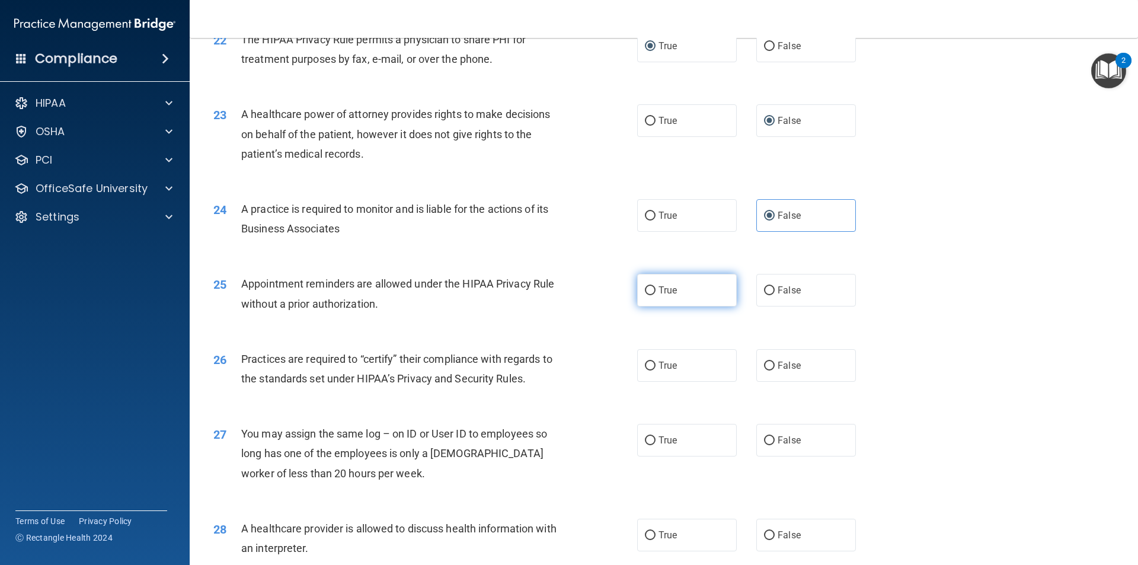
click at [642, 283] on label "True" at bounding box center [687, 290] width 100 height 33
click at [645, 286] on input "True" at bounding box center [650, 290] width 11 height 9
radio input "true"
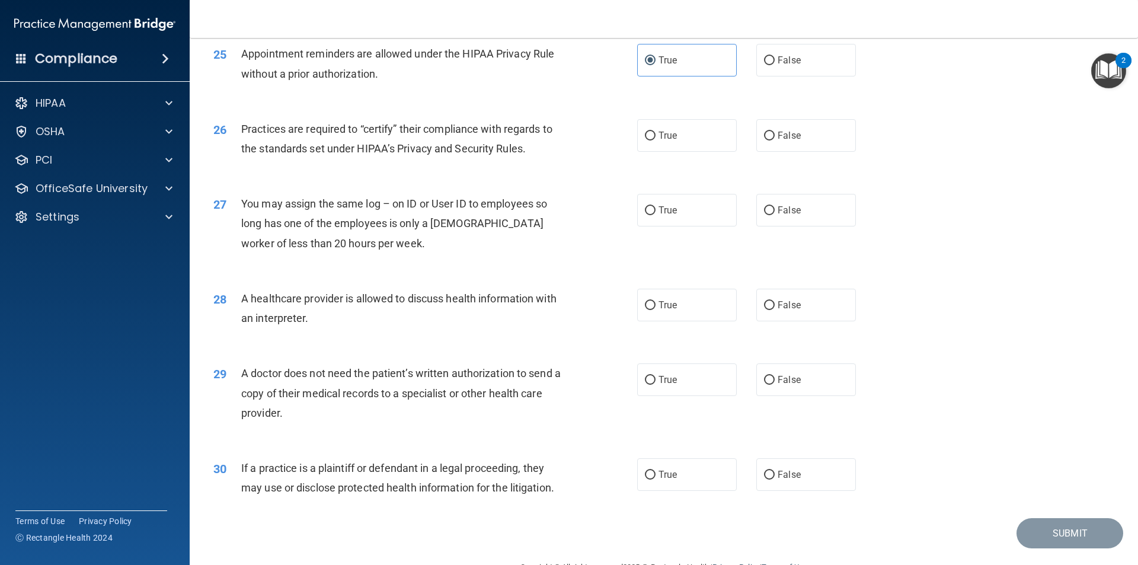
scroll to position [2076, 0]
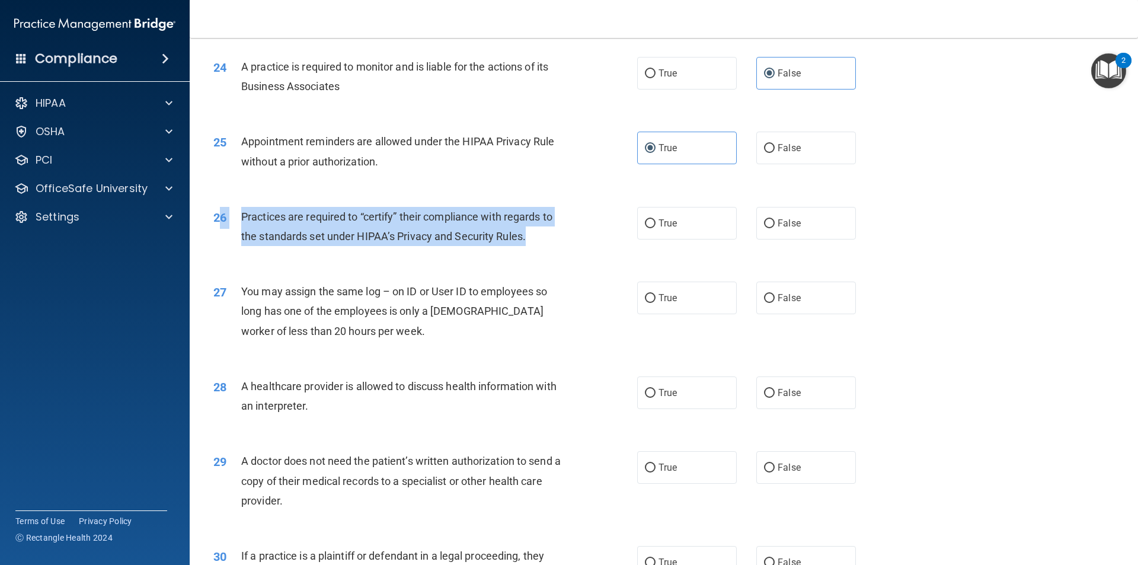
drag, startPoint x: 547, startPoint y: 238, endPoint x: 222, endPoint y: 214, distance: 326.4
click at [222, 214] on div "26 Practices are required to “certify” their compliance with regards to the sta…" at bounding box center [426, 229] width 460 height 45
click at [443, 246] on div "Practices are required to “certify” their compliance with regards to the standa…" at bounding box center [406, 226] width 331 height 39
drag, startPoint x: 543, startPoint y: 234, endPoint x: 242, endPoint y: 218, distance: 301.1
click at [242, 218] on div "Practices are required to “certify” their compliance with regards to the standa…" at bounding box center [406, 226] width 331 height 39
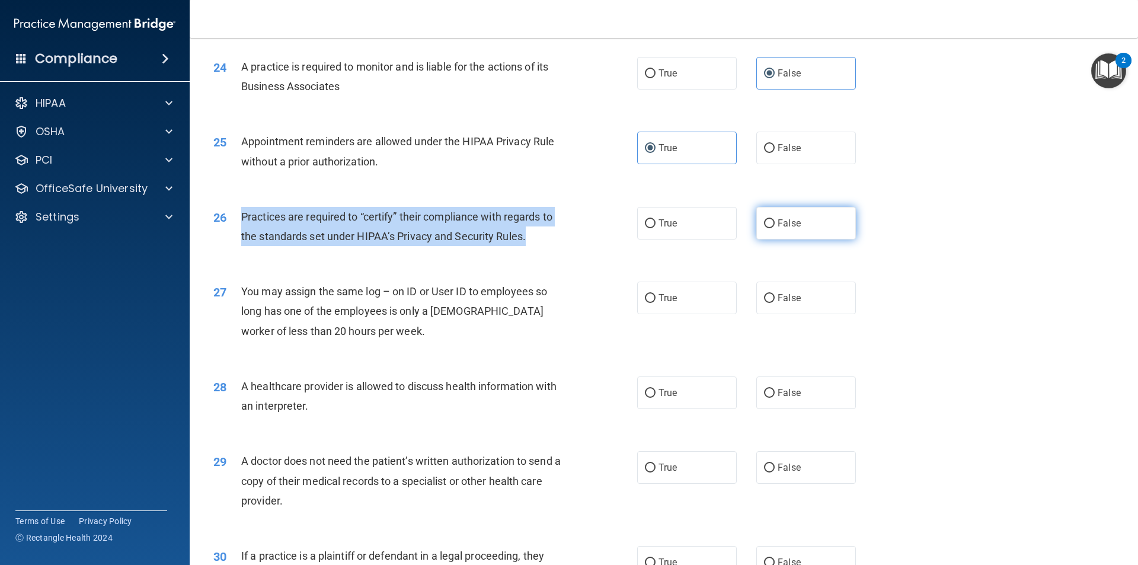
click at [764, 222] on input "False" at bounding box center [769, 223] width 11 height 9
radio input "true"
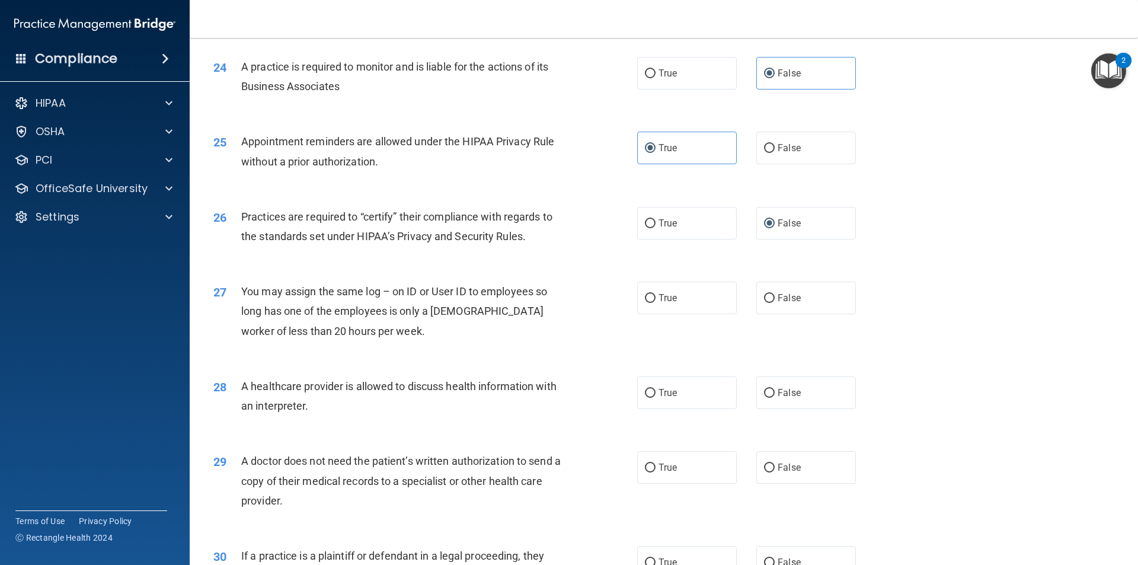
drag, startPoint x: 371, startPoint y: 326, endPoint x: 359, endPoint y: 329, distance: 12.4
click at [359, 329] on div "You may assign the same log – on ID or User ID to employees so long has one of …" at bounding box center [406, 311] width 331 height 59
click at [764, 296] on input "False" at bounding box center [769, 298] width 11 height 9
radio input "true"
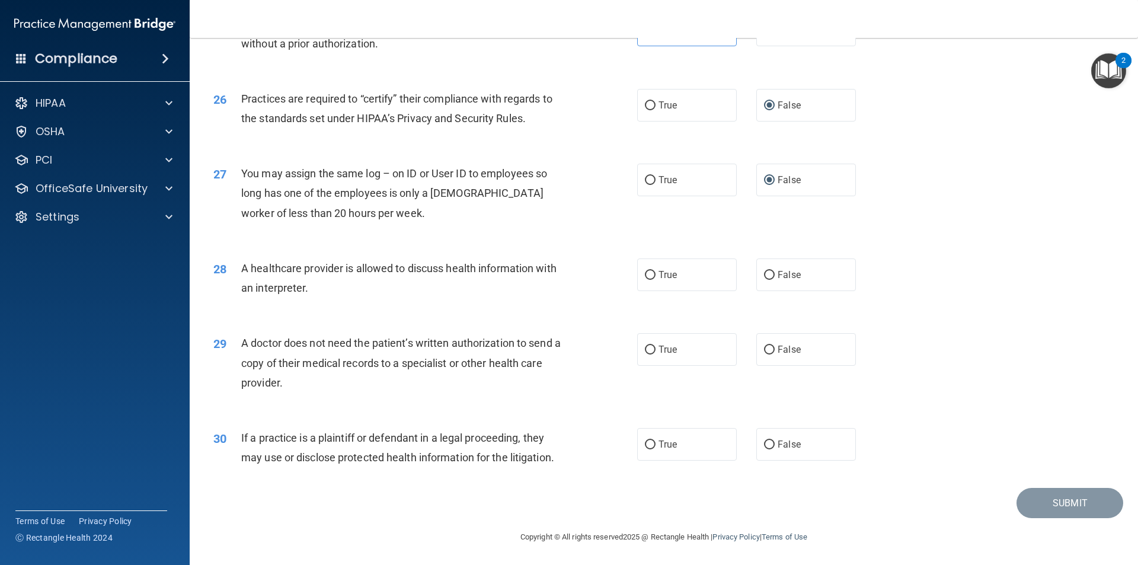
scroll to position [2195, 0]
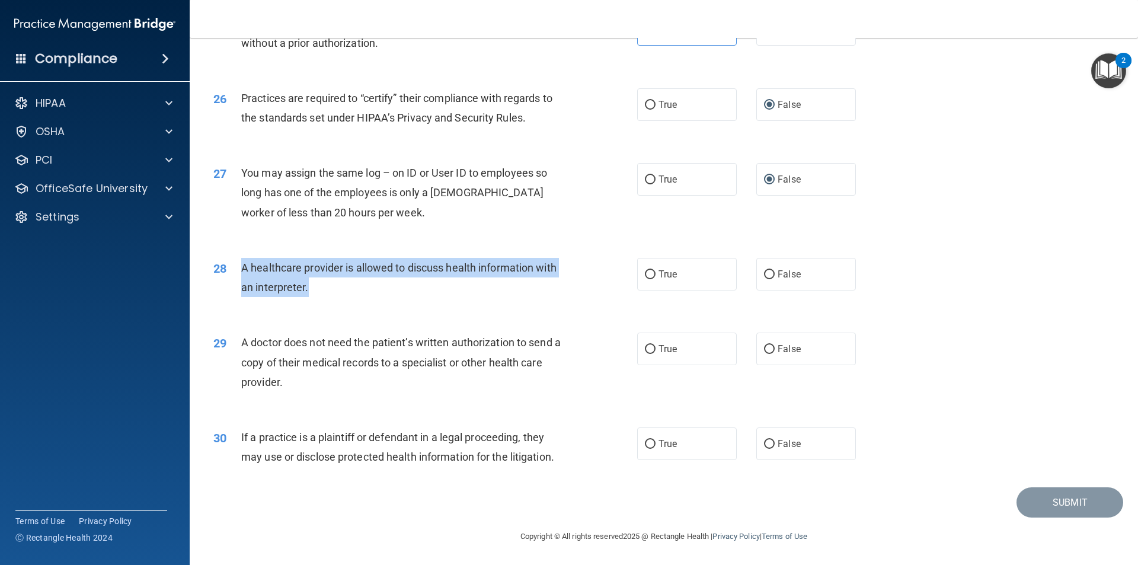
drag, startPoint x: 310, startPoint y: 291, endPoint x: 242, endPoint y: 271, distance: 70.4
click at [242, 271] on div "A healthcare provider is allowed to discuss health information with an interpre…" at bounding box center [406, 277] width 331 height 39
click at [649, 276] on input "True" at bounding box center [650, 274] width 11 height 9
radio input "true"
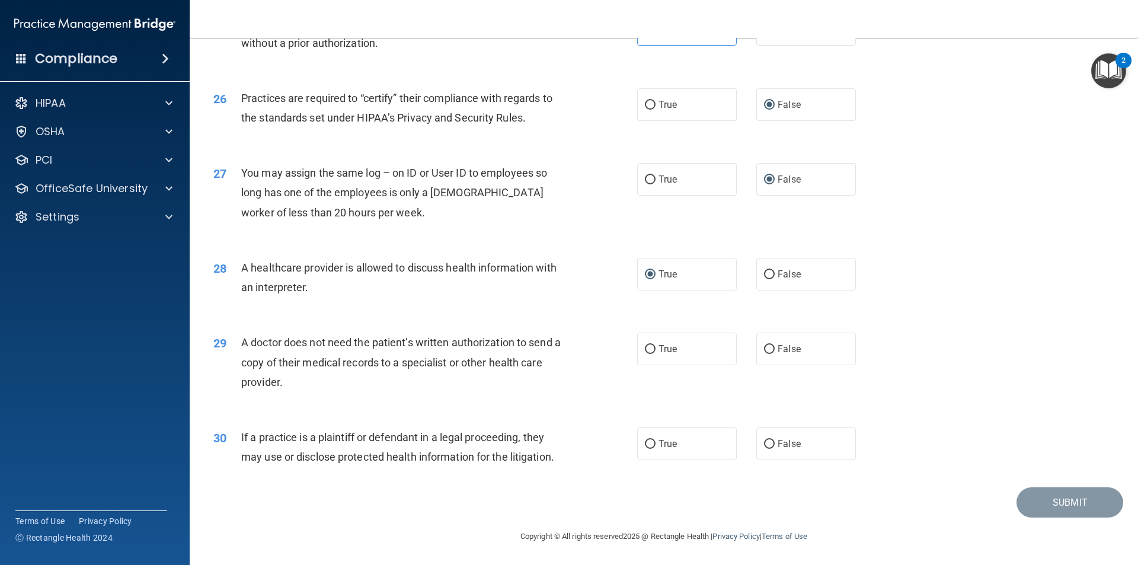
click at [487, 377] on div "A doctor does not need the patient’s written authorization to send a copy of th…" at bounding box center [406, 362] width 331 height 59
drag, startPoint x: 288, startPoint y: 382, endPoint x: 243, endPoint y: 344, distance: 58.8
click at [243, 344] on div "A doctor does not need the patient’s written authorization to send a copy of th…" at bounding box center [406, 362] width 331 height 59
click at [764, 345] on input "False" at bounding box center [769, 349] width 11 height 9
radio input "true"
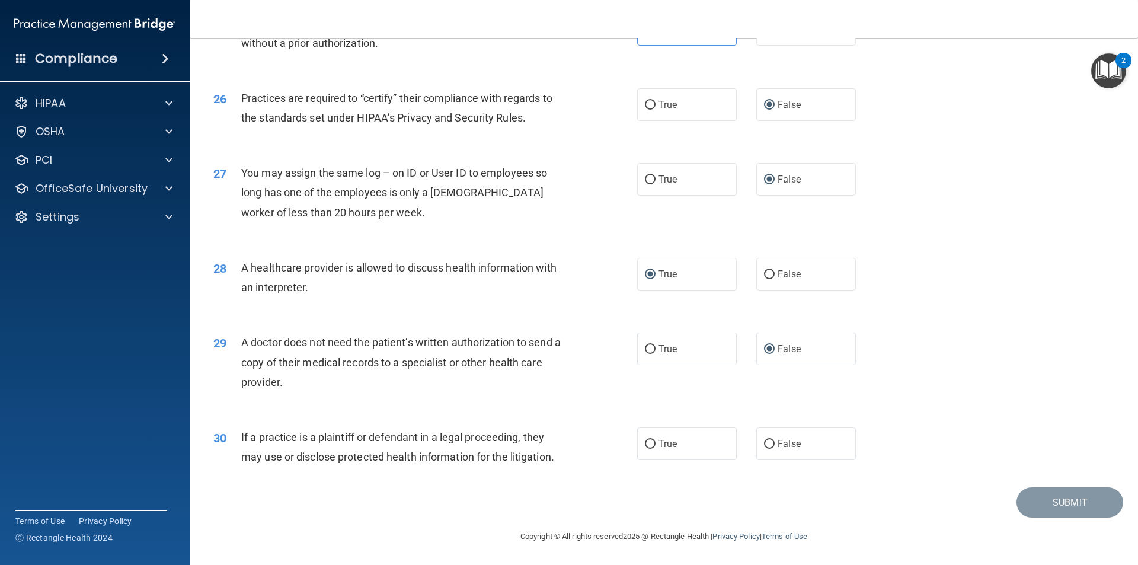
click at [479, 451] on span "If a practice is a plaintiff or defendant in a legal proceeding, they may use o…" at bounding box center [397, 447] width 313 height 32
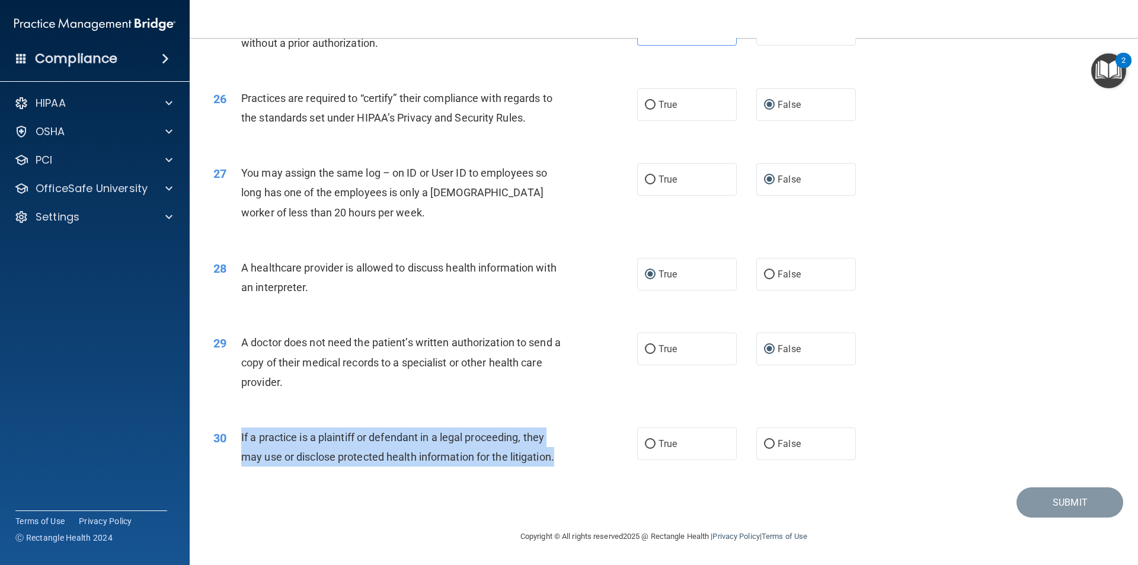
drag, startPoint x: 571, startPoint y: 461, endPoint x: 230, endPoint y: 439, distance: 341.6
click at [230, 439] on div "30 If a practice is a plaintiff or defendant in a legal proceeding, they may us…" at bounding box center [426, 449] width 460 height 45
click at [648, 444] on input "True" at bounding box center [650, 444] width 11 height 9
radio input "true"
drag, startPoint x: 1043, startPoint y: 499, endPoint x: 987, endPoint y: 469, distance: 63.4
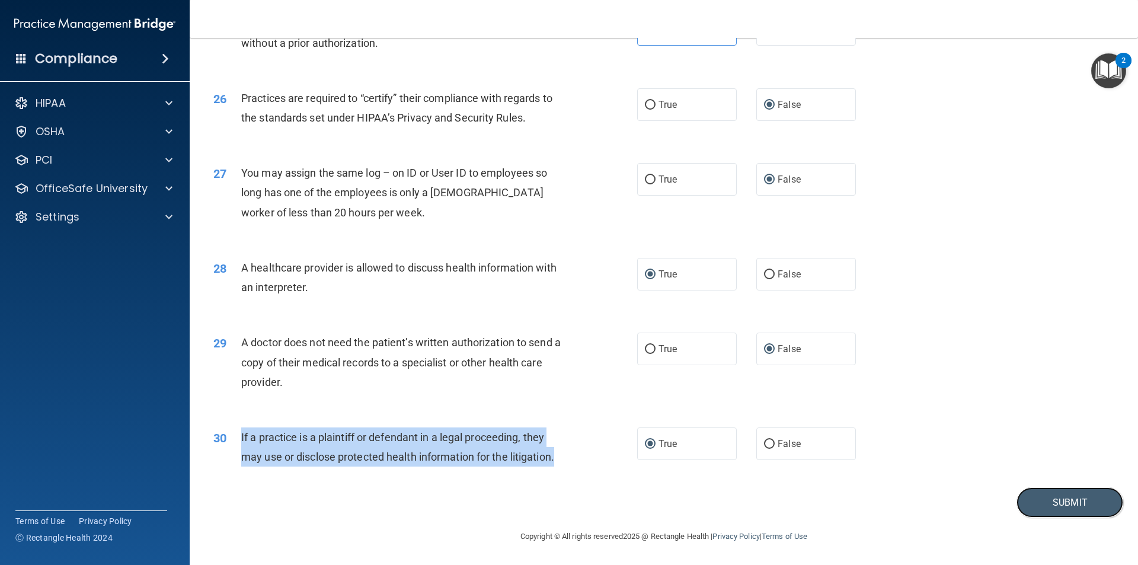
click at [1042, 500] on button "Submit" at bounding box center [1070, 502] width 107 height 30
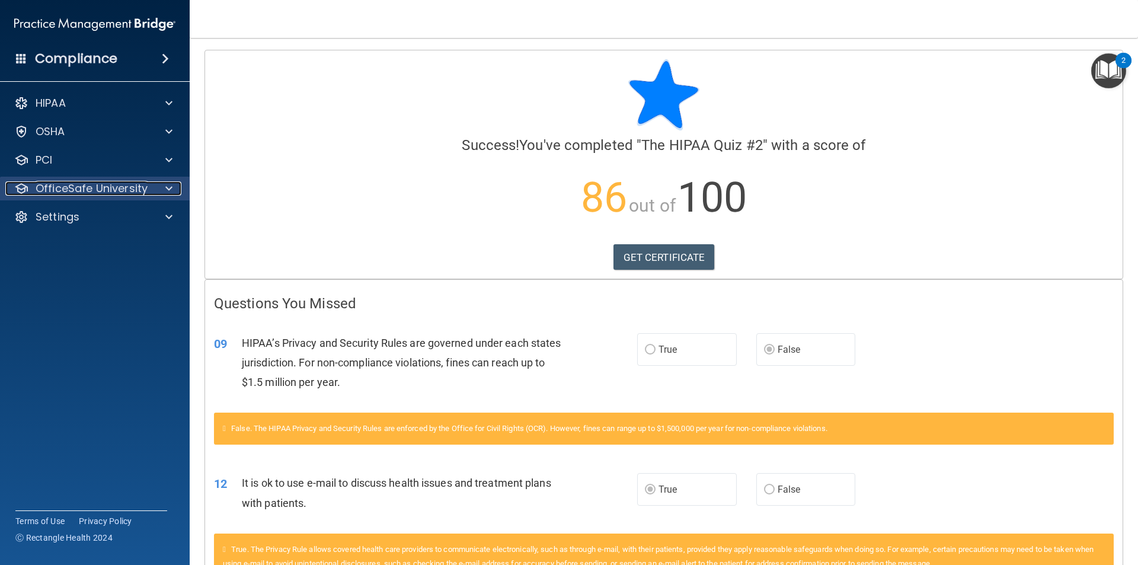
click at [99, 189] on p "OfficeSafe University" at bounding box center [92, 188] width 112 height 14
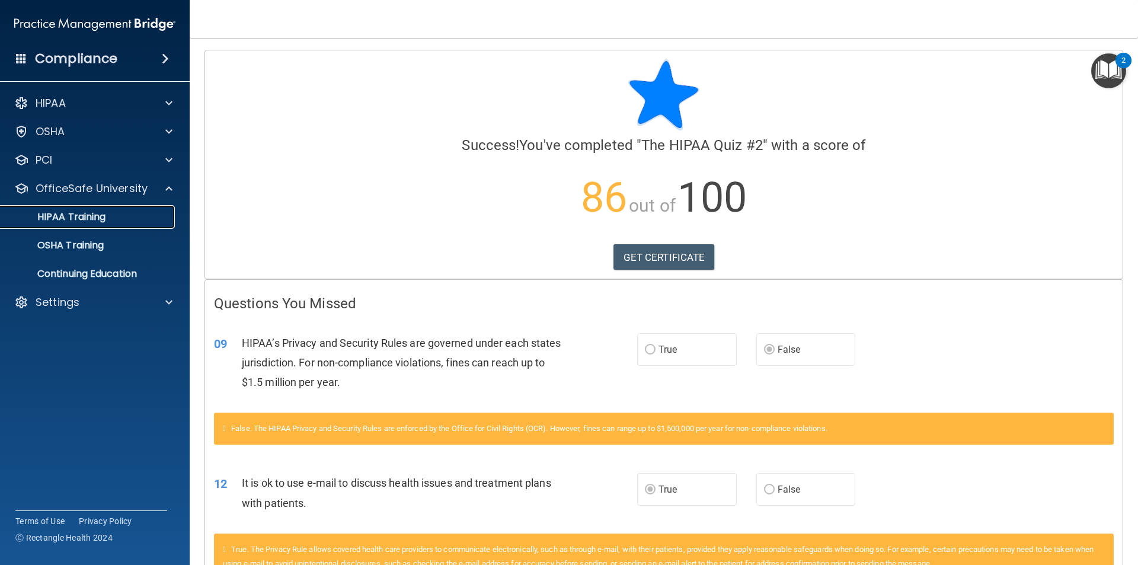
click at [97, 215] on p "HIPAA Training" at bounding box center [57, 217] width 98 height 12
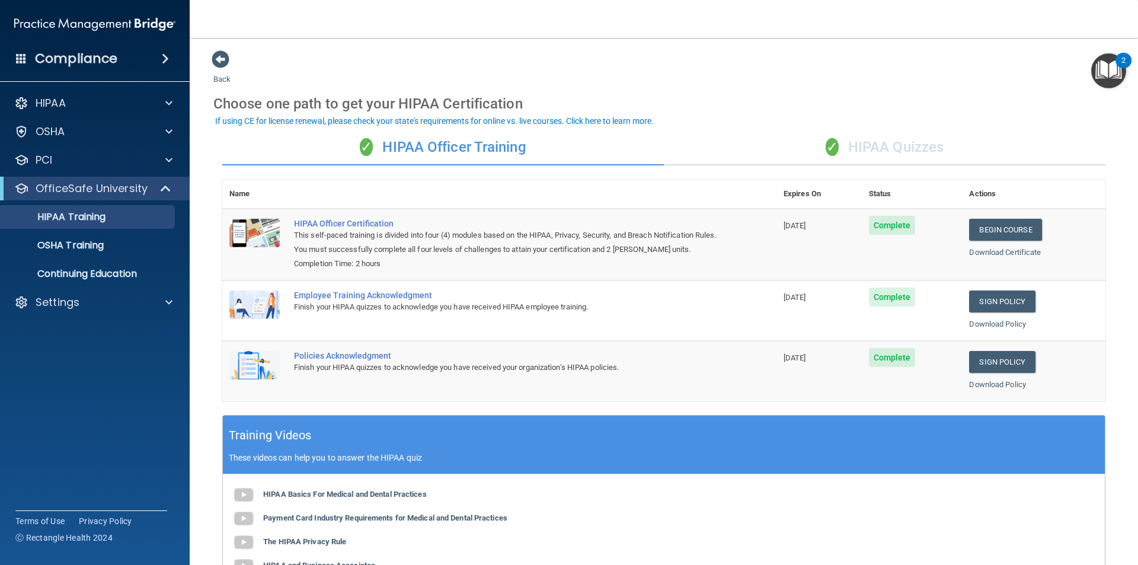
click at [481, 141] on div "✓ HIPAA Officer Training" at bounding box center [443, 148] width 442 height 36
click at [832, 137] on div "✓ HIPAA Quizzes" at bounding box center [885, 148] width 442 height 36
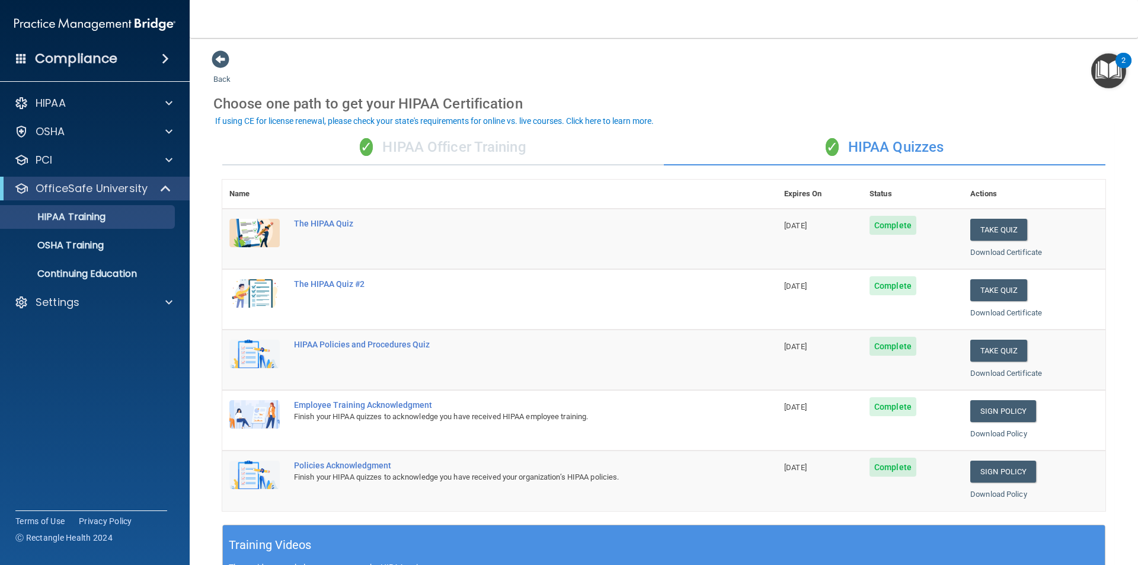
click at [478, 145] on div "✓ HIPAA Officer Training" at bounding box center [443, 148] width 442 height 36
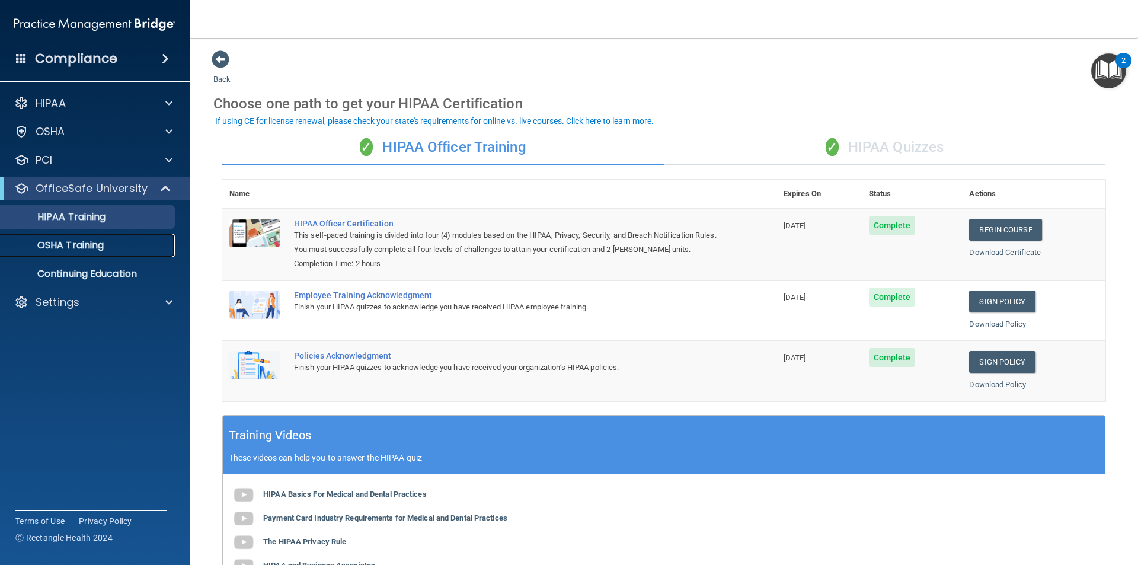
click at [103, 245] on p "OSHA Training" at bounding box center [56, 246] width 96 height 12
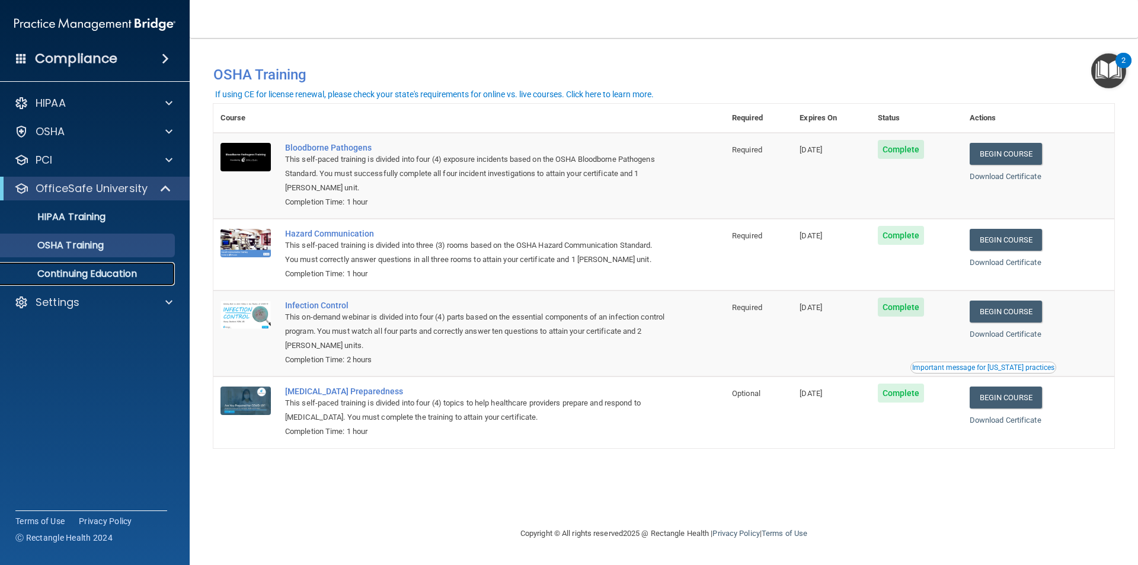
click at [115, 275] on p "Continuing Education" at bounding box center [89, 274] width 162 height 12
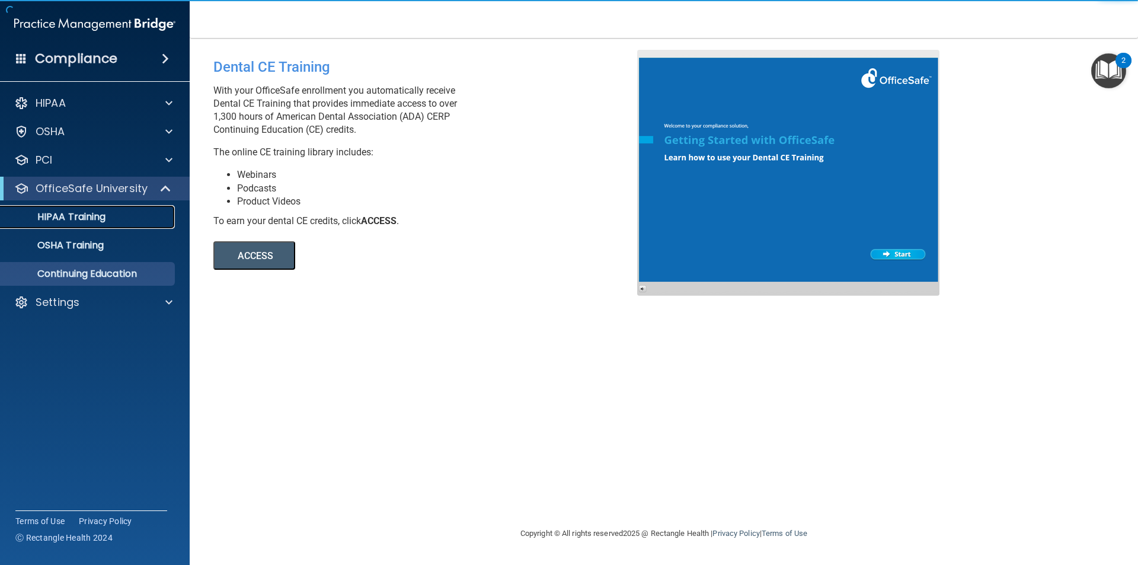
click at [117, 211] on div "HIPAA Training" at bounding box center [89, 217] width 162 height 12
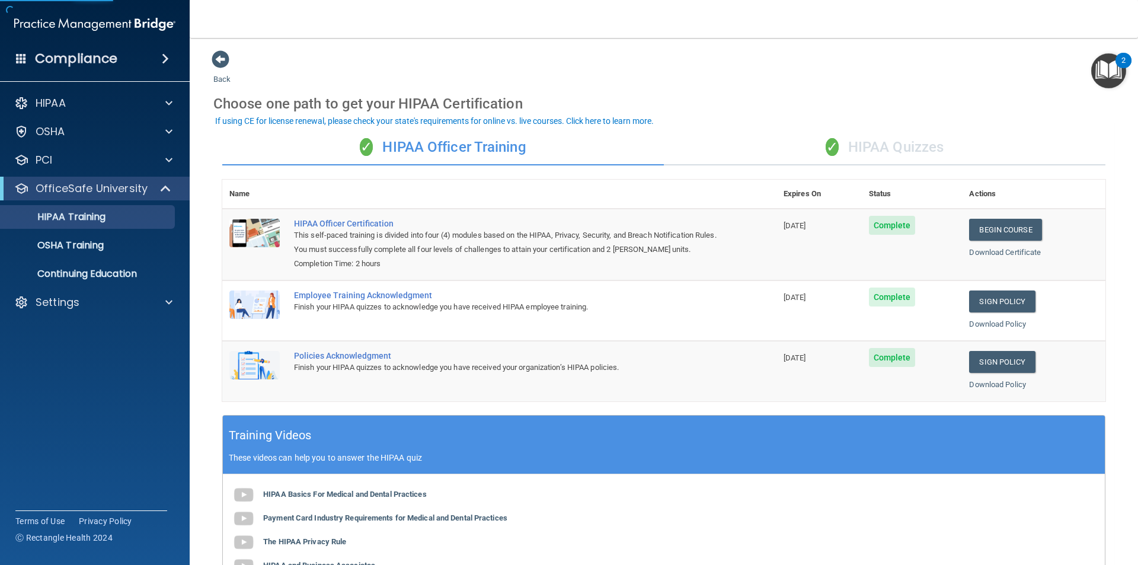
click at [826, 139] on span "✓" at bounding box center [832, 147] width 13 height 18
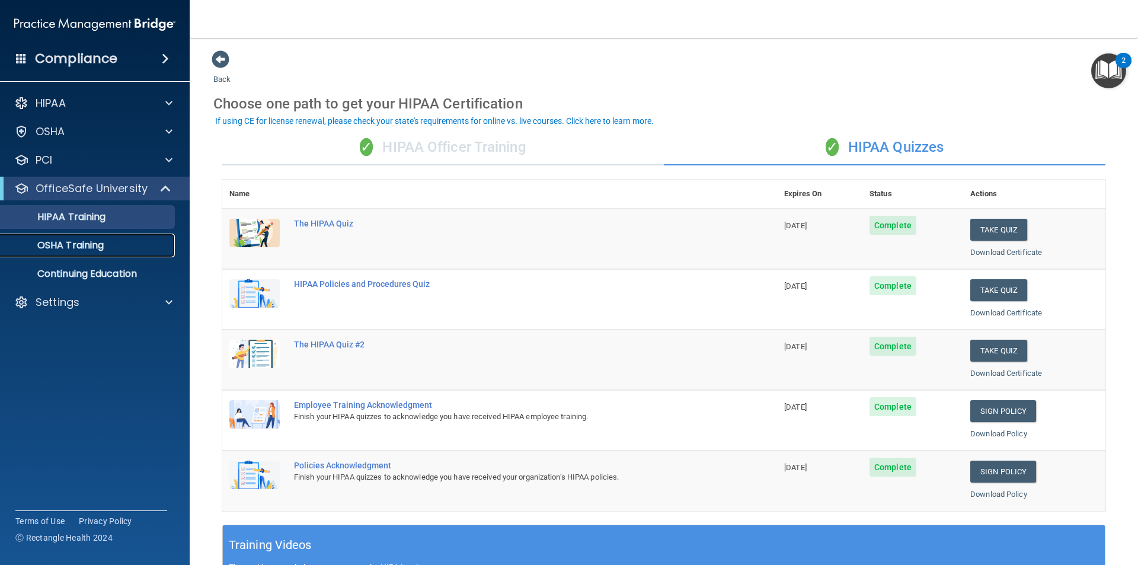
click at [98, 244] on p "OSHA Training" at bounding box center [56, 246] width 96 height 12
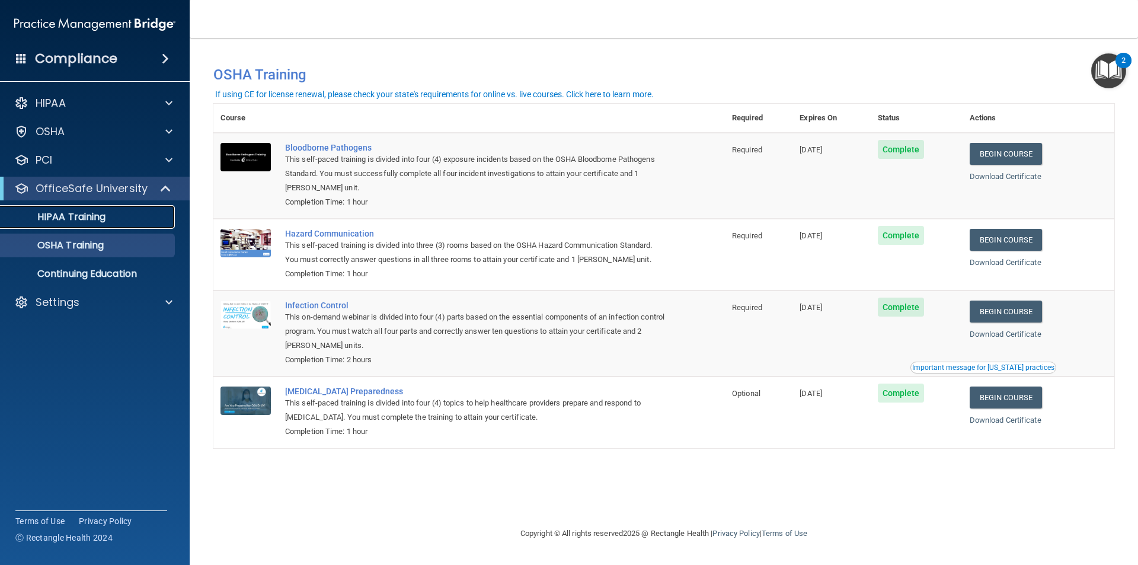
click at [84, 215] on p "HIPAA Training" at bounding box center [57, 217] width 98 height 12
